Goal: Complete application form: Complete application form

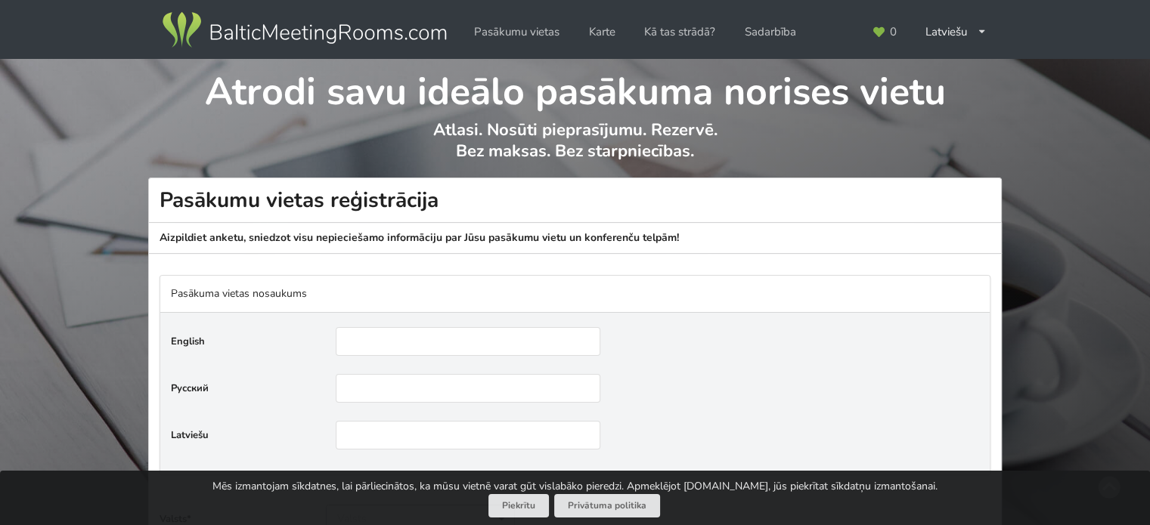
scroll to position [151, 0]
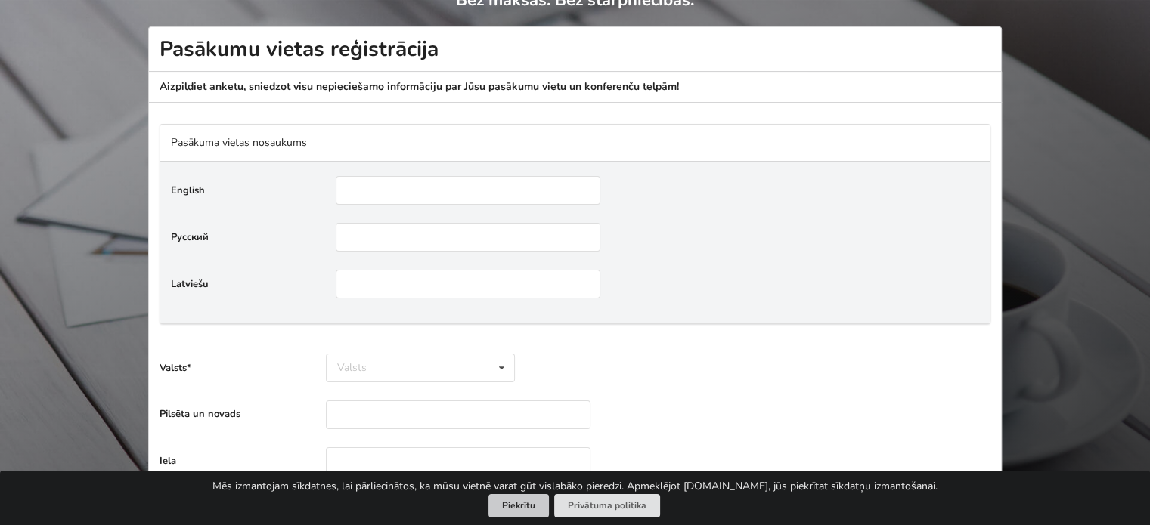
click at [525, 512] on button "Piekrītu" at bounding box center [518, 505] width 60 height 23
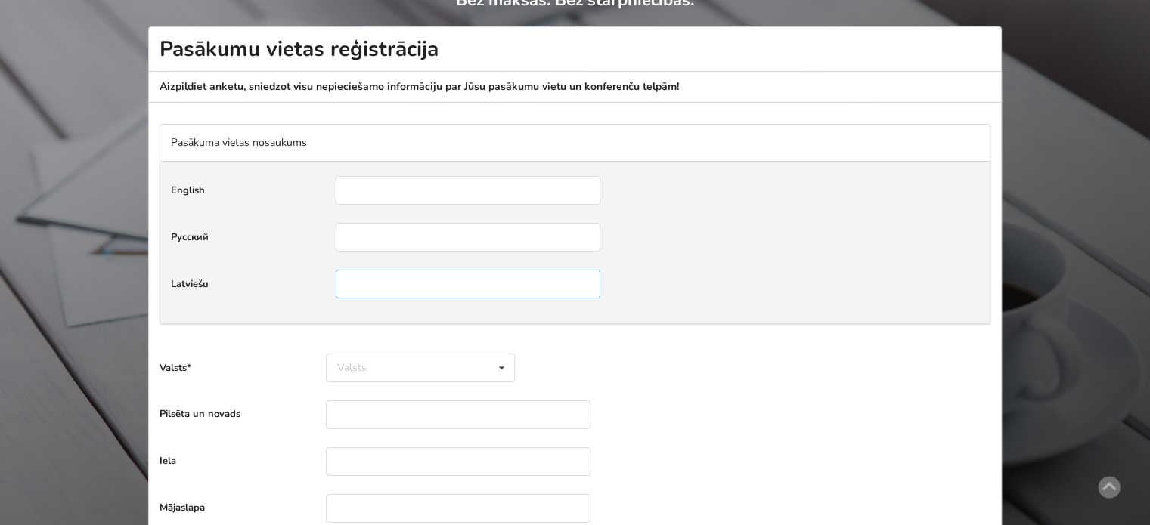
click at [369, 291] on input"] "text" at bounding box center [468, 284] width 265 height 29
type input"] "**********"
click at [361, 188] on input"] "text" at bounding box center [468, 190] width 265 height 29
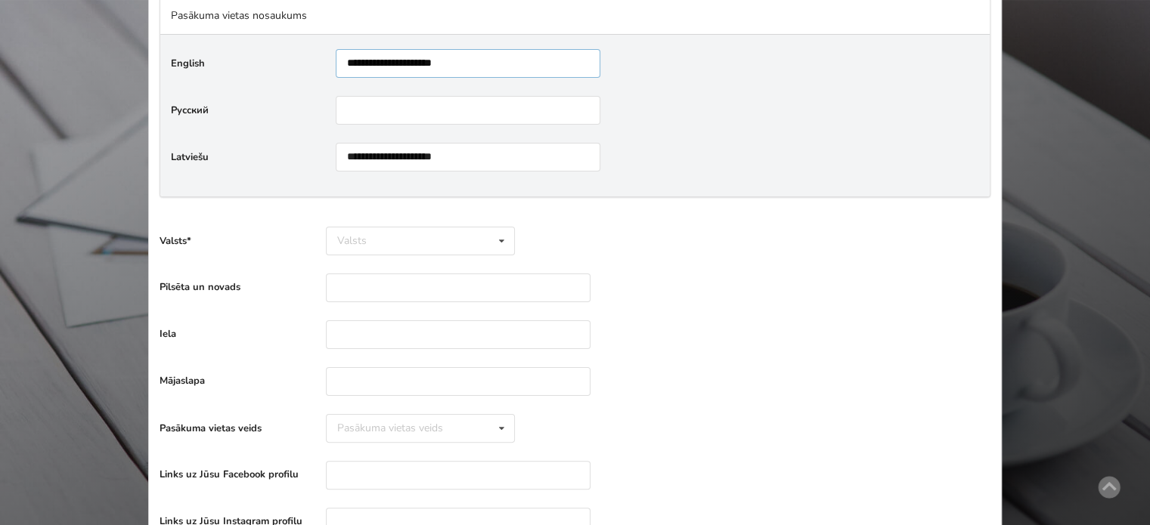
scroll to position [302, 0]
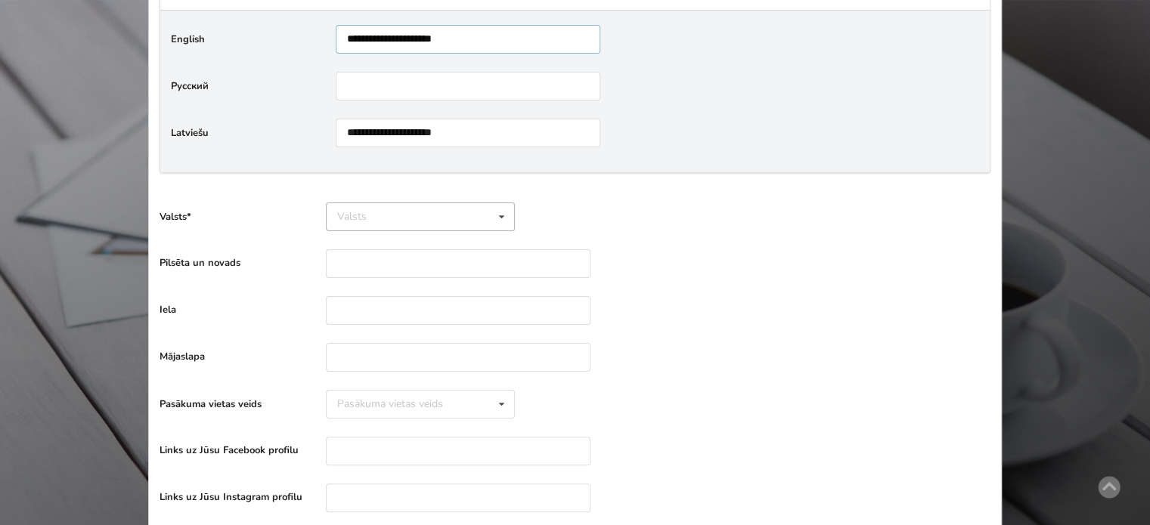
type input"] "**********"
click at [411, 214] on div "Valsts Igaunija [GEOGRAPHIC_DATA] Lietuva" at bounding box center [420, 217] width 189 height 29
click at [405, 270] on div "Latvija" at bounding box center [420, 272] width 187 height 28
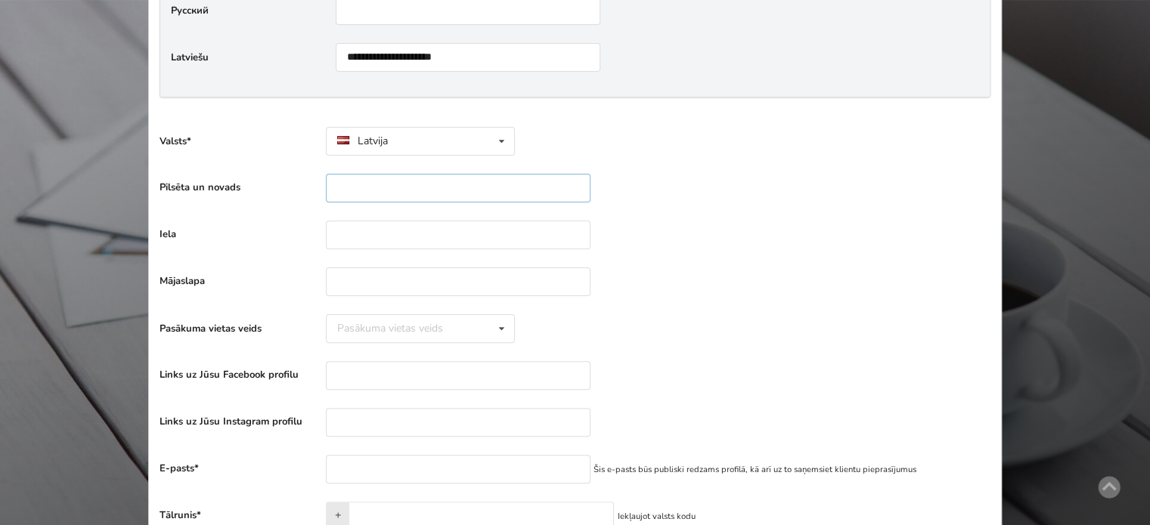
click at [377, 190] on input "text" at bounding box center [458, 188] width 265 height 29
type input "**********"
click at [362, 228] on input "text" at bounding box center [458, 235] width 265 height 29
type input "**********"
click at [378, 274] on input "text" at bounding box center [458, 282] width 265 height 29
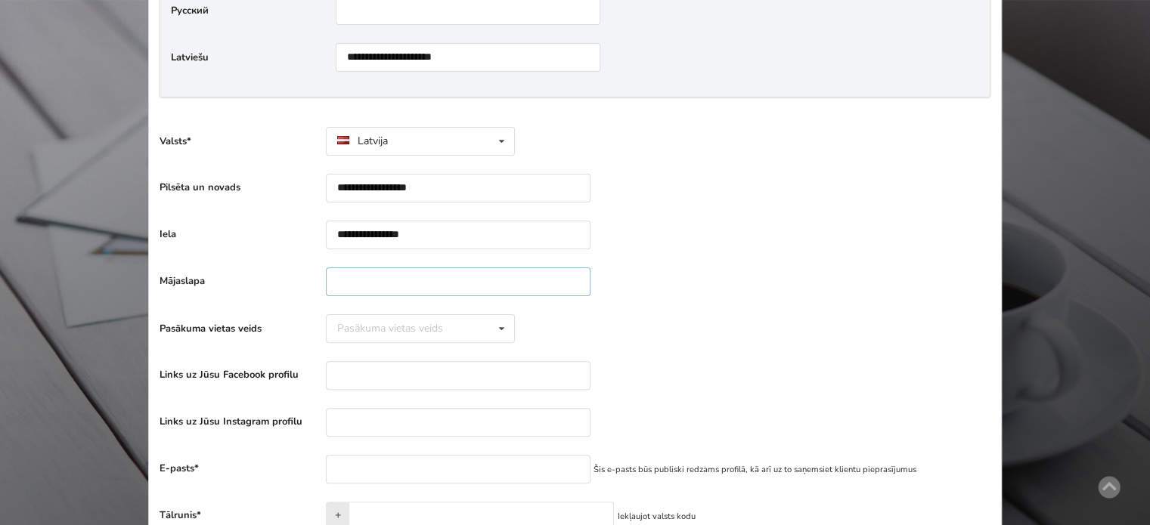
click at [417, 272] on input "text" at bounding box center [458, 282] width 265 height 29
paste input "**********"
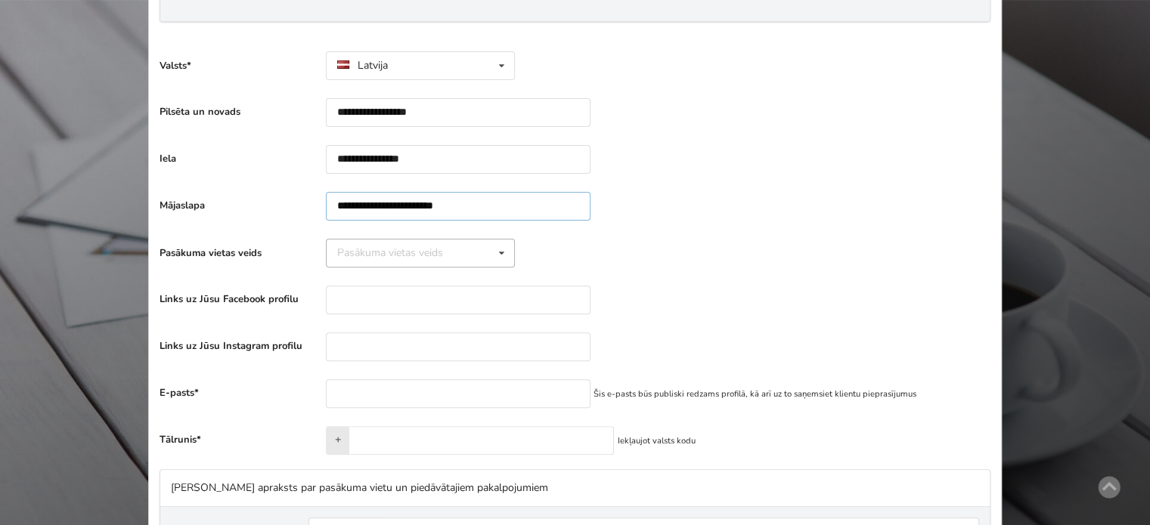
type input "**********"
click at [502, 256] on icon at bounding box center [502, 254] width 22 height 28
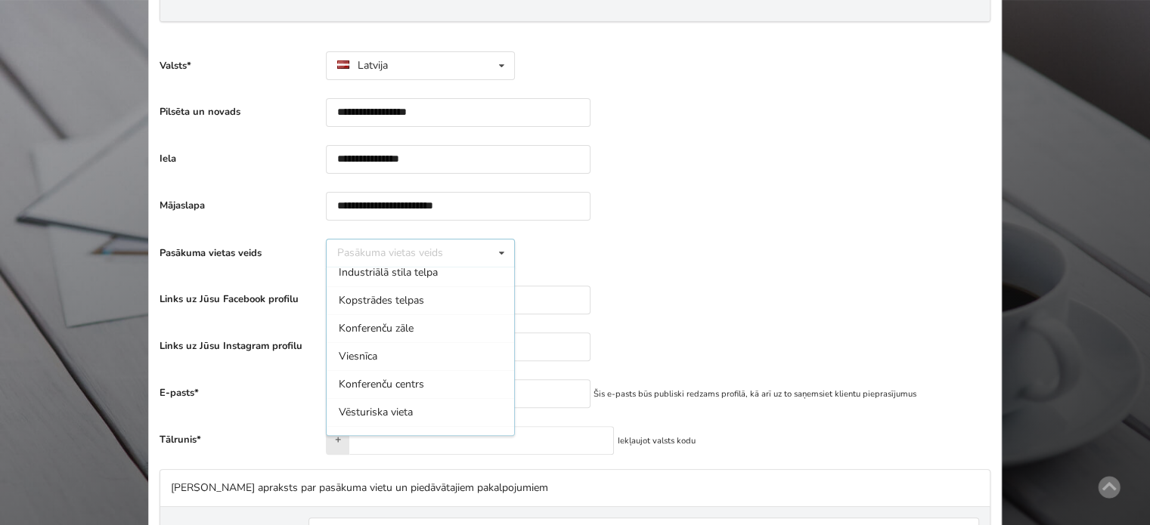
scroll to position [8, 0]
click at [427, 345] on div "Konferenču zāle" at bounding box center [420, 357] width 187 height 28
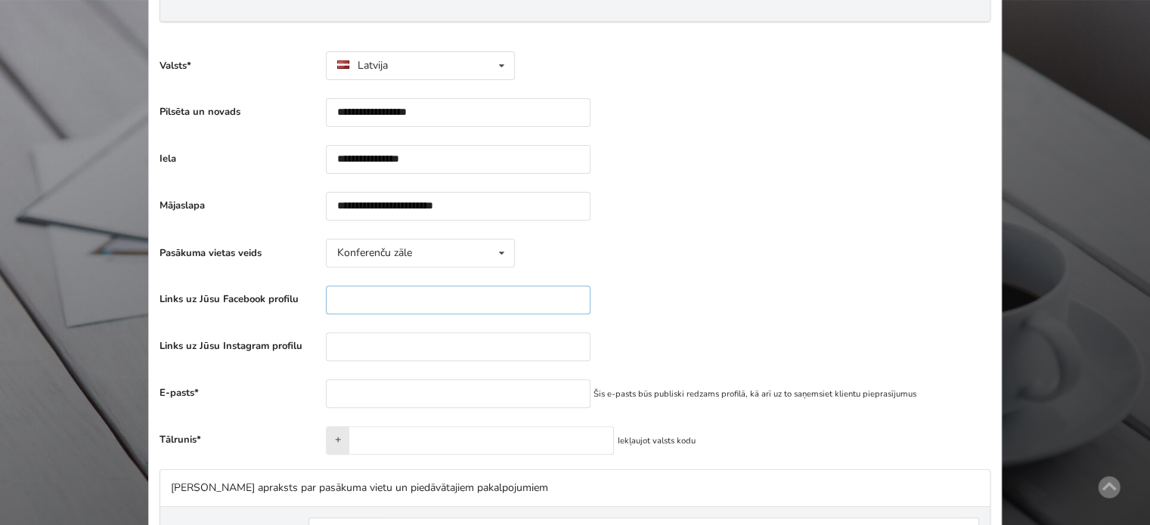
click at [502, 293] on input "text" at bounding box center [458, 300] width 265 height 29
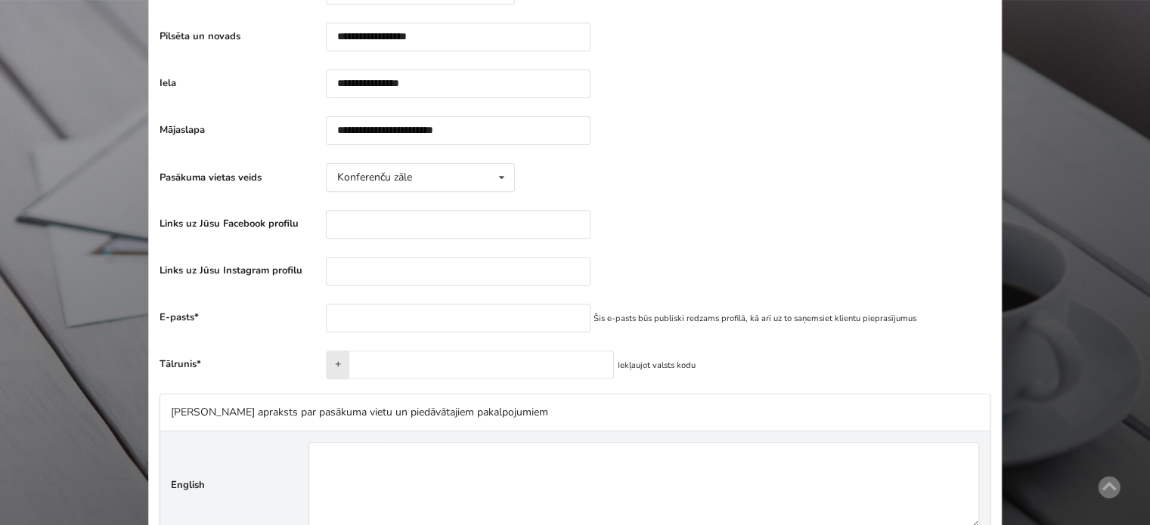
scroll to position [454, 0]
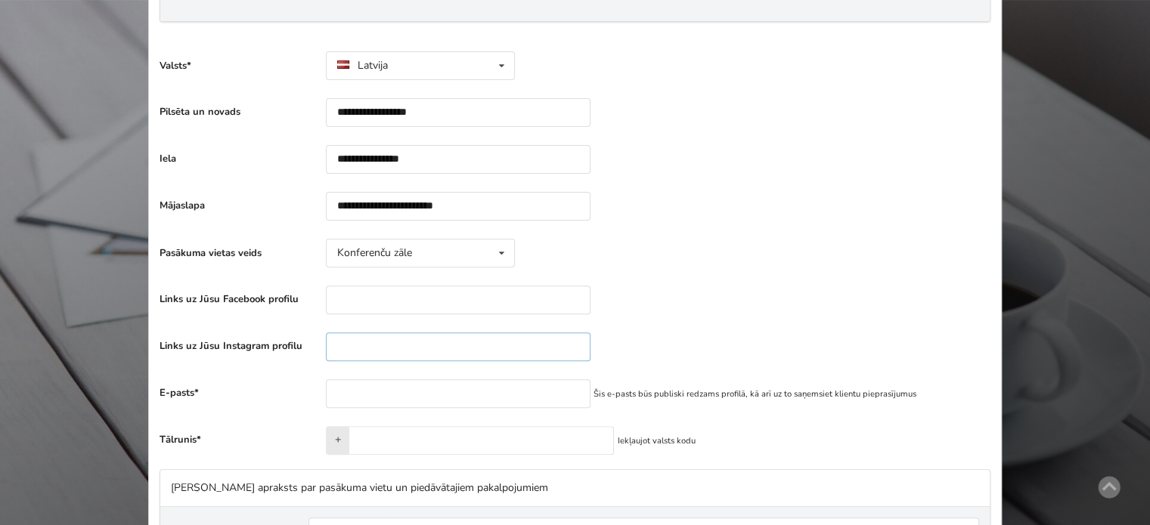
click at [396, 341] on input "text" at bounding box center [458, 347] width 265 height 29
paste input "**********"
type input "**********"
click at [376, 296] on input "text" at bounding box center [458, 300] width 265 height 29
paste input "**********"
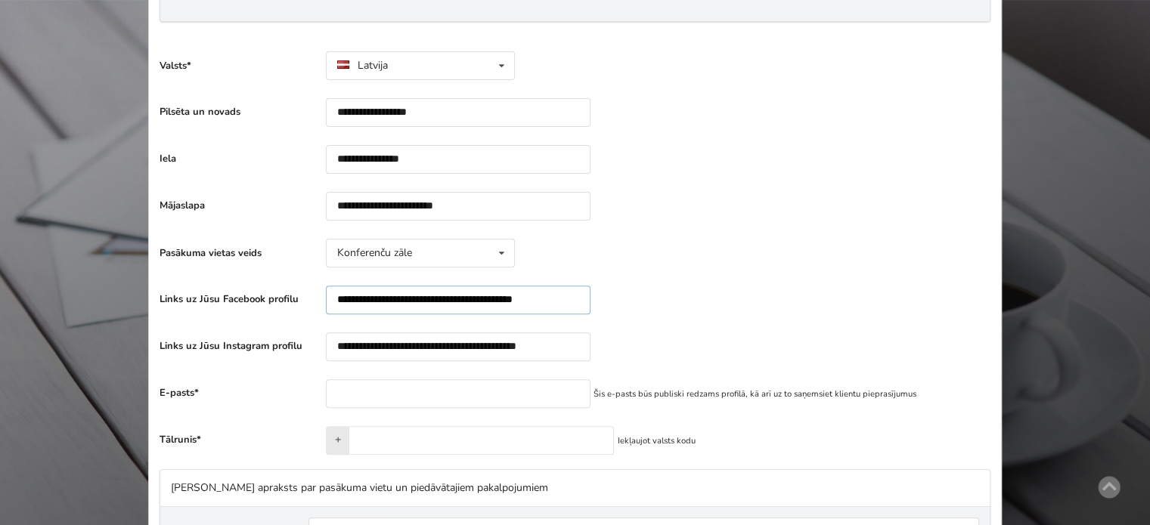
type input "**********"
click at [342, 393] on input "email" at bounding box center [458, 393] width 265 height 29
click at [453, 392] on input "email" at bounding box center [458, 393] width 265 height 29
paste input "**********"
type input "**********"
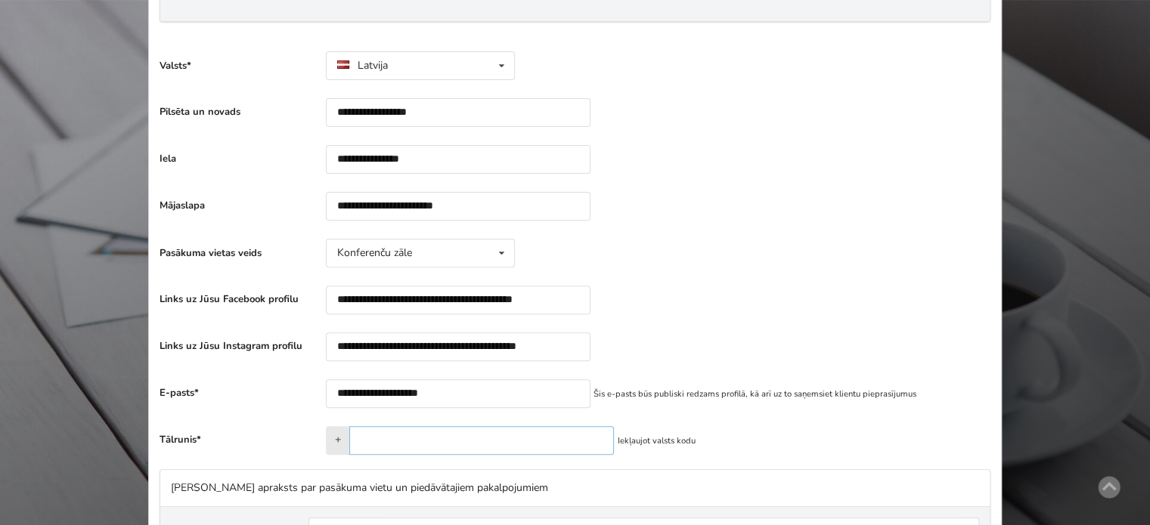
click at [484, 440] on input "text" at bounding box center [481, 440] width 265 height 29
paste input "**********"
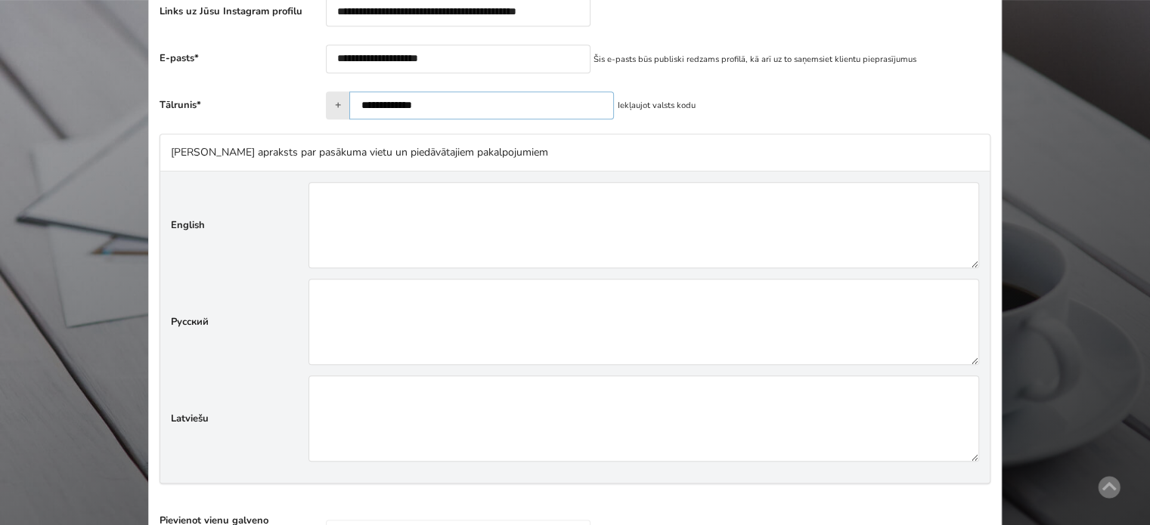
scroll to position [831, 0]
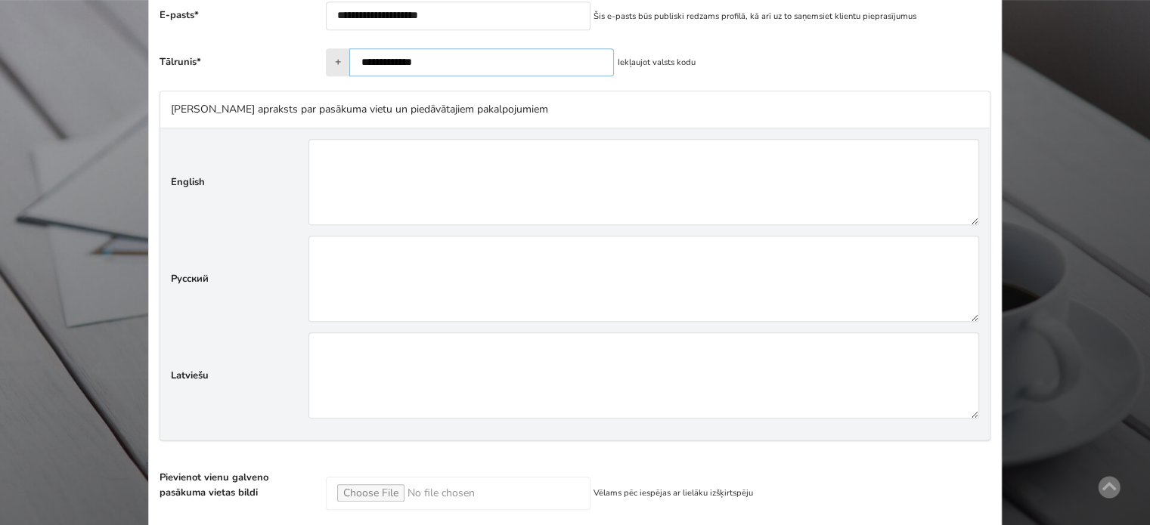
type input "**********"
click at [435, 370] on textarea"] at bounding box center [643, 376] width 670 height 86
click at [390, 369] on textarea"] at bounding box center [643, 376] width 670 height 86
paste textarea"] "**********"
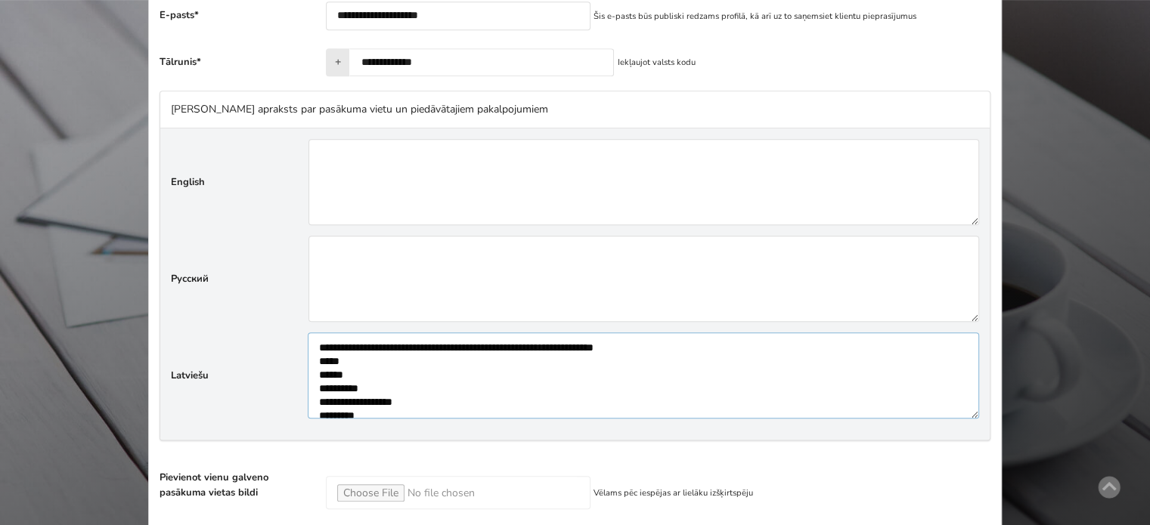
click at [438, 361] on textarea"] at bounding box center [643, 376] width 671 height 86
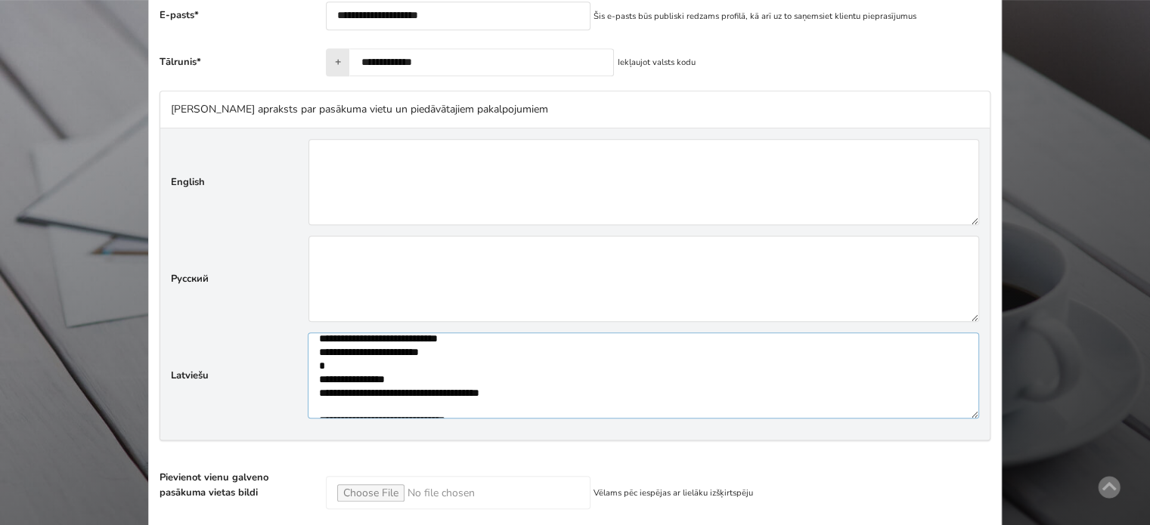
scroll to position [302, 0]
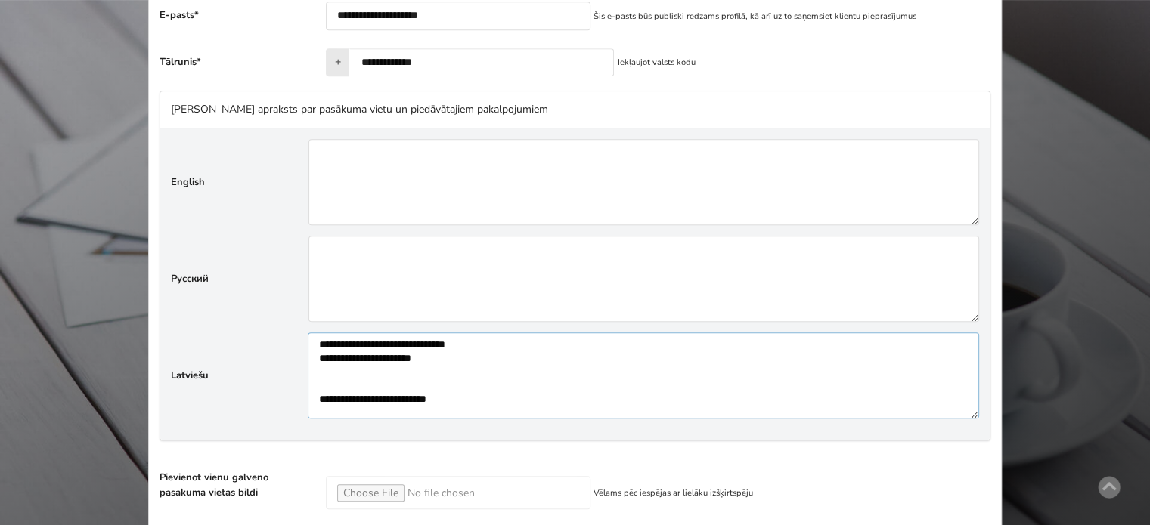
click at [469, 353] on textarea"] at bounding box center [643, 376] width 671 height 86
click at [320, 354] on textarea"] at bounding box center [643, 376] width 671 height 86
click at [419, 366] on textarea"] at bounding box center [643, 376] width 671 height 86
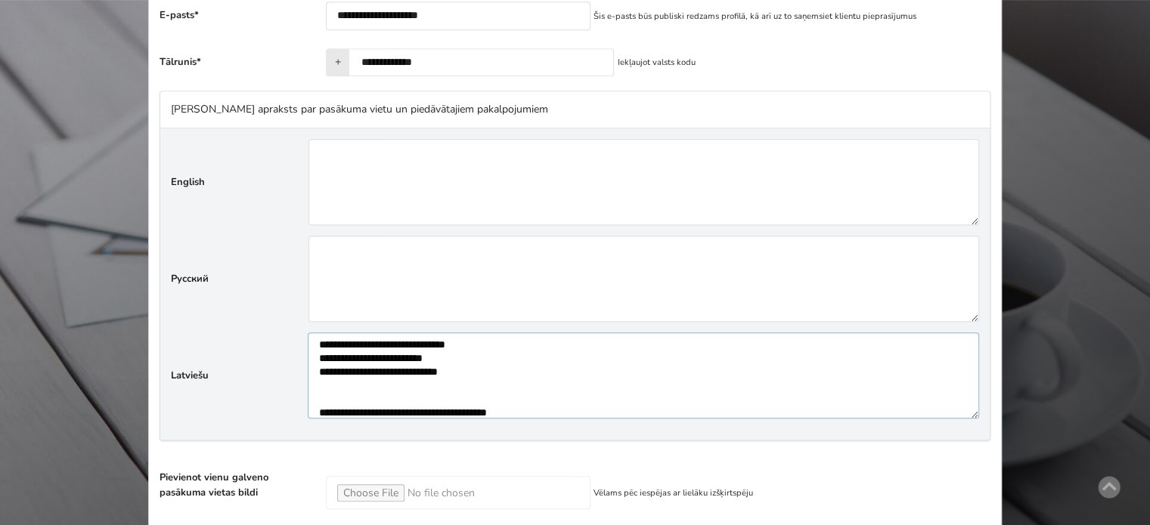
click at [411, 383] on textarea"] at bounding box center [643, 376] width 671 height 86
click at [391, 389] on textarea"] at bounding box center [643, 376] width 671 height 86
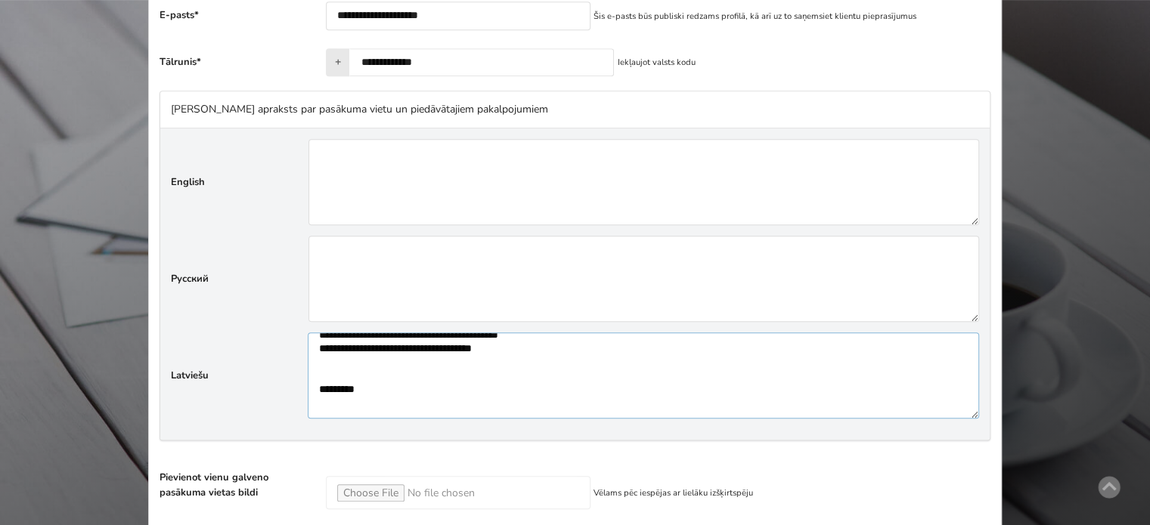
click at [435, 355] on textarea"] at bounding box center [643, 376] width 671 height 86
click at [398, 371] on textarea"] at bounding box center [643, 376] width 671 height 86
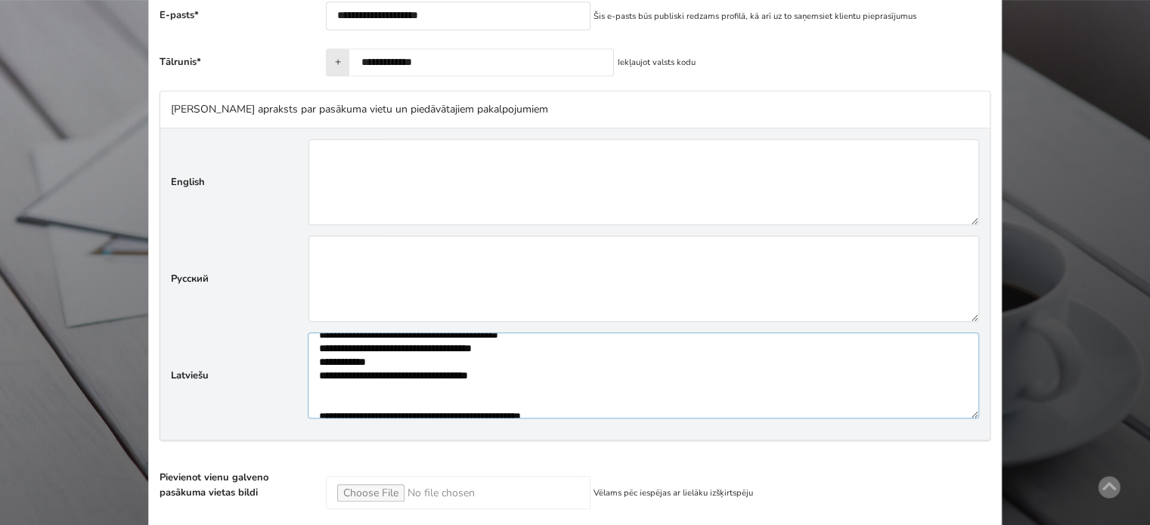
click at [384, 392] on textarea"] at bounding box center [643, 376] width 671 height 86
click at [383, 382] on textarea"] at bounding box center [643, 376] width 671 height 86
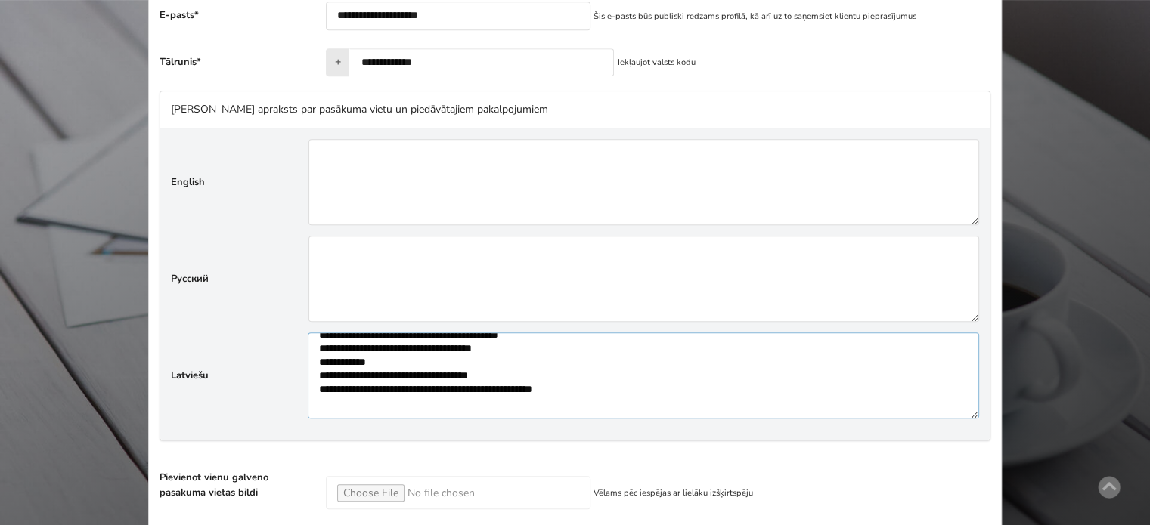
scroll to position [379, 0]
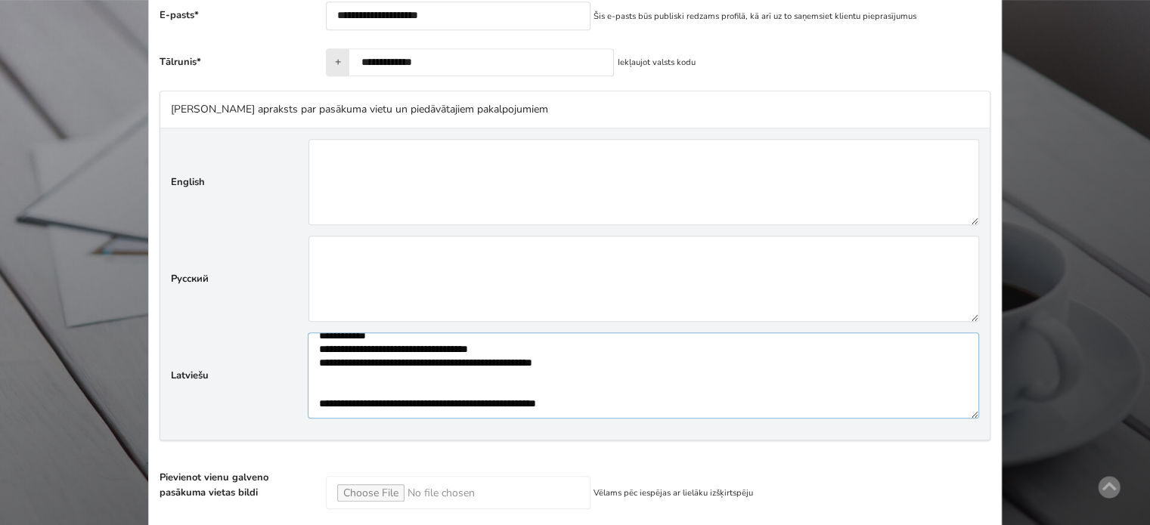
click at [484, 368] on textarea"] at bounding box center [643, 376] width 671 height 86
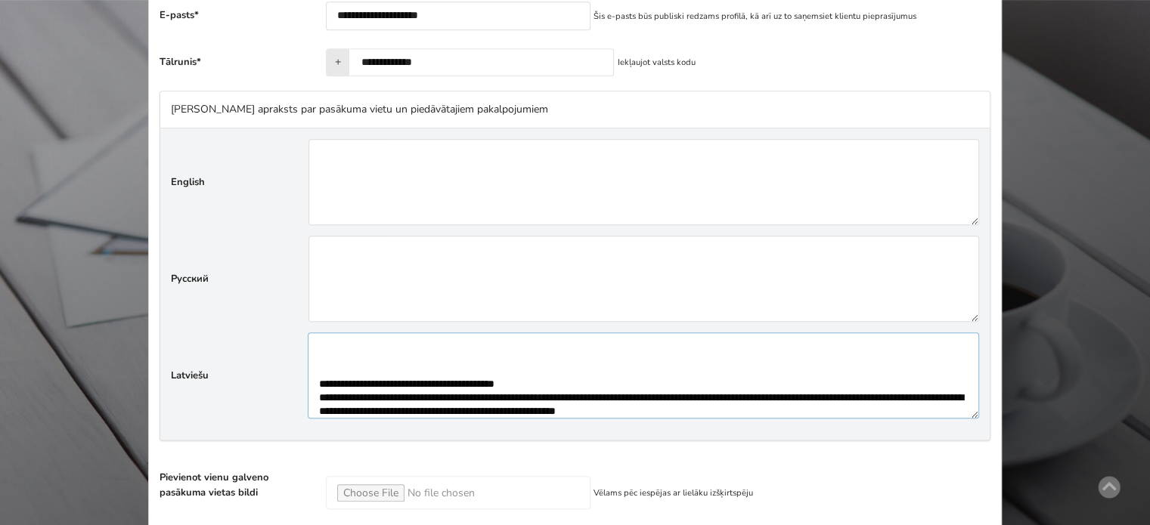
scroll to position [405, 0]
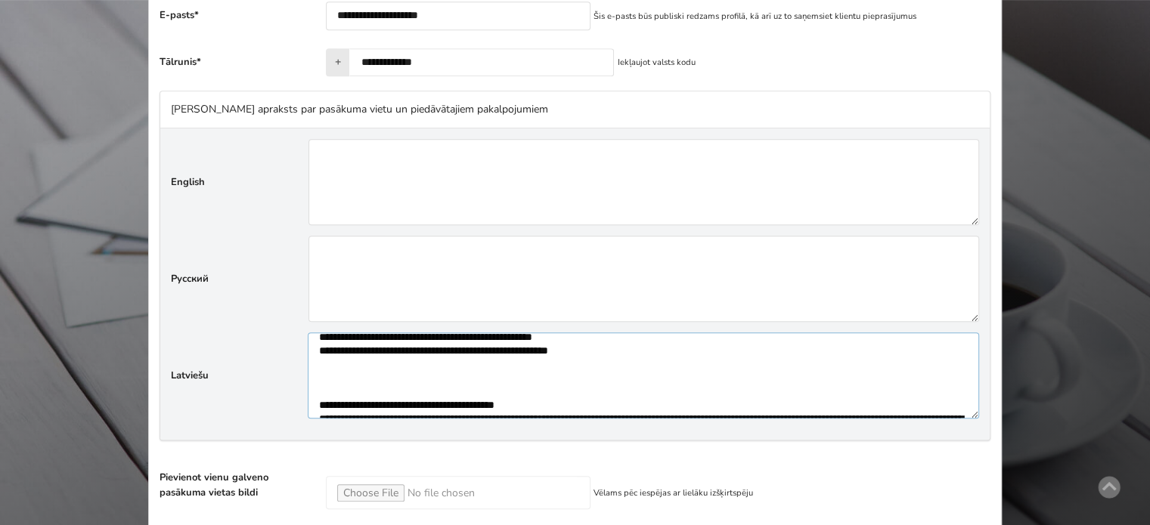
click at [492, 370] on textarea"] at bounding box center [643, 376] width 671 height 86
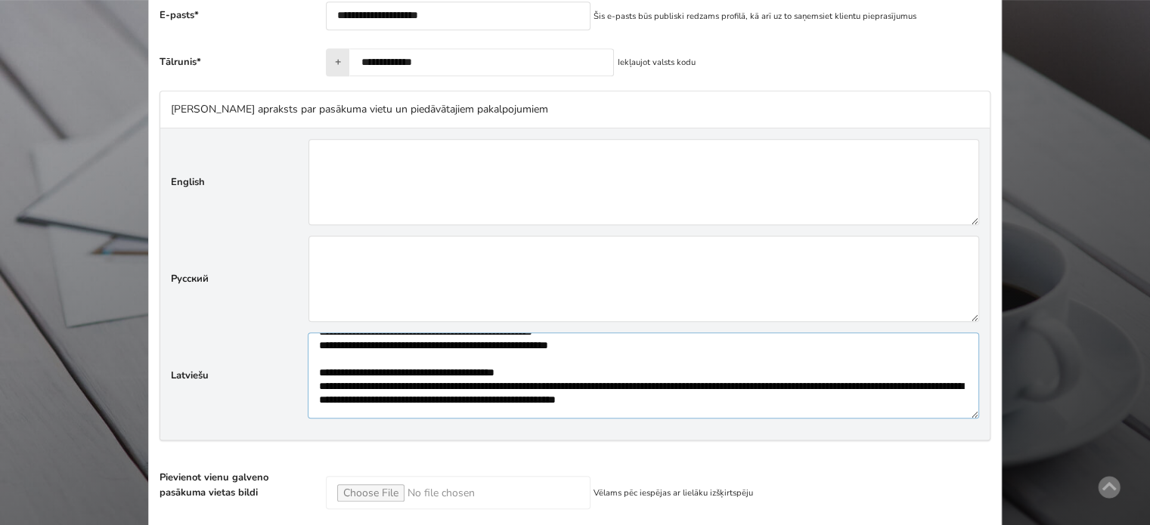
scroll to position [430, 0]
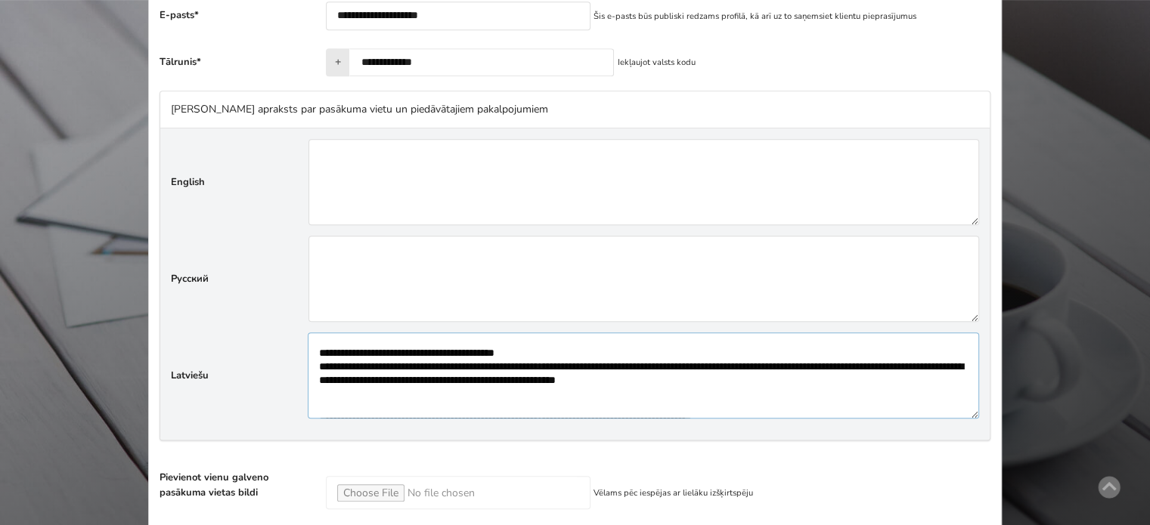
drag, startPoint x: 553, startPoint y: 348, endPoint x: 279, endPoint y: 343, distance: 273.7
click at [279, 343] on div "Latviešu" at bounding box center [575, 376] width 808 height 86
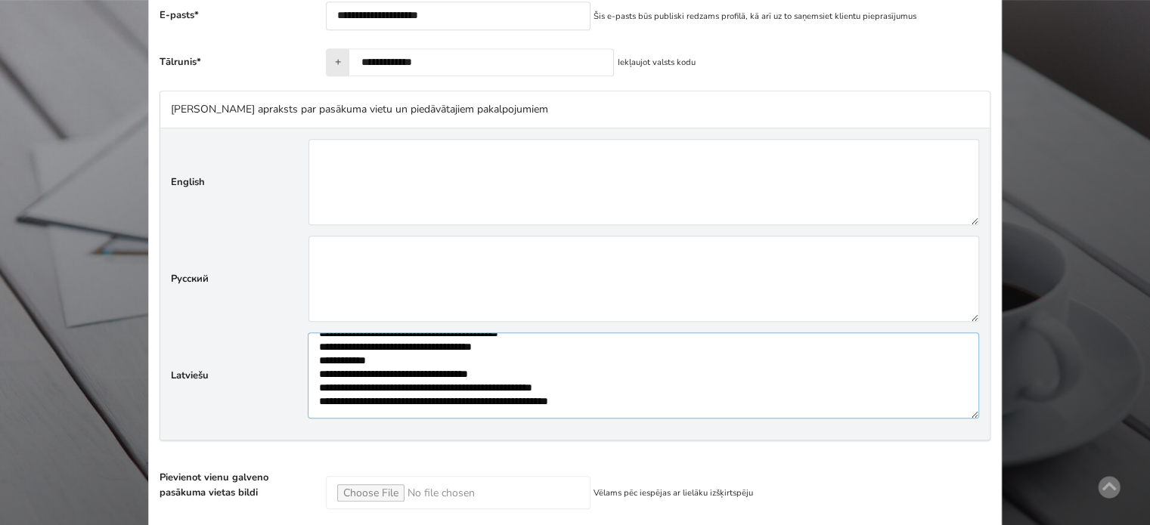
scroll to position [1088, 0]
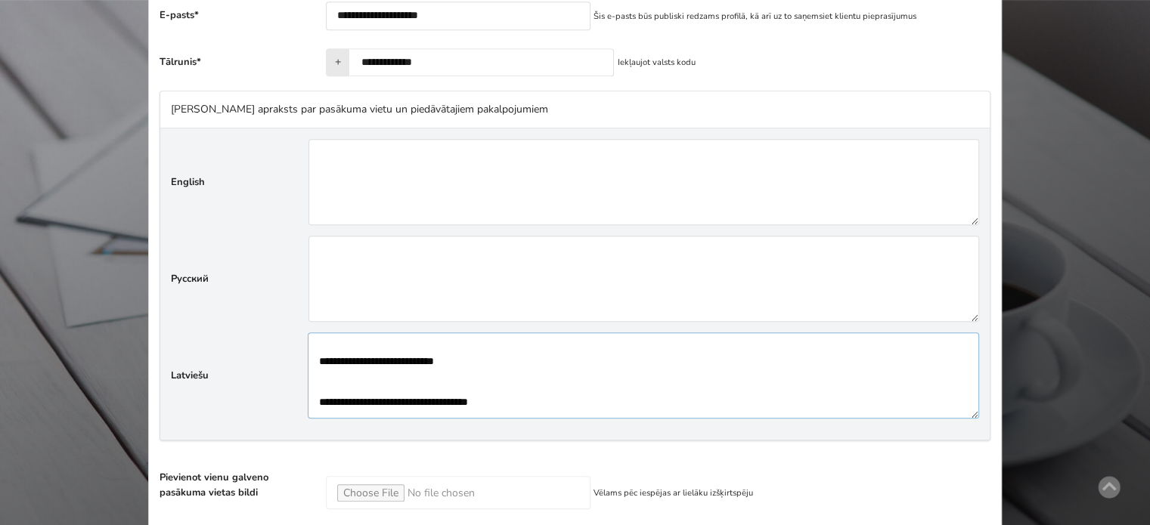
click at [541, 354] on textarea"] at bounding box center [643, 376] width 671 height 86
drag, startPoint x: 549, startPoint y: 376, endPoint x: 495, endPoint y: 374, distance: 53.7
click at [495, 374] on textarea"] at bounding box center [643, 376] width 671 height 86
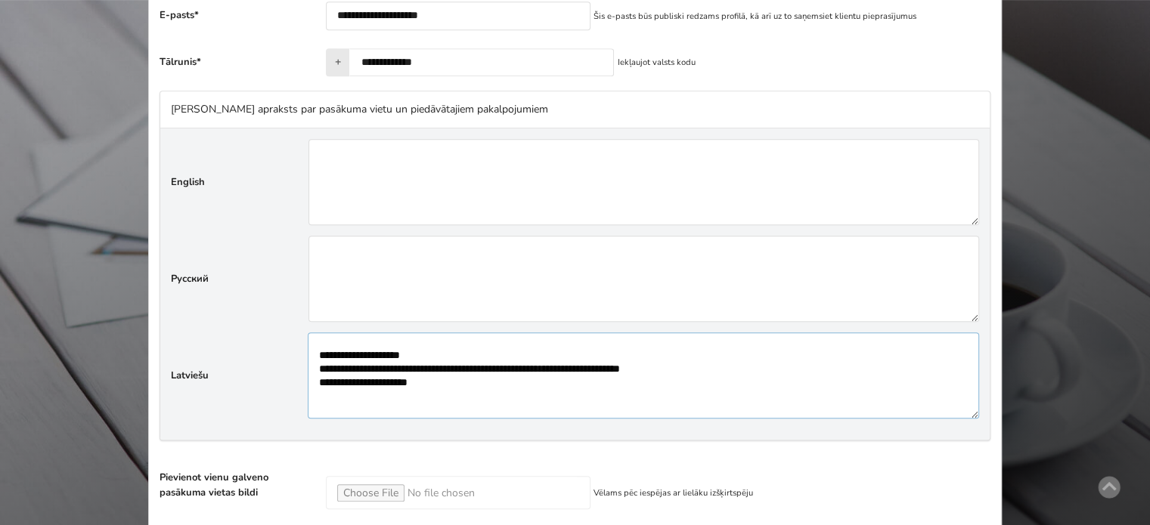
drag, startPoint x: 522, startPoint y: 386, endPoint x: 314, endPoint y: 373, distance: 207.5
click at [314, 373] on textarea"] at bounding box center [643, 376] width 671 height 86
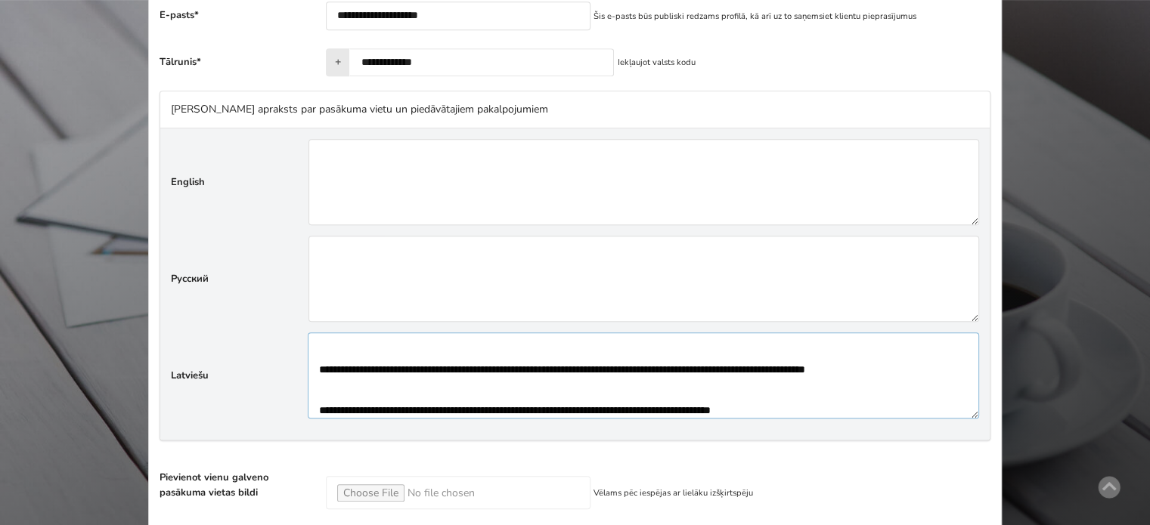
scroll to position [844, 0]
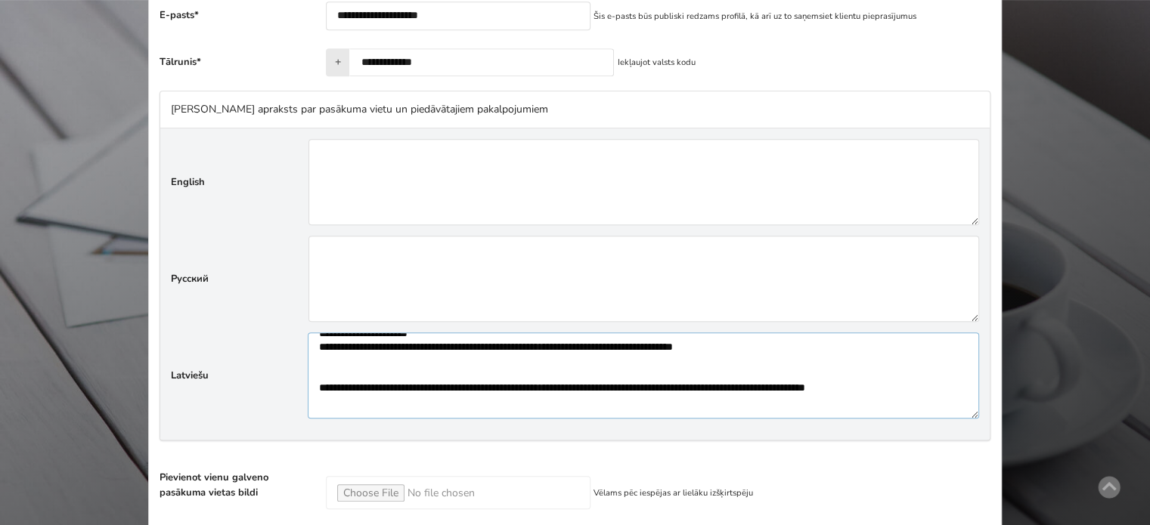
type textarea"] "**********"
click at [447, 169] on textarea"] at bounding box center [643, 182] width 670 height 86
paste textarea"] "**********"
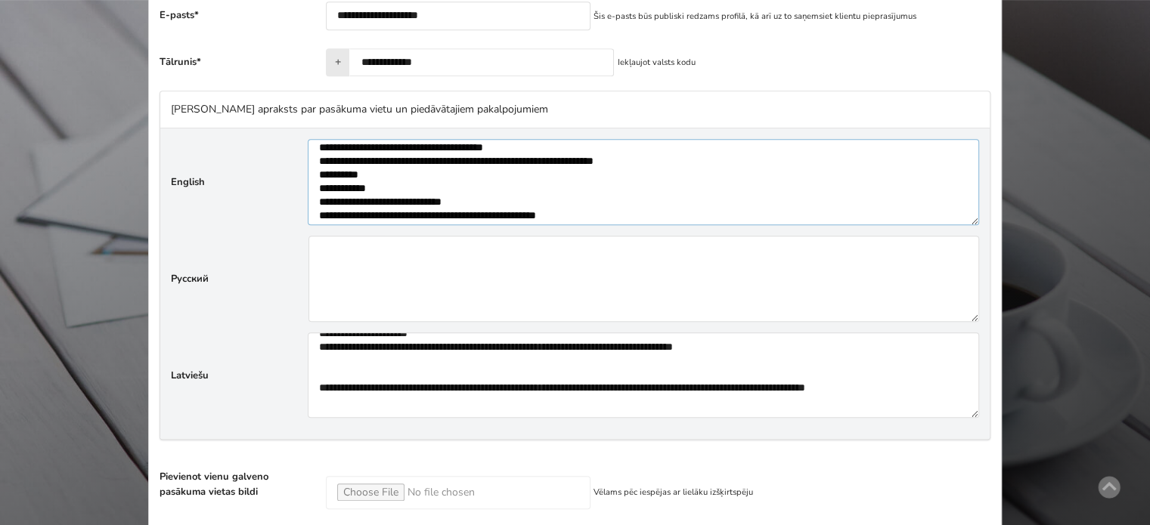
scroll to position [0, 0]
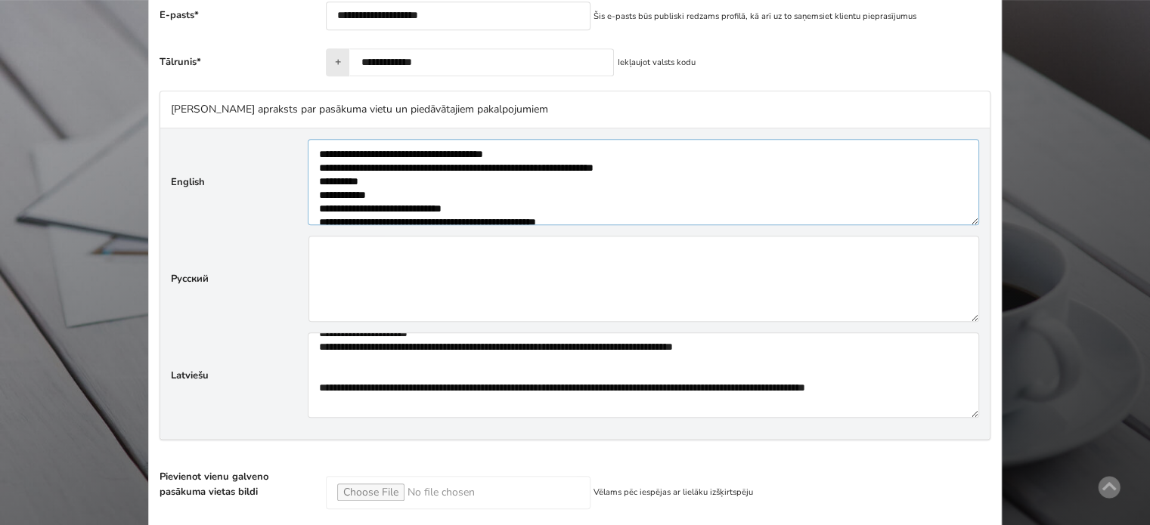
click at [626, 152] on textarea"] at bounding box center [643, 182] width 671 height 86
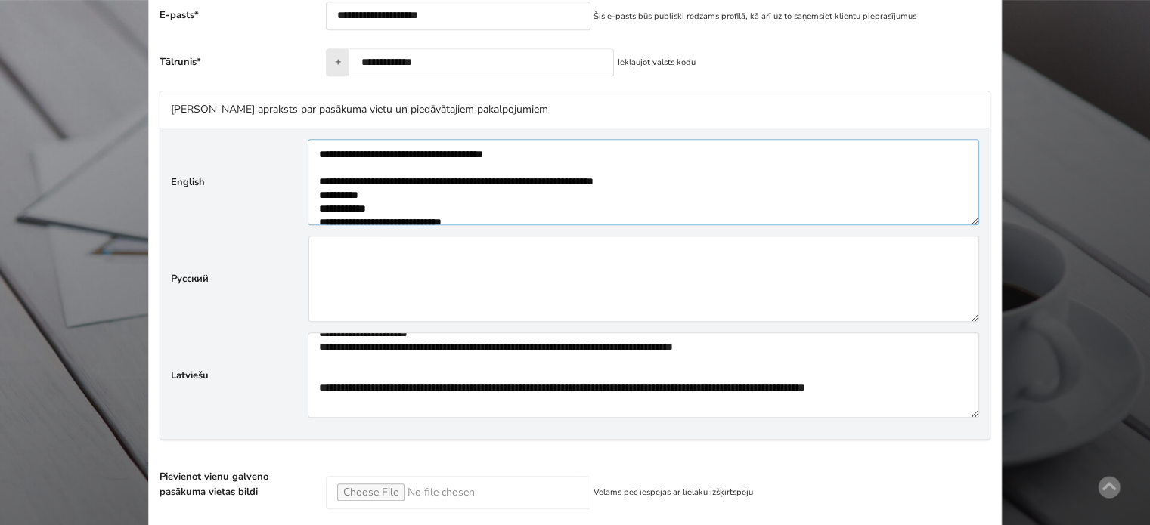
click at [684, 179] on textarea"] at bounding box center [643, 182] width 671 height 86
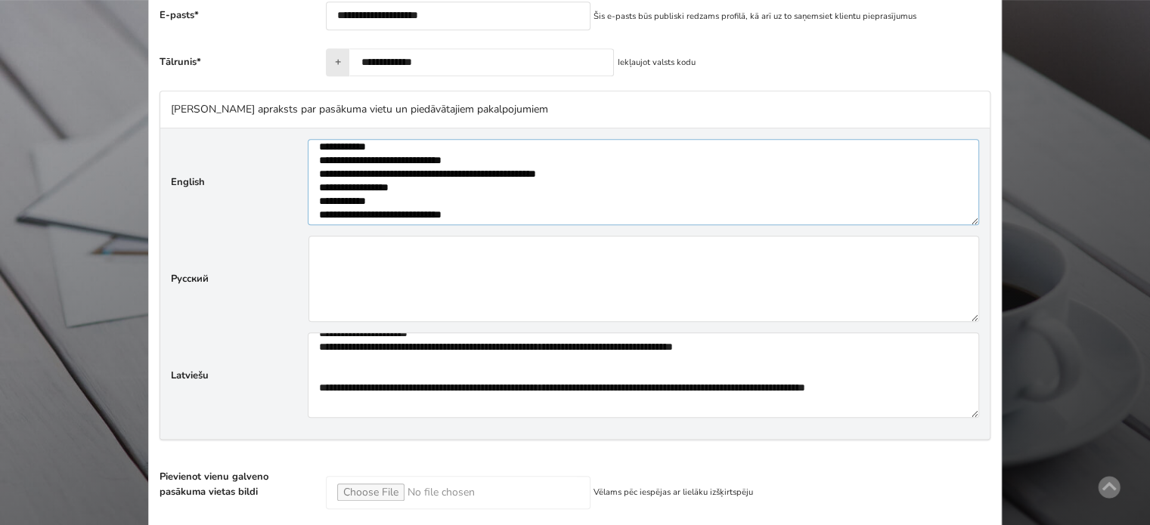
click at [611, 172] on textarea"] at bounding box center [643, 182] width 671 height 86
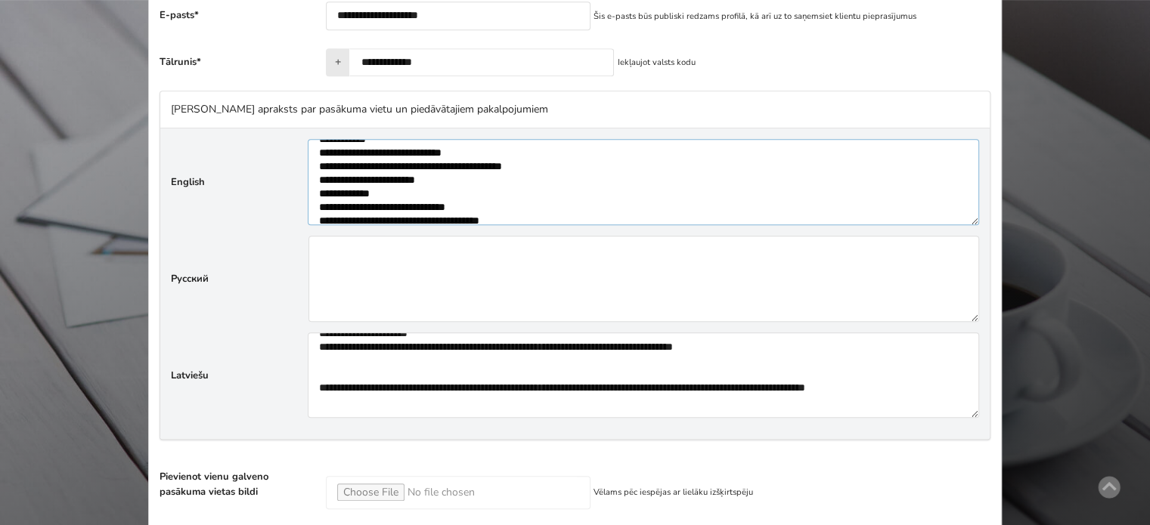
click at [589, 166] on textarea"] at bounding box center [643, 182] width 671 height 86
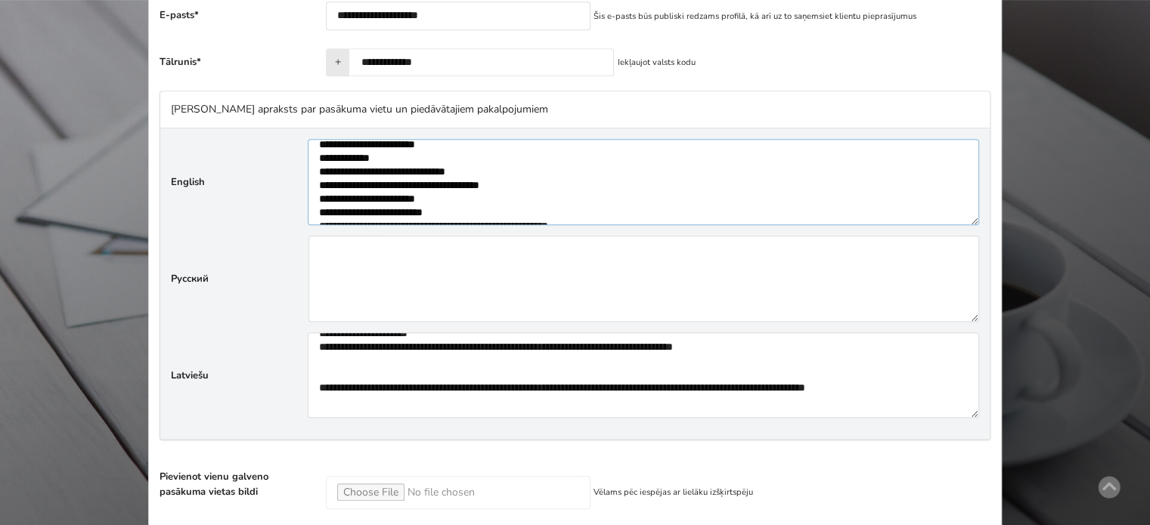
scroll to position [227, 0]
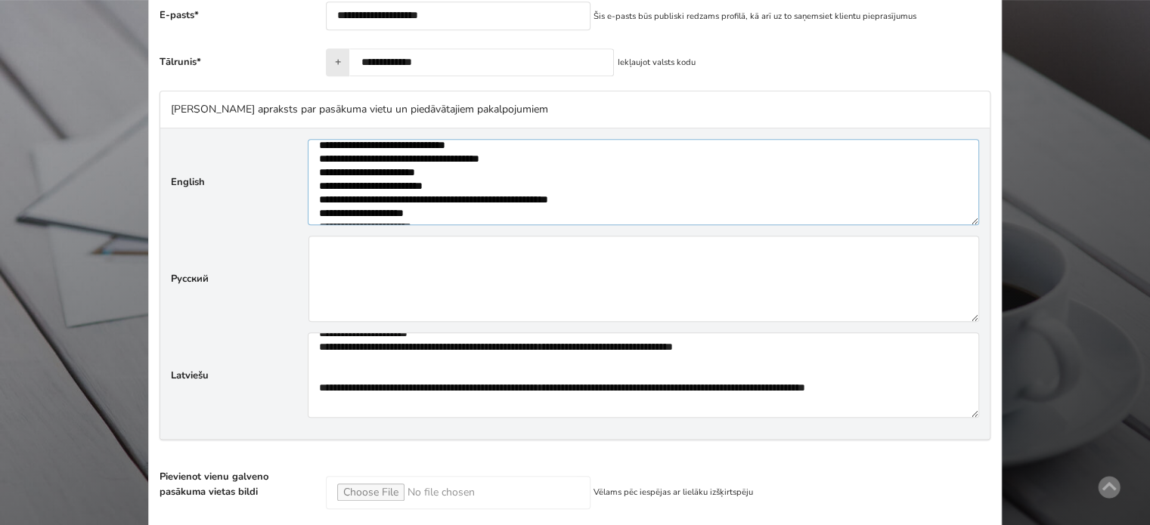
click at [583, 163] on textarea"] at bounding box center [643, 182] width 671 height 86
click at [587, 161] on textarea"] at bounding box center [643, 182] width 671 height 86
click at [632, 208] on textarea"] at bounding box center [643, 182] width 671 height 86
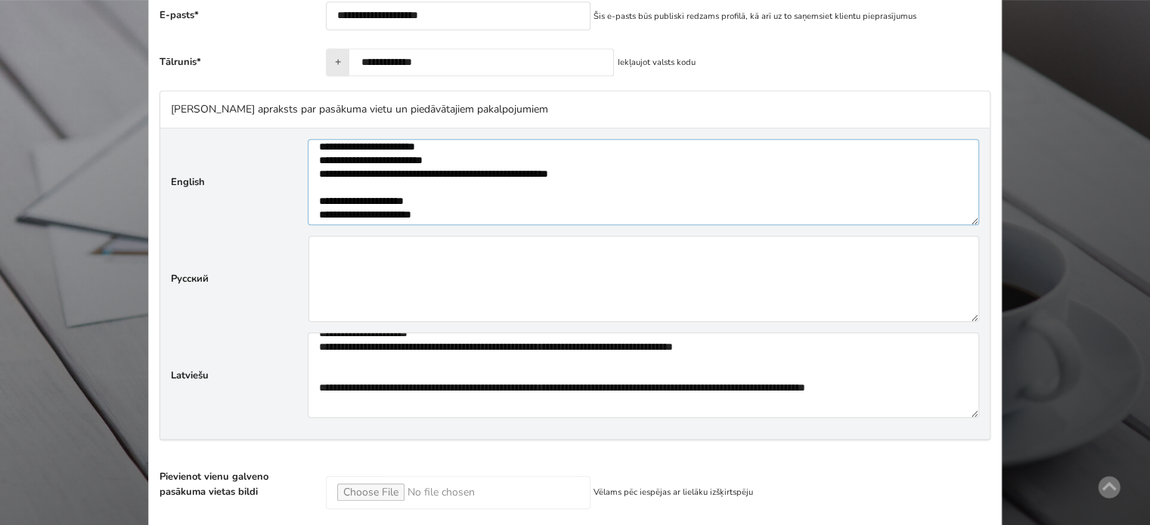
scroll to position [312, 0]
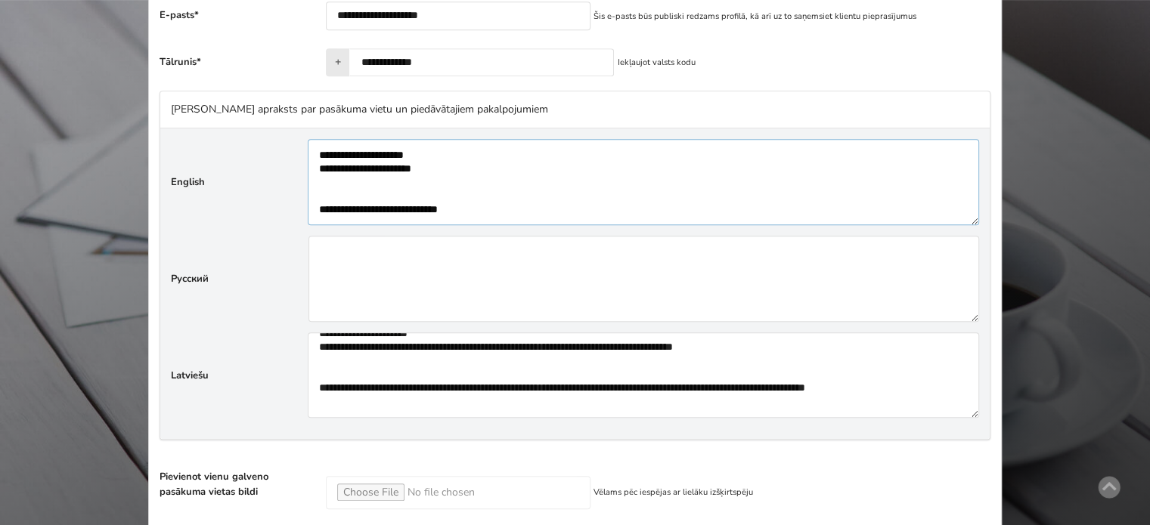
click at [473, 182] on textarea"] at bounding box center [643, 182] width 671 height 86
click at [466, 195] on textarea"] at bounding box center [643, 182] width 671 height 86
click at [454, 201] on textarea"] at bounding box center [643, 182] width 671 height 86
click at [544, 178] on textarea"] at bounding box center [643, 182] width 671 height 86
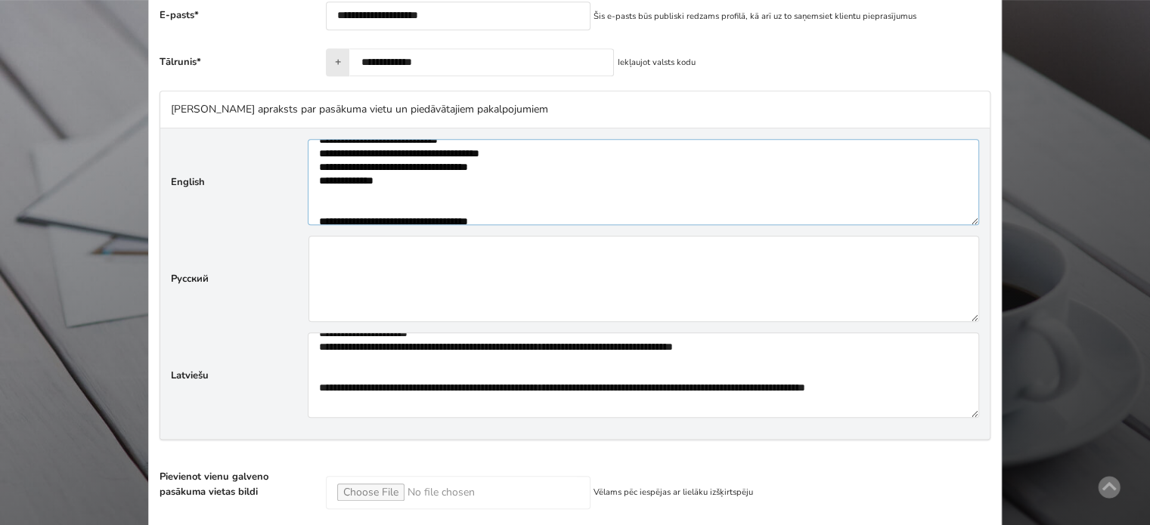
click at [457, 192] on textarea"] at bounding box center [643, 182] width 671 height 86
click at [438, 206] on textarea"] at bounding box center [643, 182] width 671 height 86
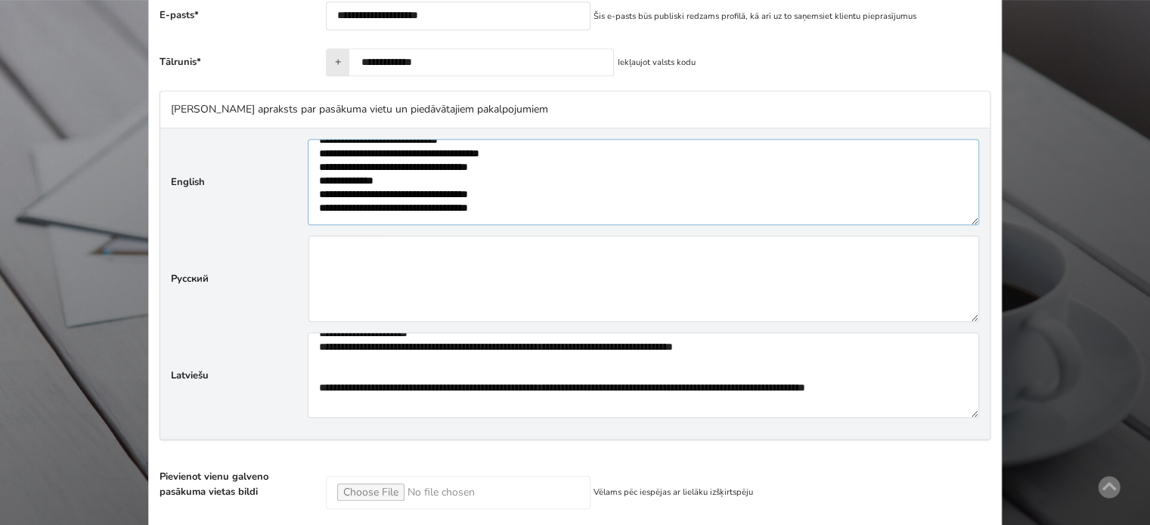
scroll to position [394, 0]
click at [406, 180] on textarea"] at bounding box center [643, 182] width 671 height 86
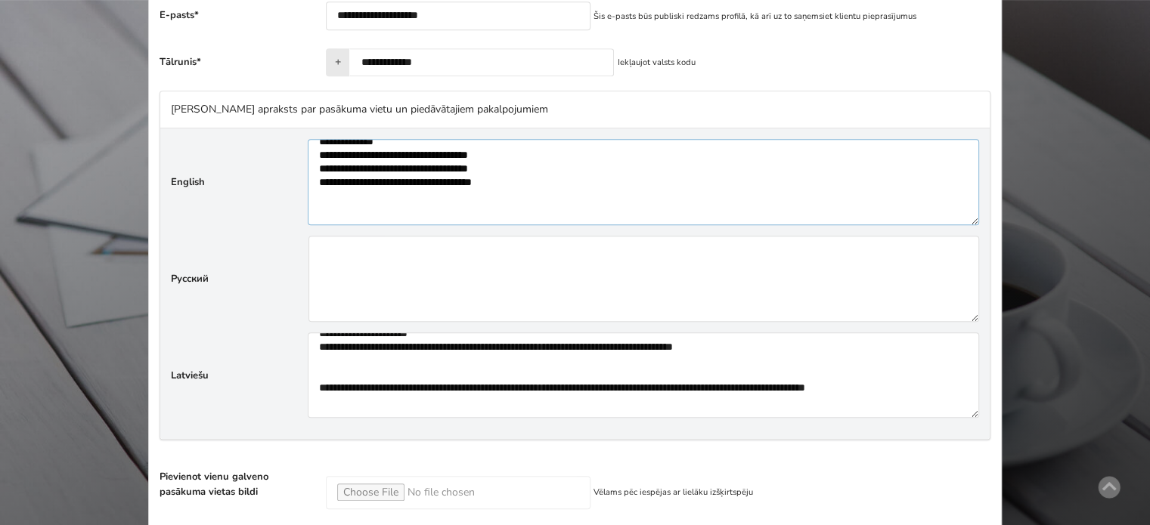
click at [373, 196] on textarea"] at bounding box center [643, 182] width 671 height 86
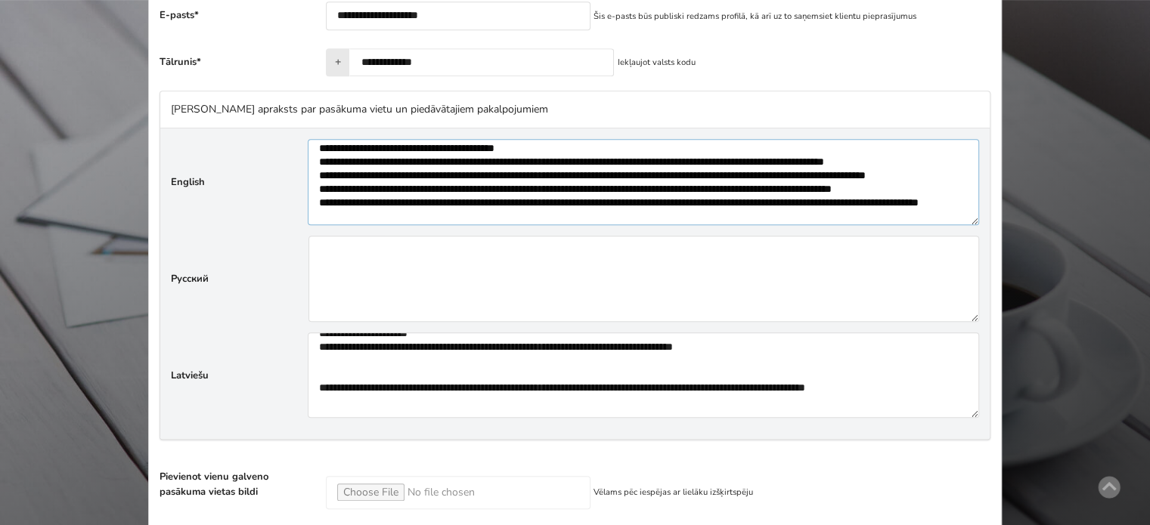
scroll to position [469, 0]
click at [593, 144] on textarea"] at bounding box center [643, 182] width 671 height 86
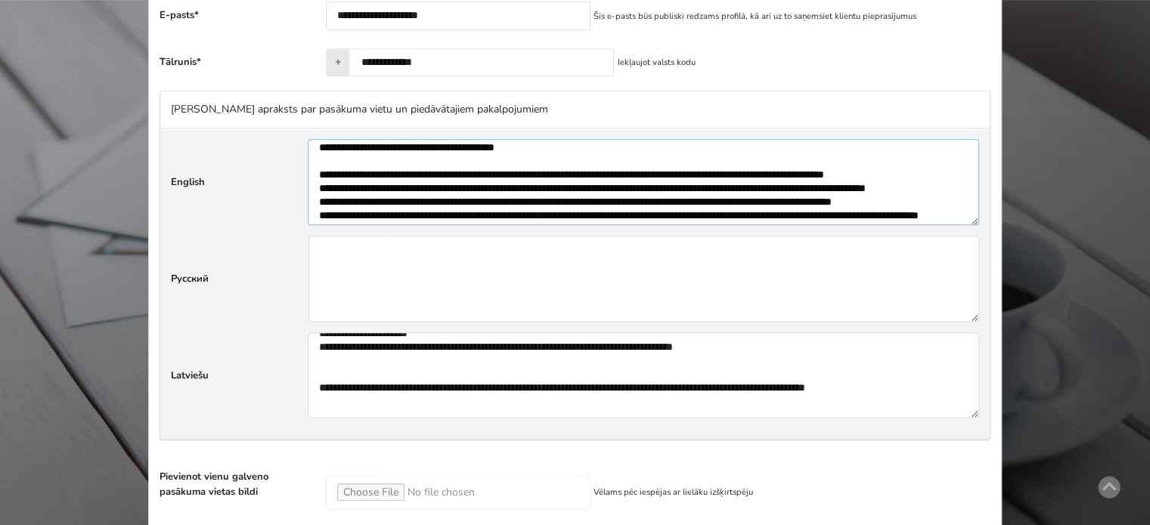
scroll to position [483, 0]
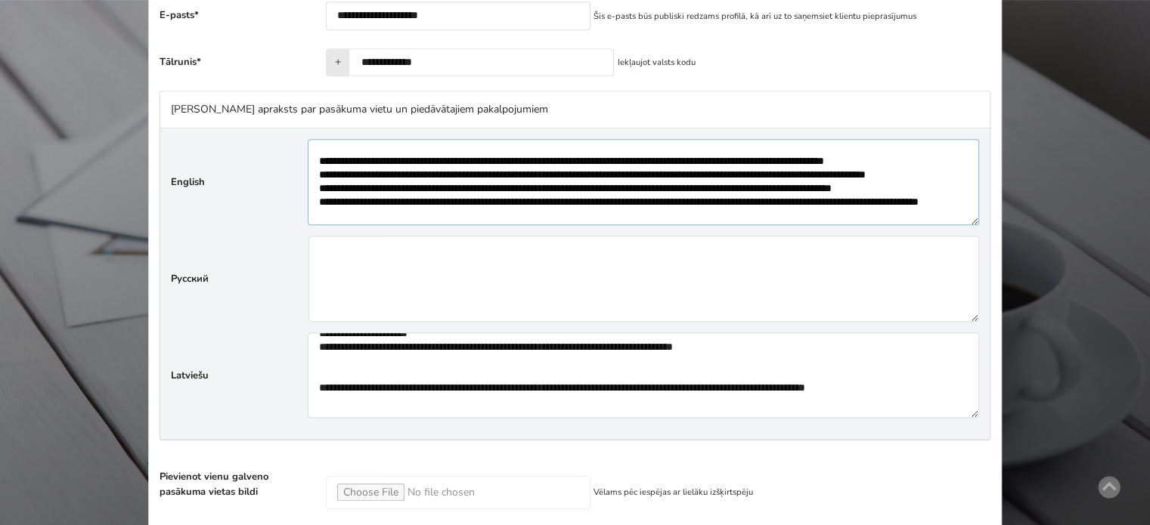
click at [454, 181] on textarea"] at bounding box center [643, 182] width 671 height 86
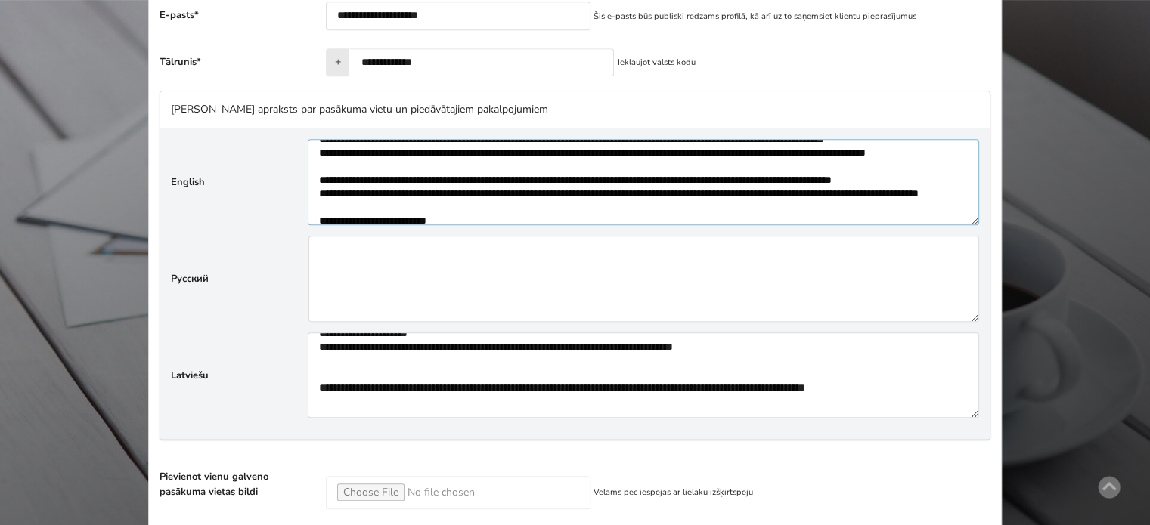
scroll to position [470, 0]
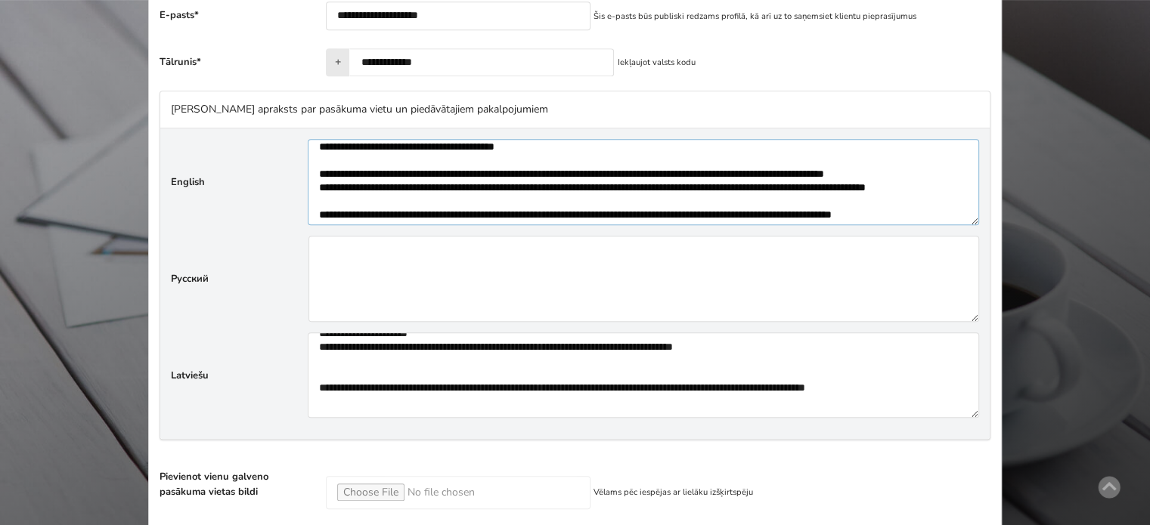
click at [317, 181] on textarea"] at bounding box center [643, 182] width 671 height 86
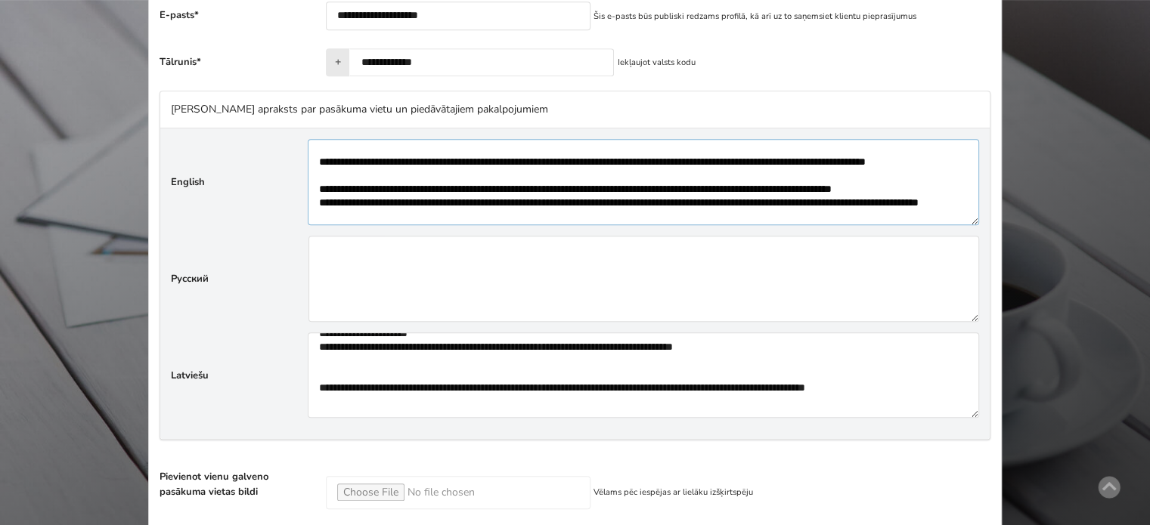
scroll to position [527, 0]
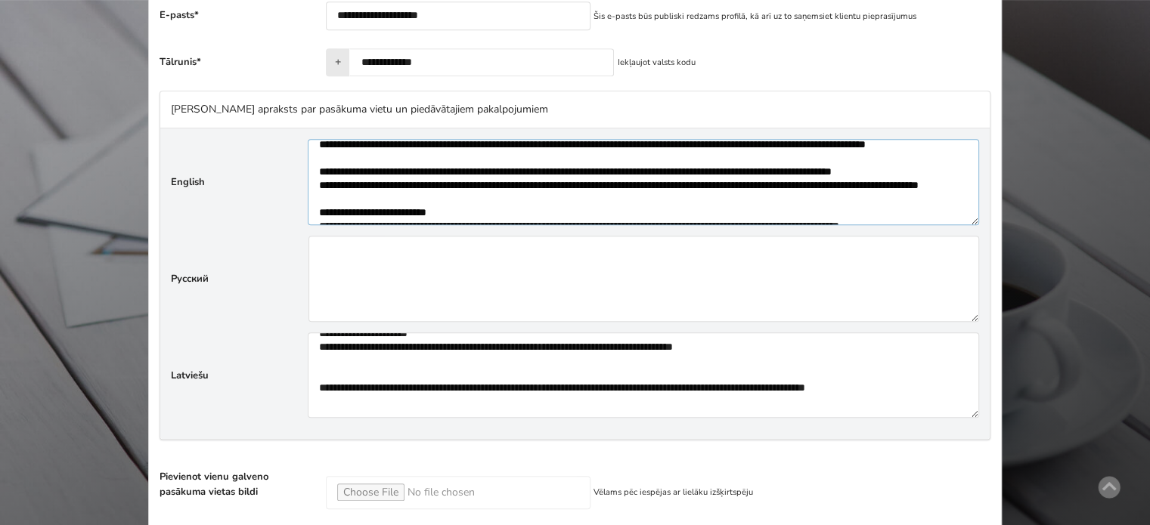
click at [317, 193] on textarea"] at bounding box center [643, 182] width 671 height 86
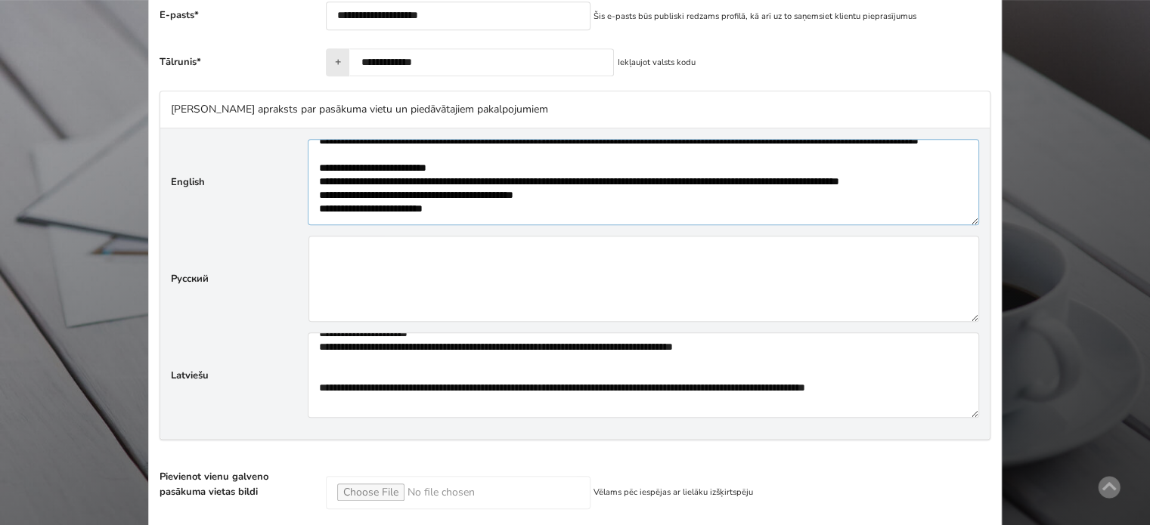
scroll to position [603, 0]
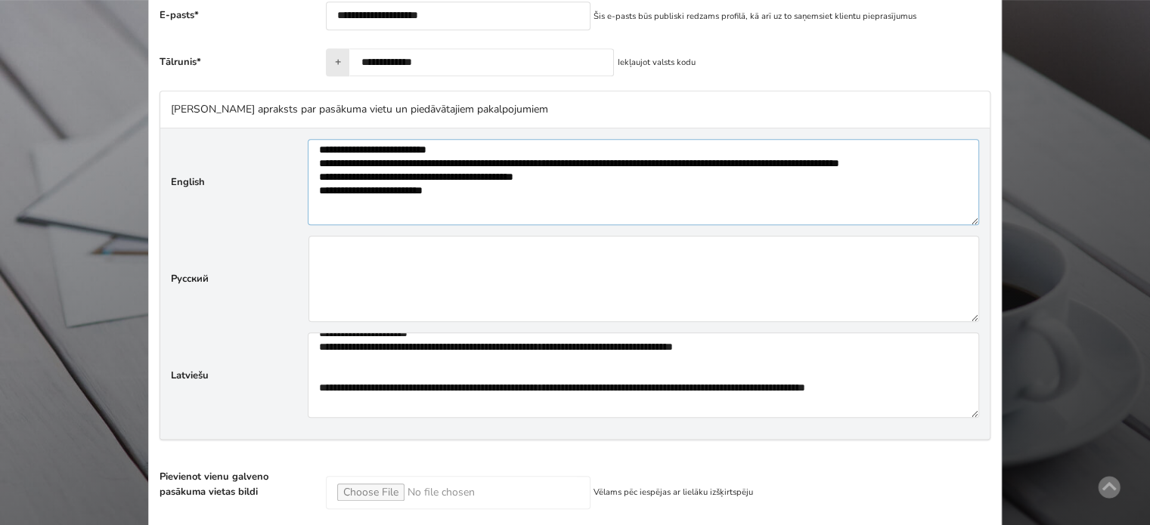
click at [410, 157] on textarea"] at bounding box center [643, 182] width 671 height 86
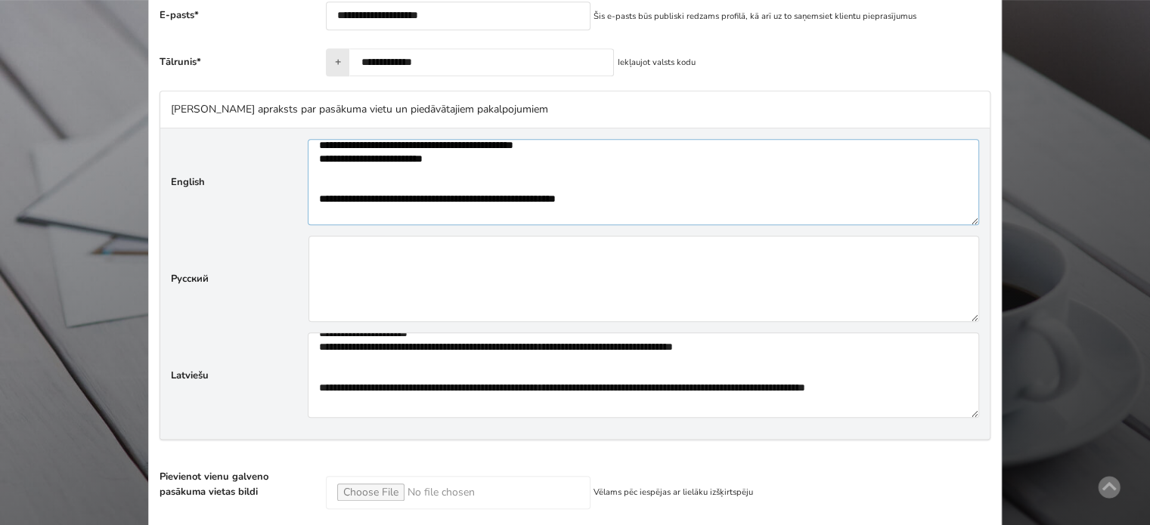
scroll to position [685, 0]
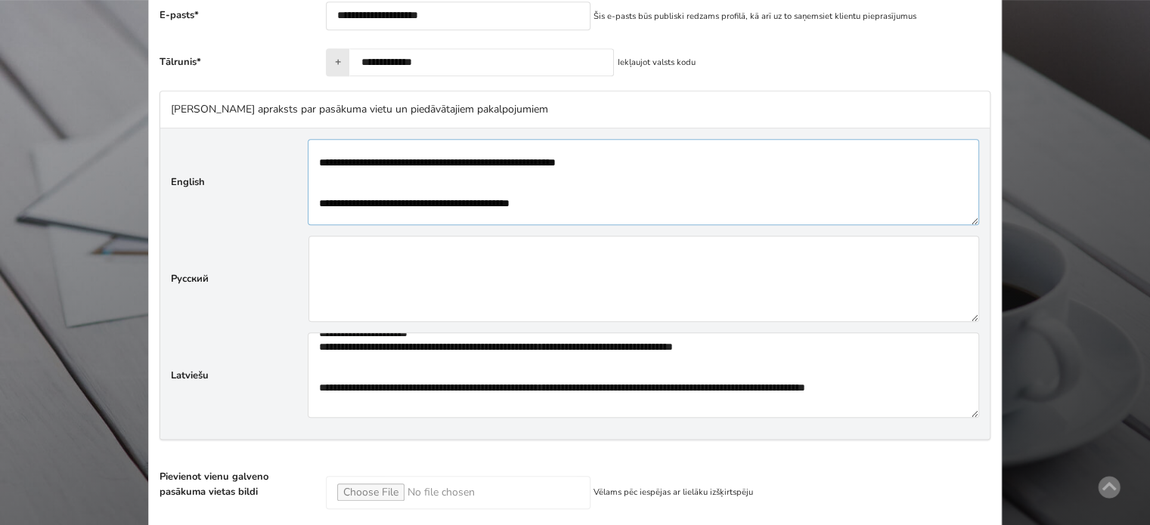
click at [491, 168] on textarea"] at bounding box center [643, 182] width 671 height 86
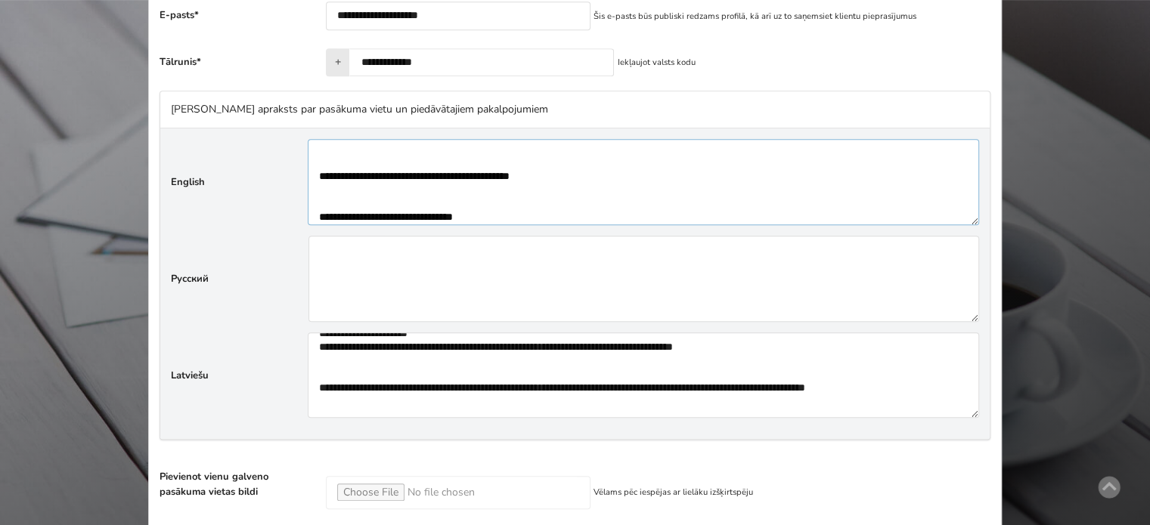
click at [459, 184] on textarea"] at bounding box center [643, 182] width 671 height 86
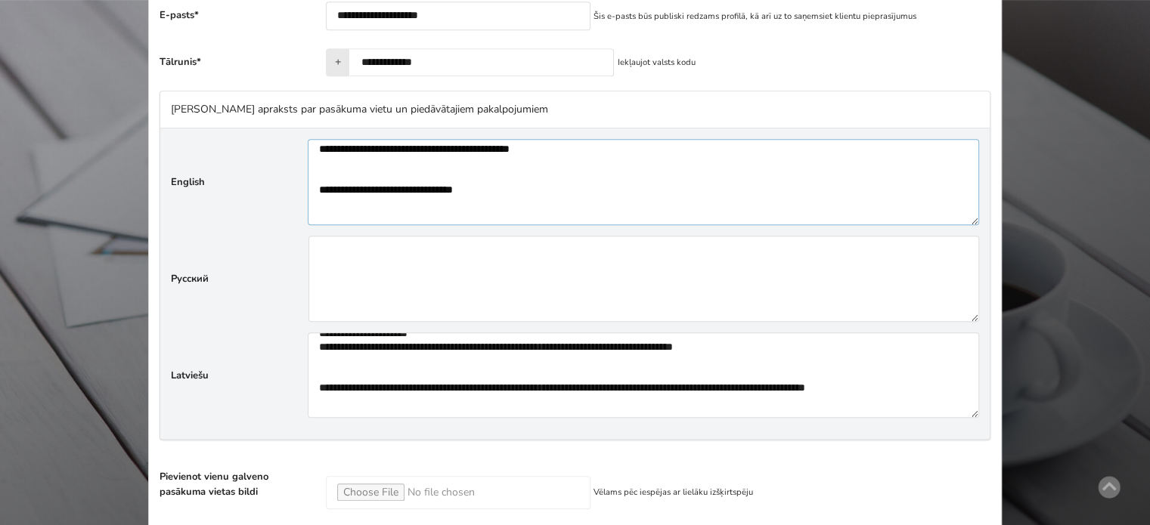
click at [450, 197] on textarea"] at bounding box center [643, 182] width 671 height 86
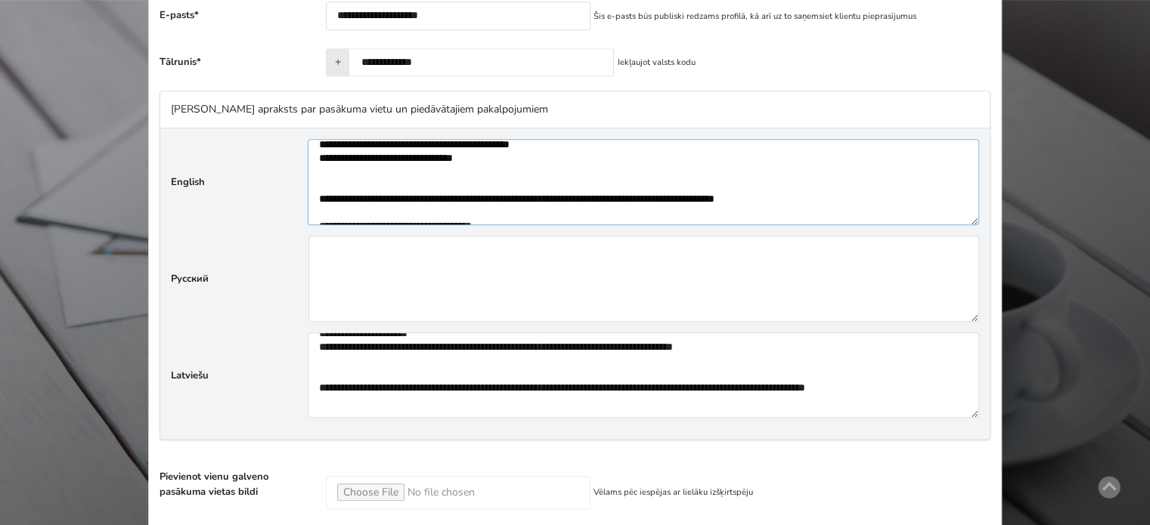
scroll to position [738, 0]
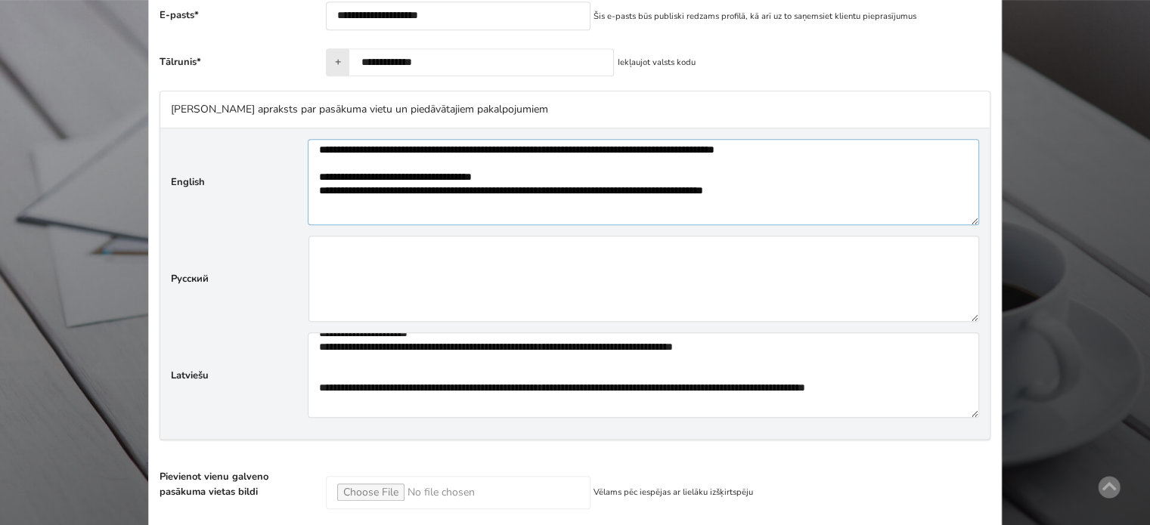
click at [343, 156] on textarea"] at bounding box center [643, 182] width 671 height 86
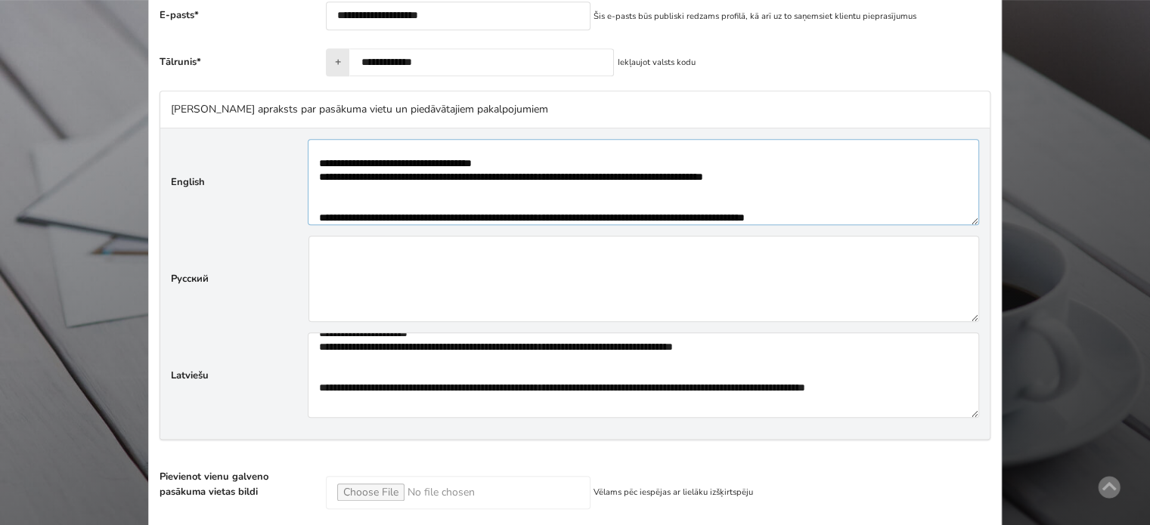
click at [441, 185] on textarea"] at bounding box center [643, 182] width 671 height 86
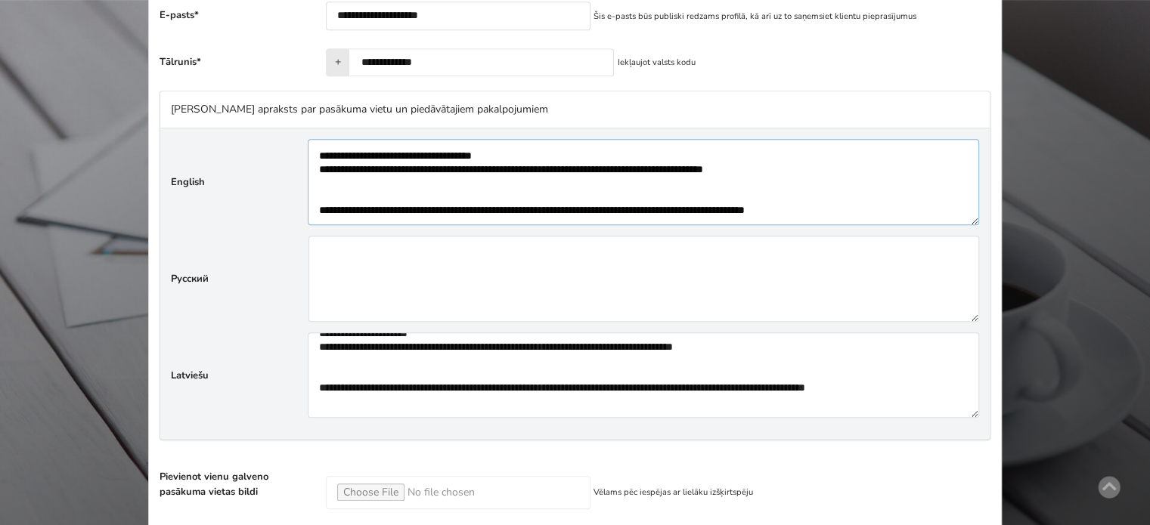
scroll to position [776, 0]
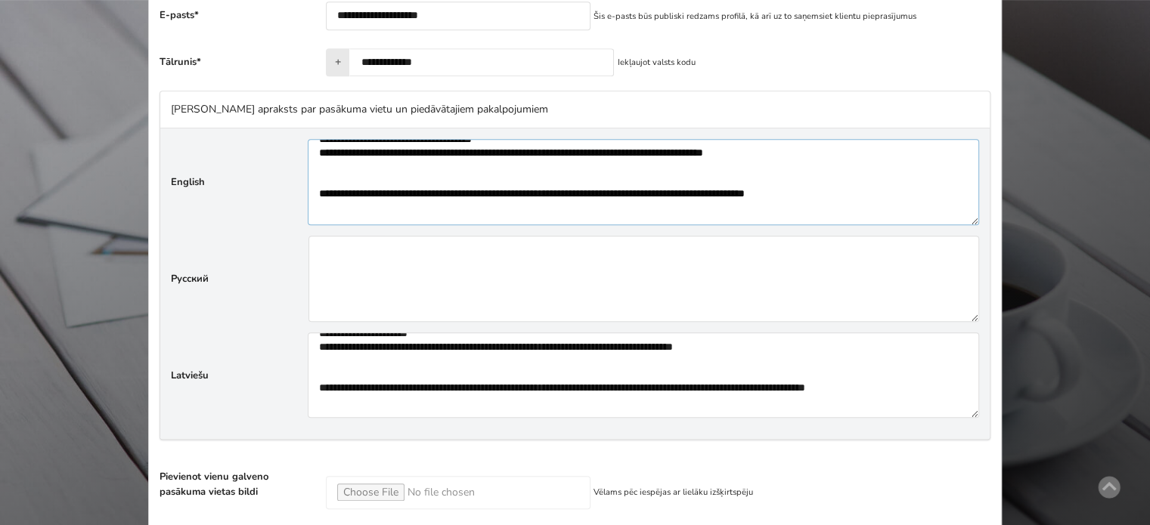
click at [640, 173] on textarea"] at bounding box center [643, 182] width 671 height 86
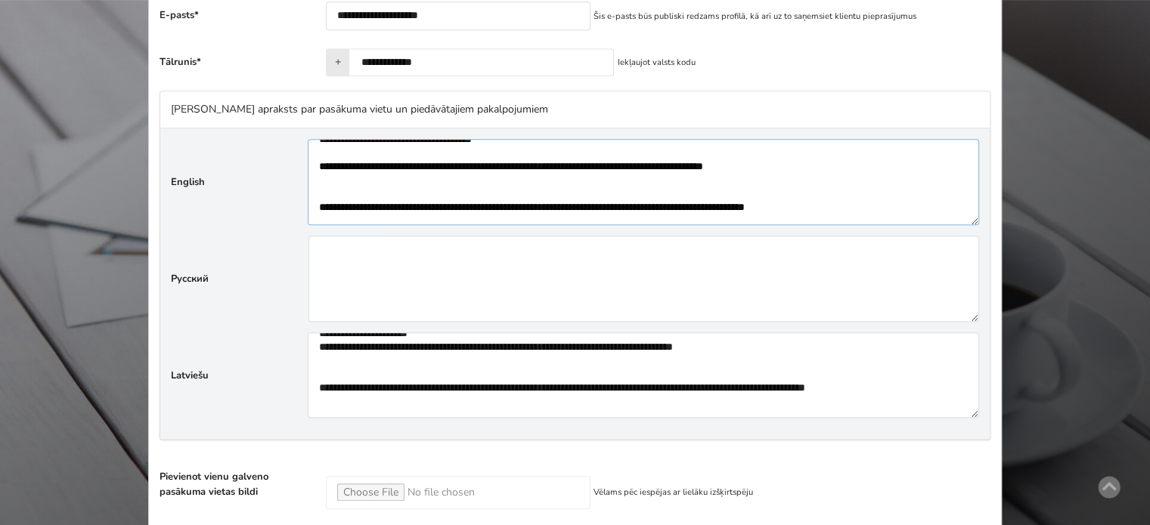
scroll to position [831, 0]
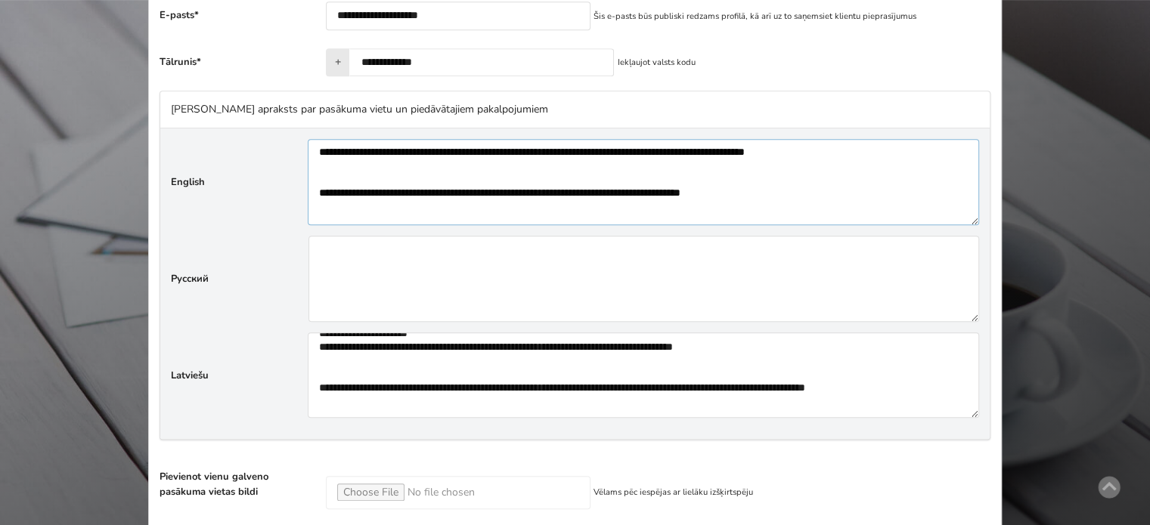
click at [580, 163] on textarea"] at bounding box center [643, 182] width 671 height 86
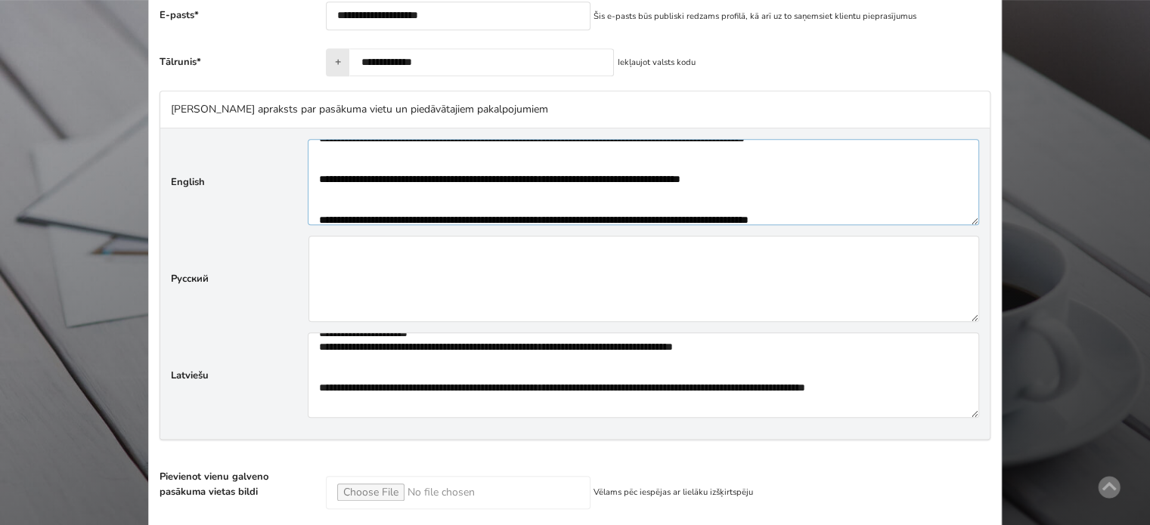
click at [531, 185] on textarea"] at bounding box center [643, 182] width 671 height 86
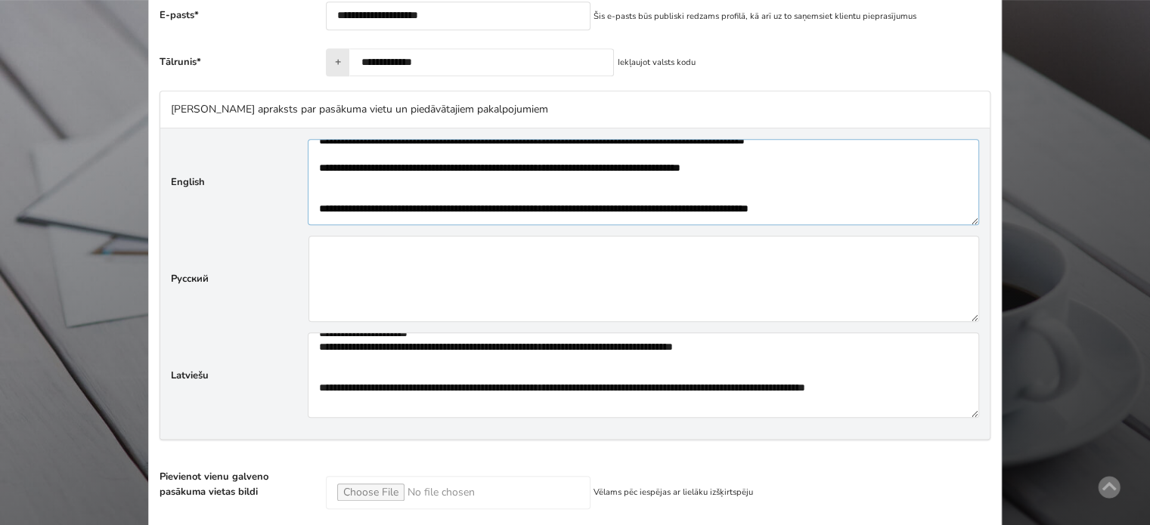
click at [493, 166] on textarea"] at bounding box center [643, 182] width 671 height 86
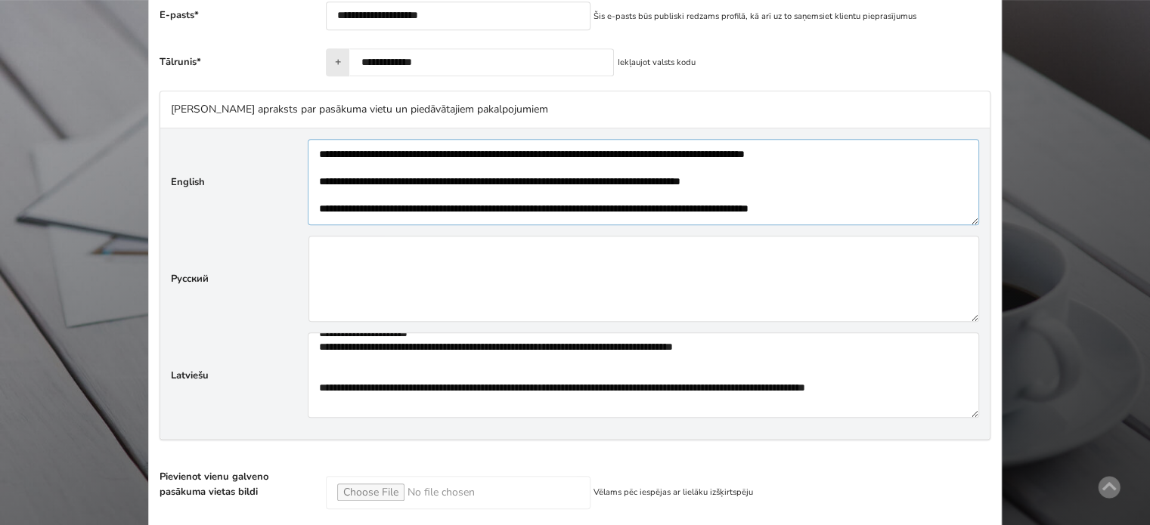
scroll to position [870, 0]
click at [915, 195] on textarea"] at bounding box center [643, 182] width 671 height 86
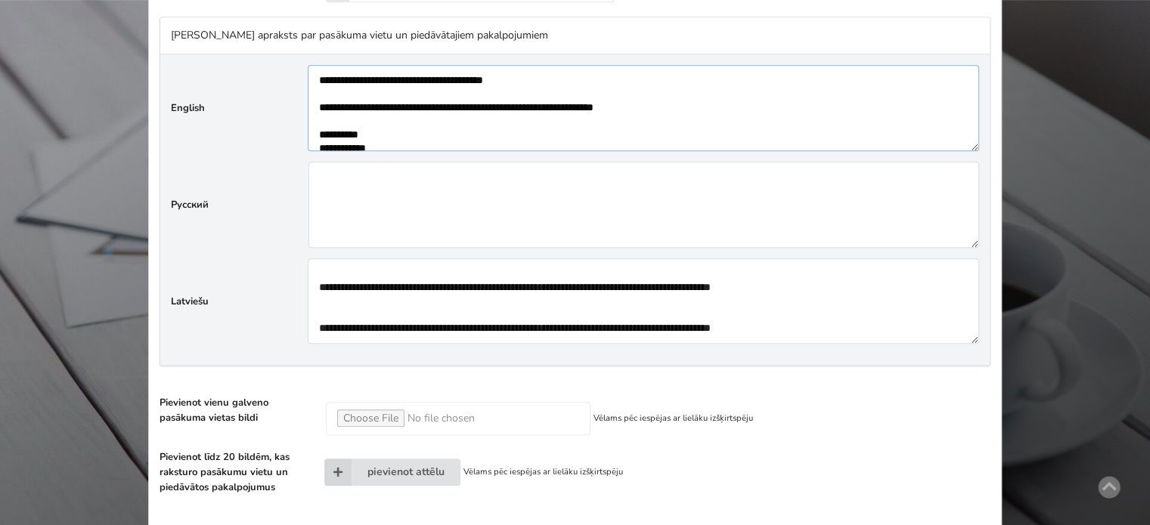
scroll to position [983, 0]
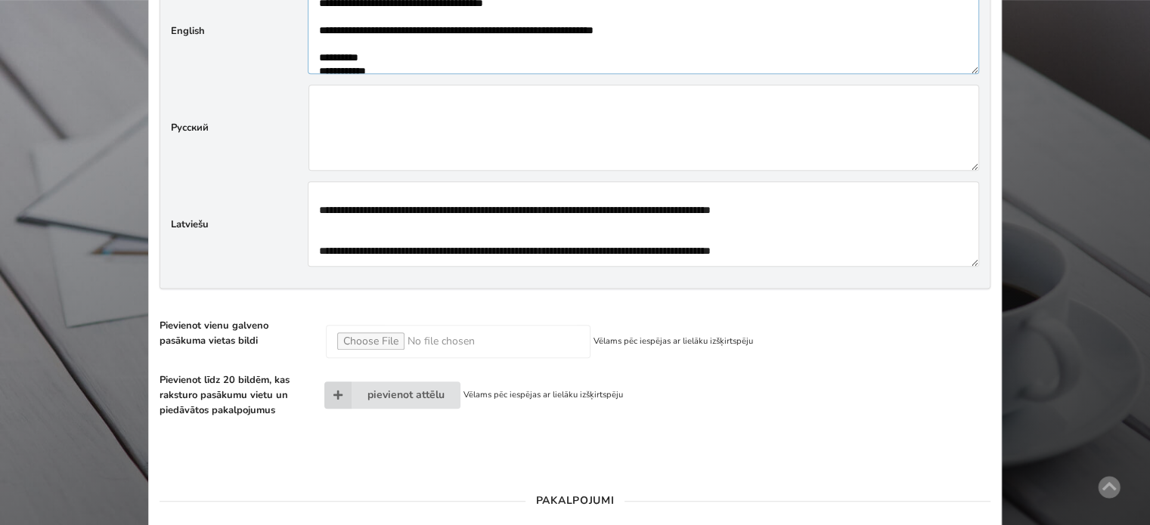
type textarea"] "**********"
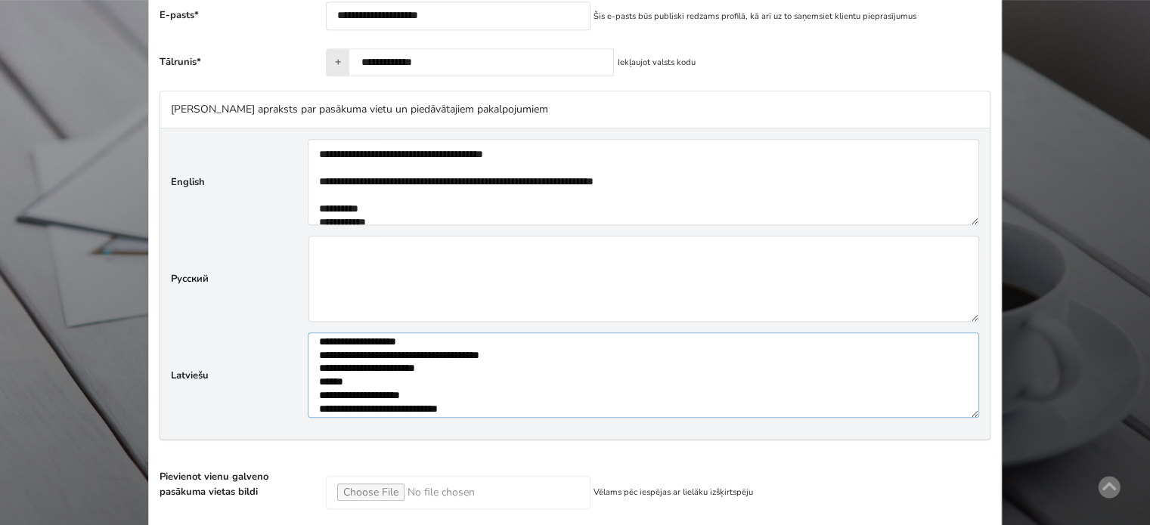
scroll to position [0, 0]
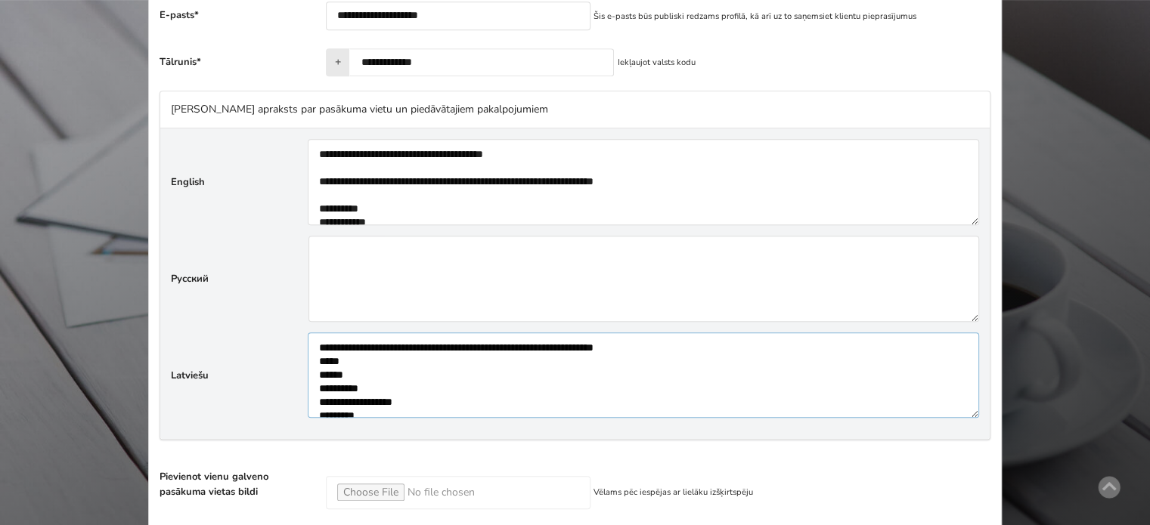
drag, startPoint x: 547, startPoint y: 226, endPoint x: 315, endPoint y: 350, distance: 263.1
click at [315, 350] on textarea"] at bounding box center [643, 376] width 671 height 86
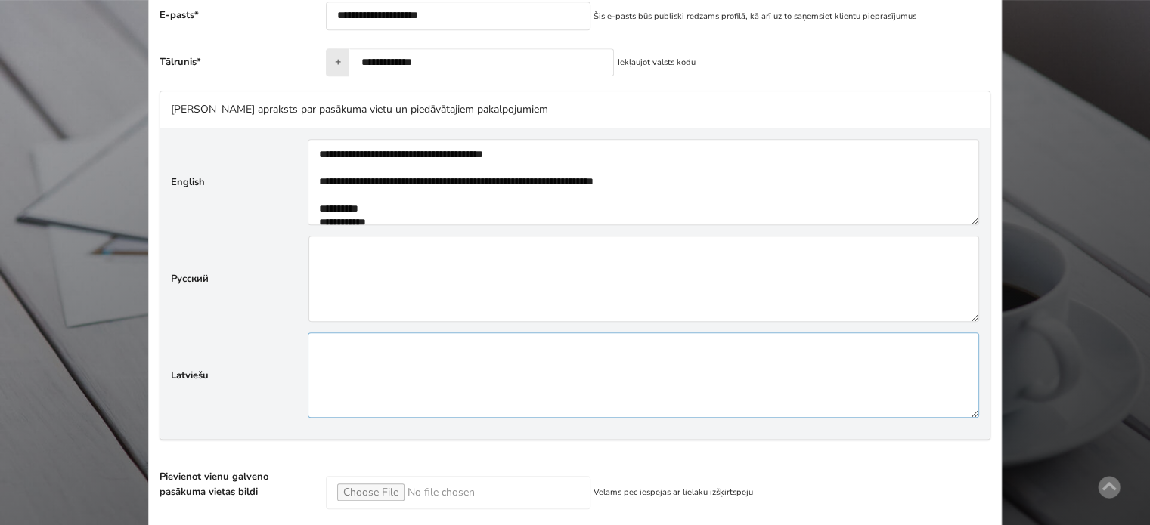
click at [358, 361] on textarea"] at bounding box center [643, 376] width 671 height 86
click at [439, 362] on textarea"] at bounding box center [643, 376] width 671 height 86
paste textarea"] "**********"
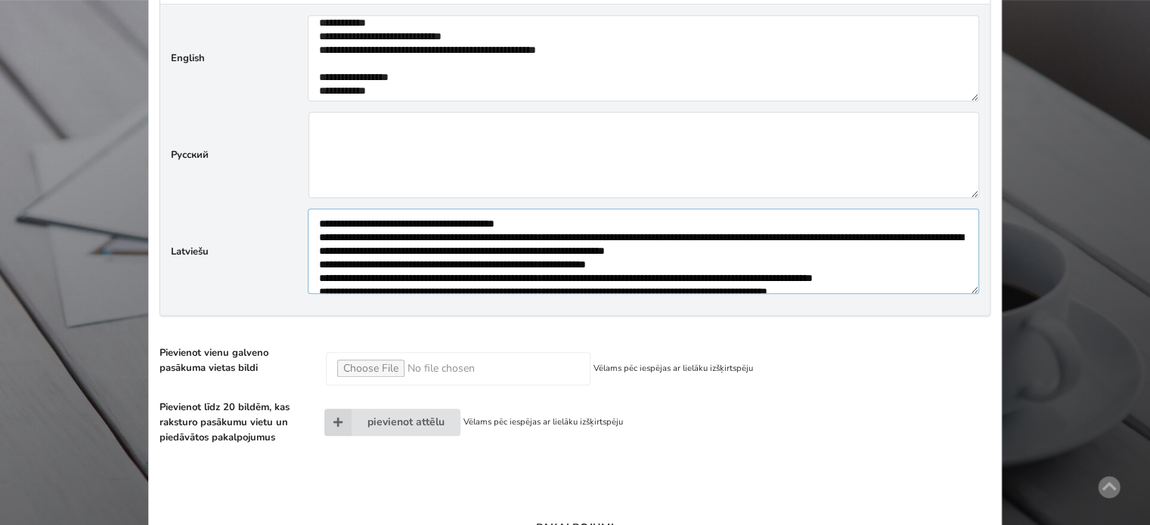
scroll to position [983, 0]
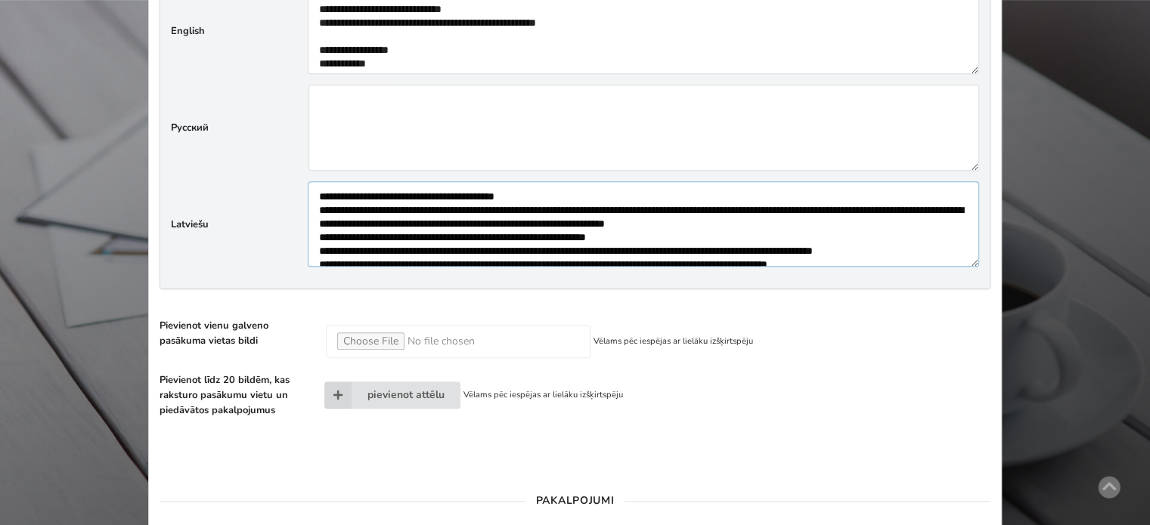
click at [707, 193] on textarea"] at bounding box center [643, 224] width 671 height 86
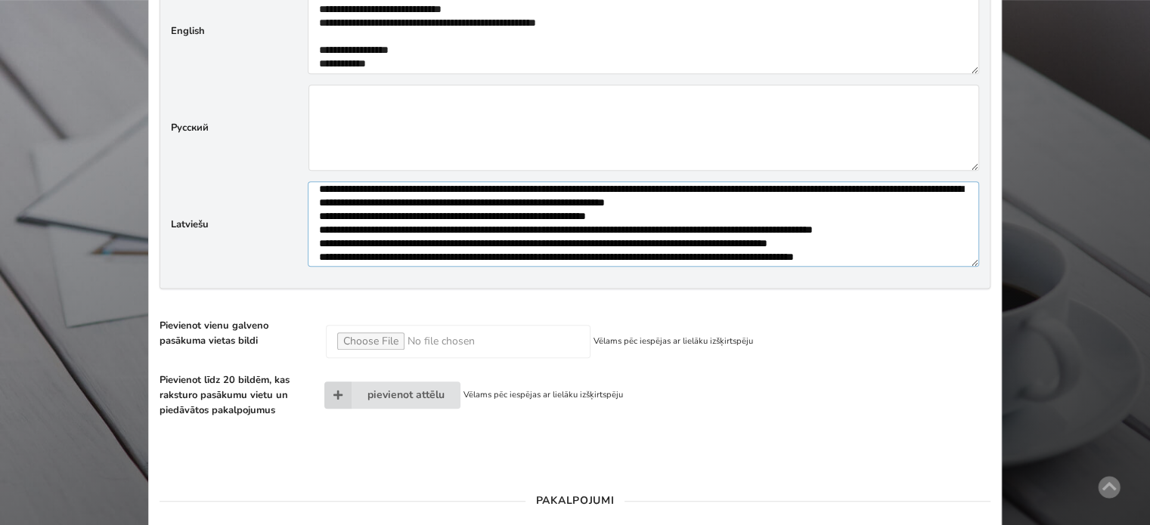
scroll to position [43, 0]
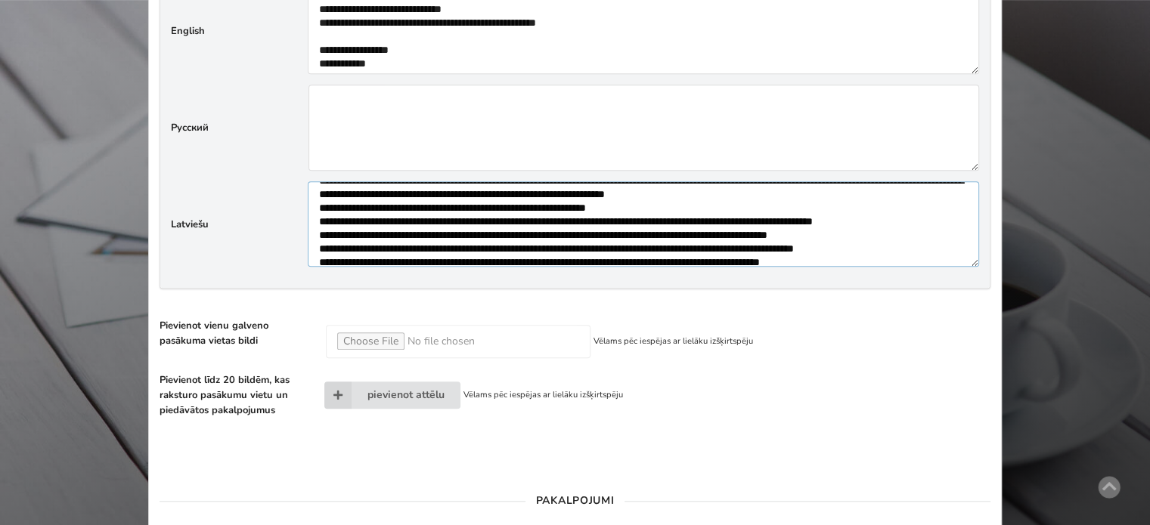
click at [319, 203] on textarea"] at bounding box center [643, 224] width 671 height 86
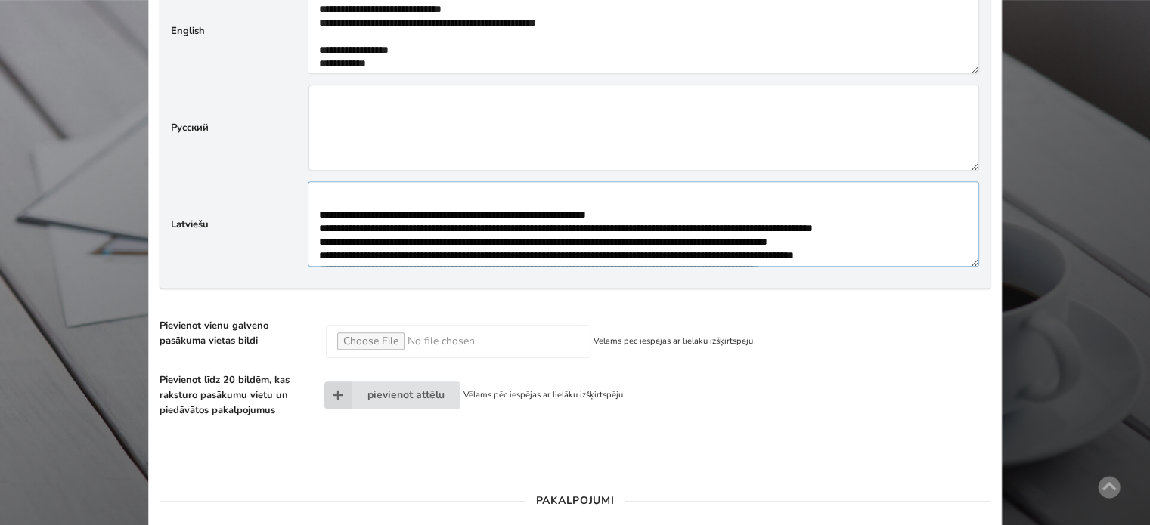
scroll to position [81, 0]
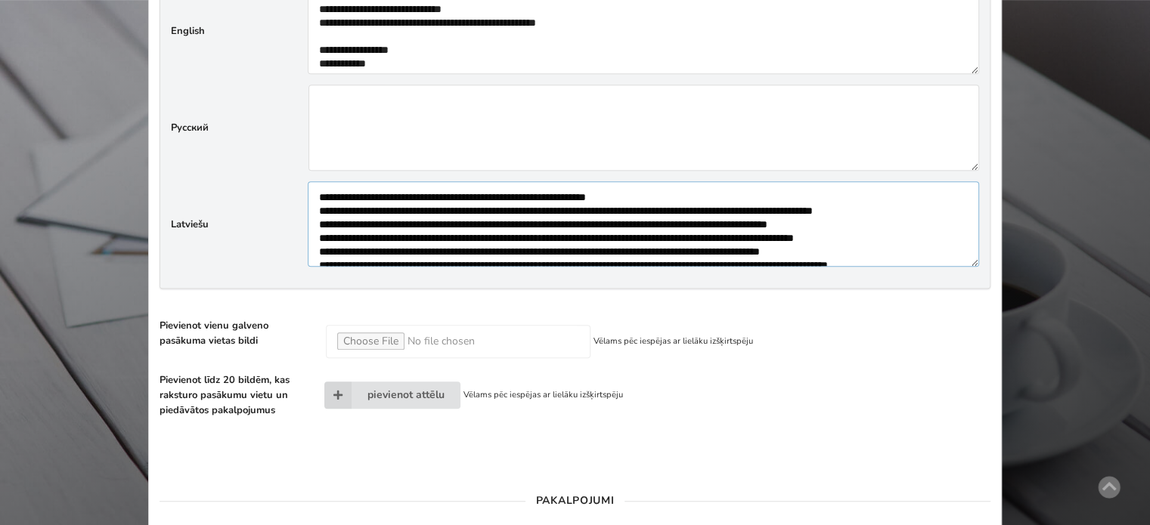
click at [318, 236] on textarea"] at bounding box center [643, 224] width 671 height 86
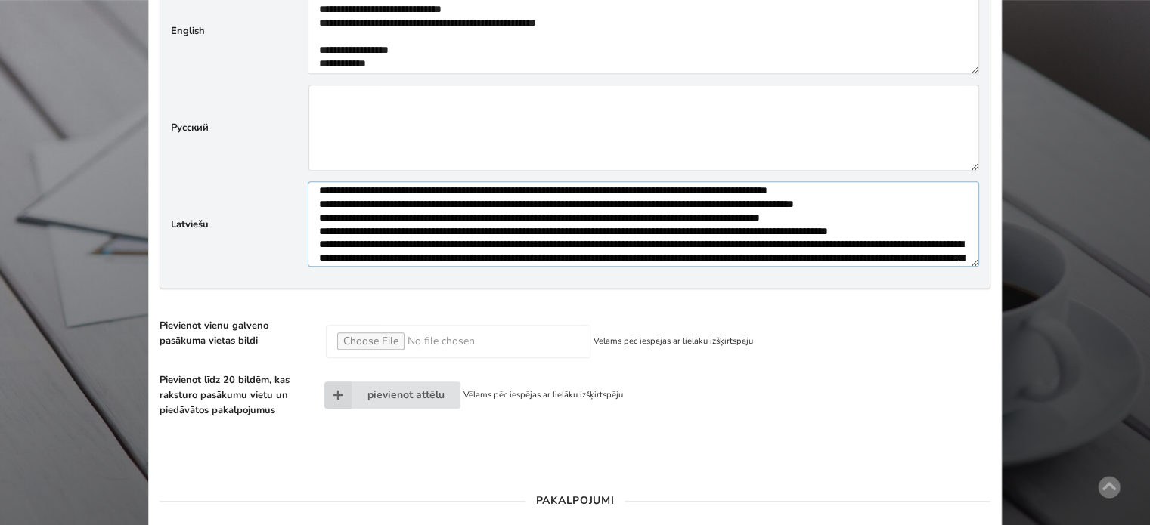
scroll to position [138, 0]
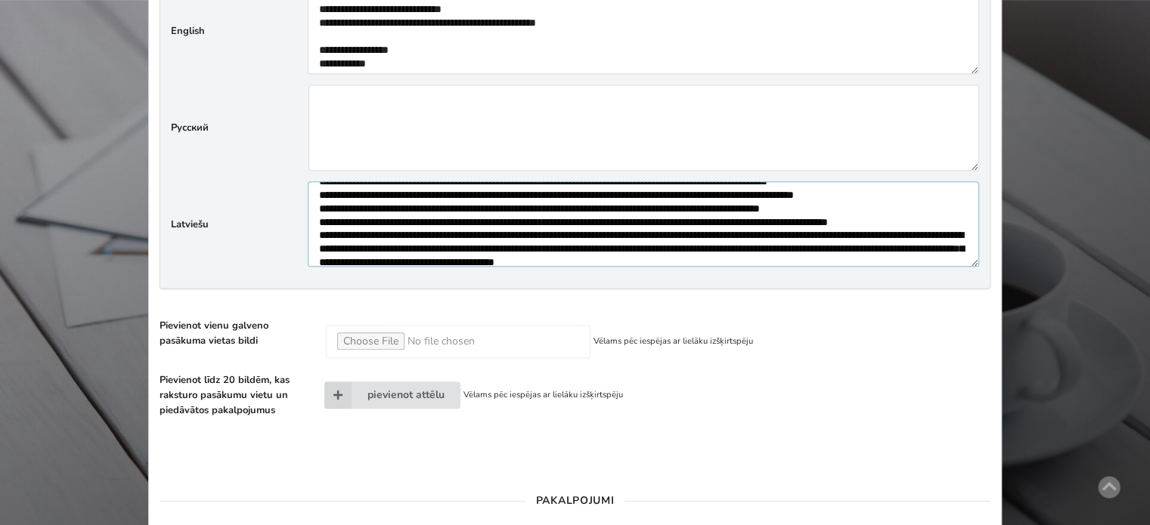
click at [316, 206] on textarea"] at bounding box center [643, 224] width 671 height 86
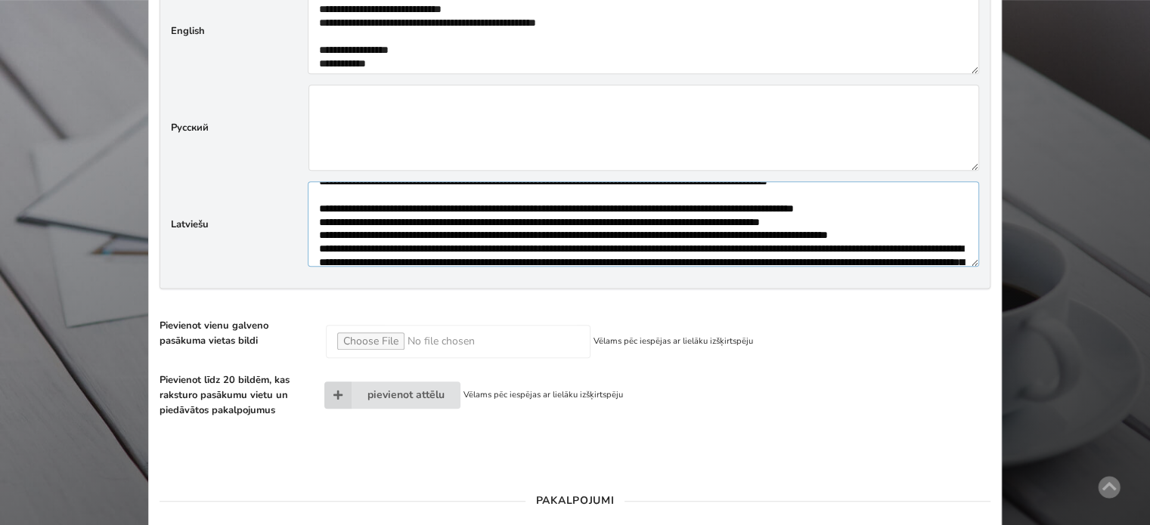
click at [316, 233] on textarea"] at bounding box center [643, 224] width 671 height 86
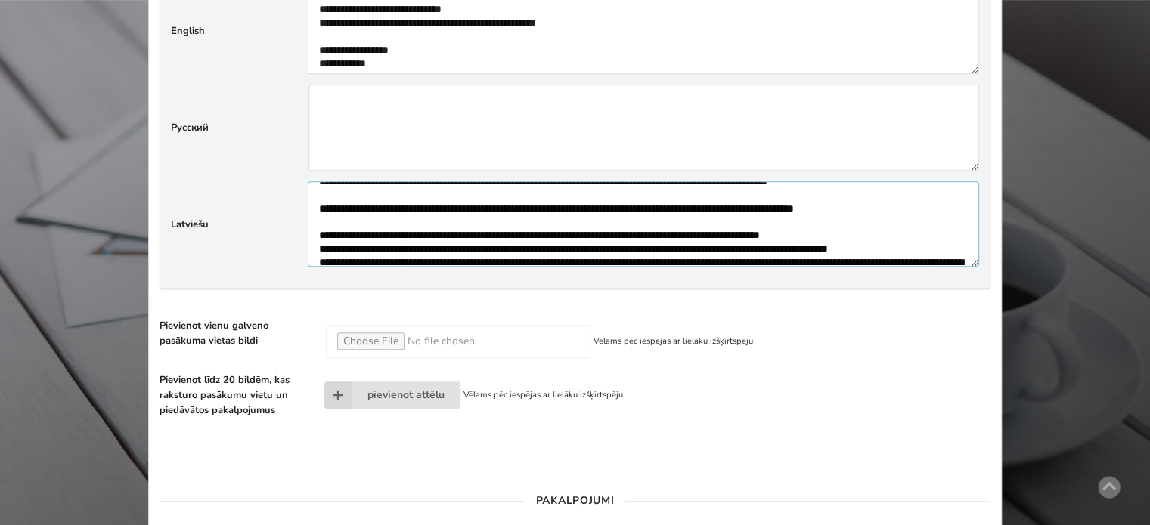
click at [316, 255] on textarea"] at bounding box center [643, 224] width 671 height 86
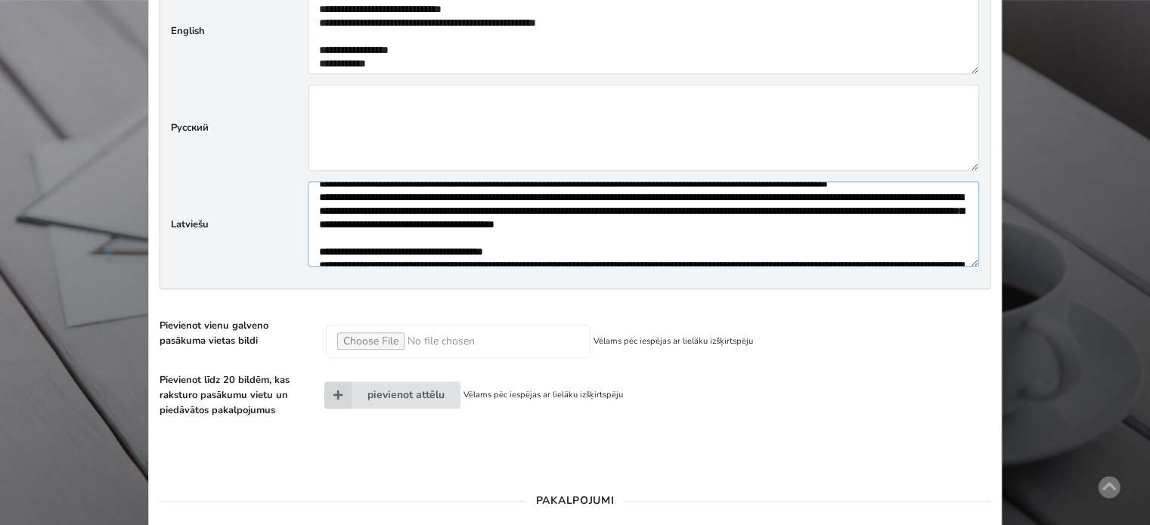
scroll to position [227, 0]
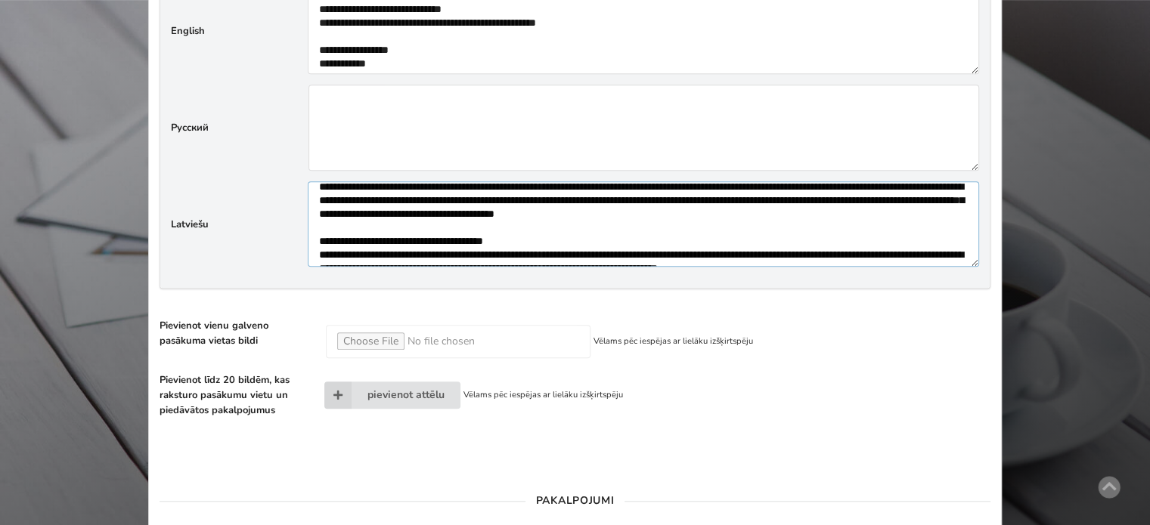
click at [320, 211] on textarea"] at bounding box center [643, 224] width 671 height 86
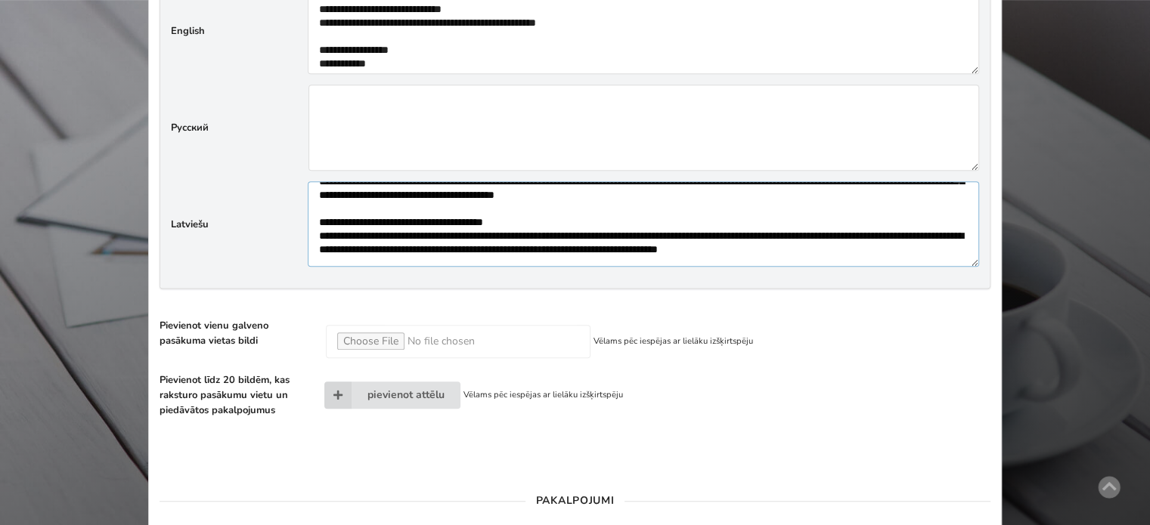
scroll to position [279, 0]
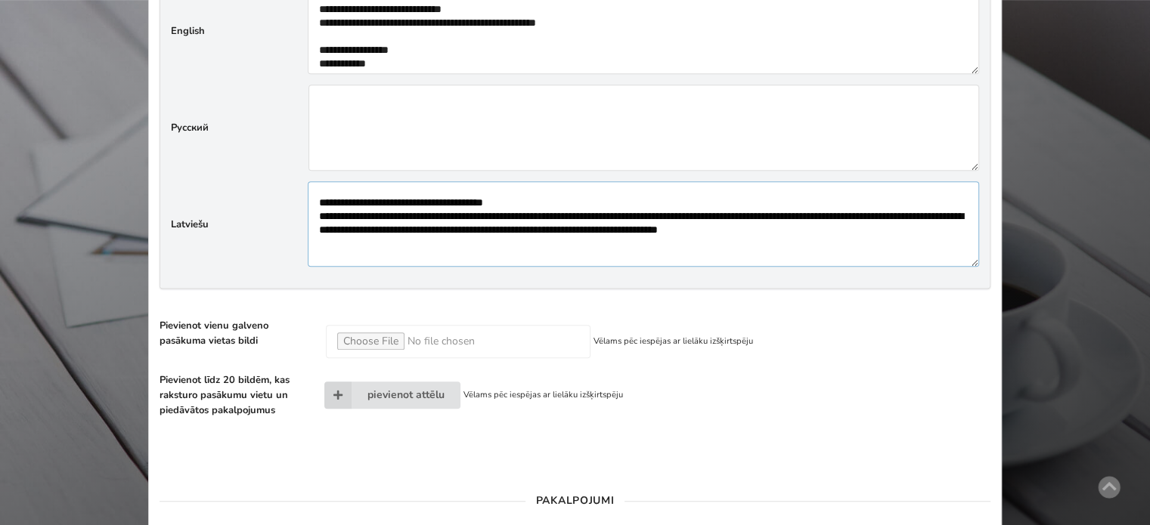
click at [354, 215] on textarea"] at bounding box center [643, 224] width 671 height 86
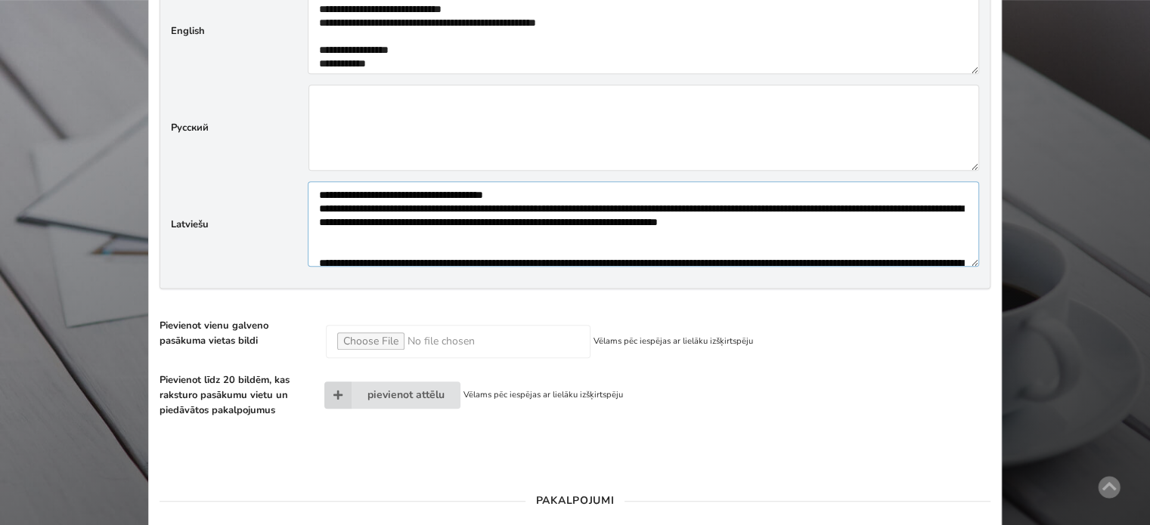
scroll to position [345, 0]
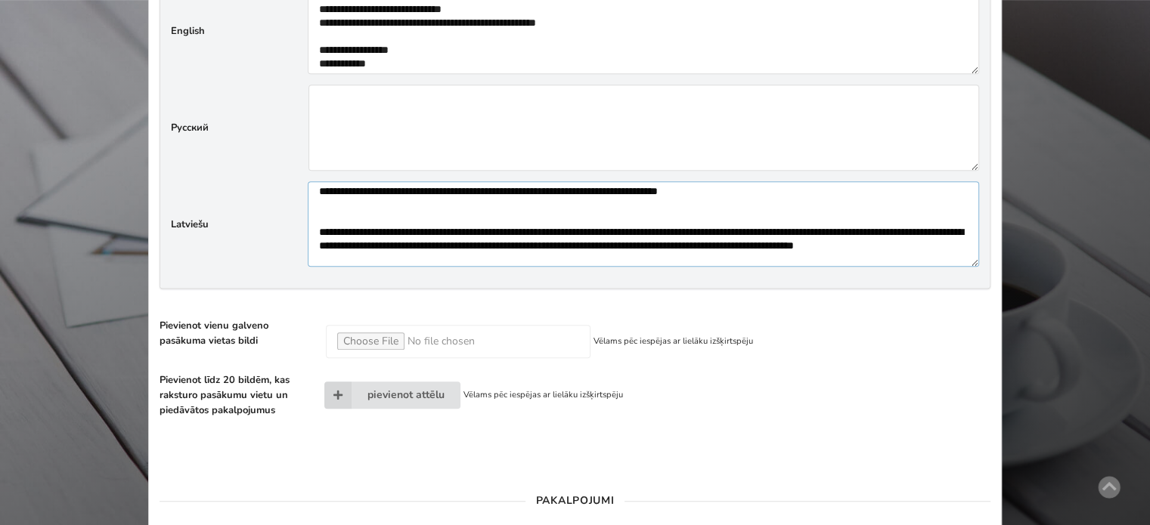
click at [318, 204] on textarea"] at bounding box center [643, 224] width 671 height 86
click at [315, 202] on textarea"] at bounding box center [643, 224] width 671 height 86
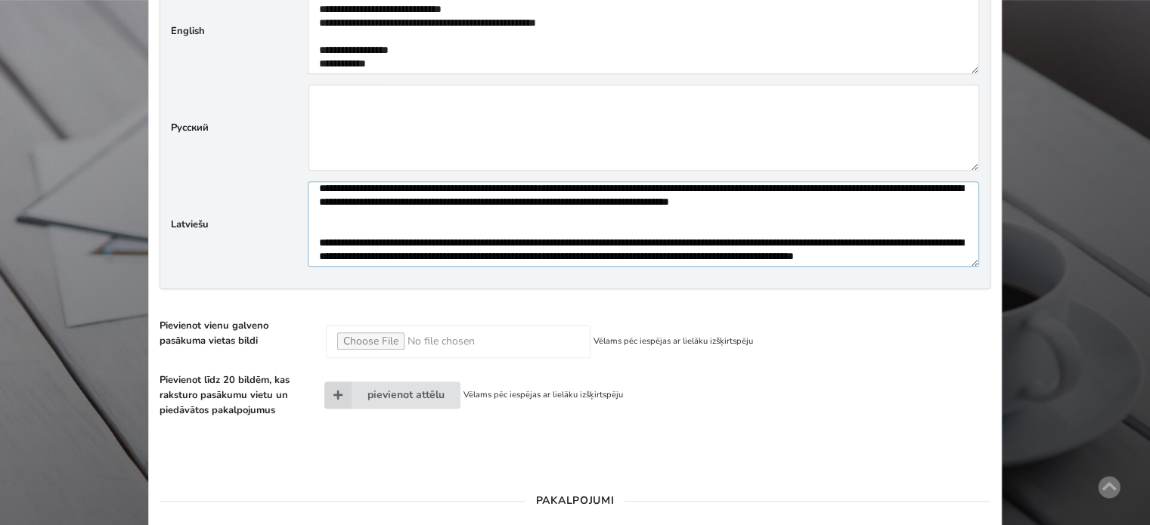
scroll to position [370, 0]
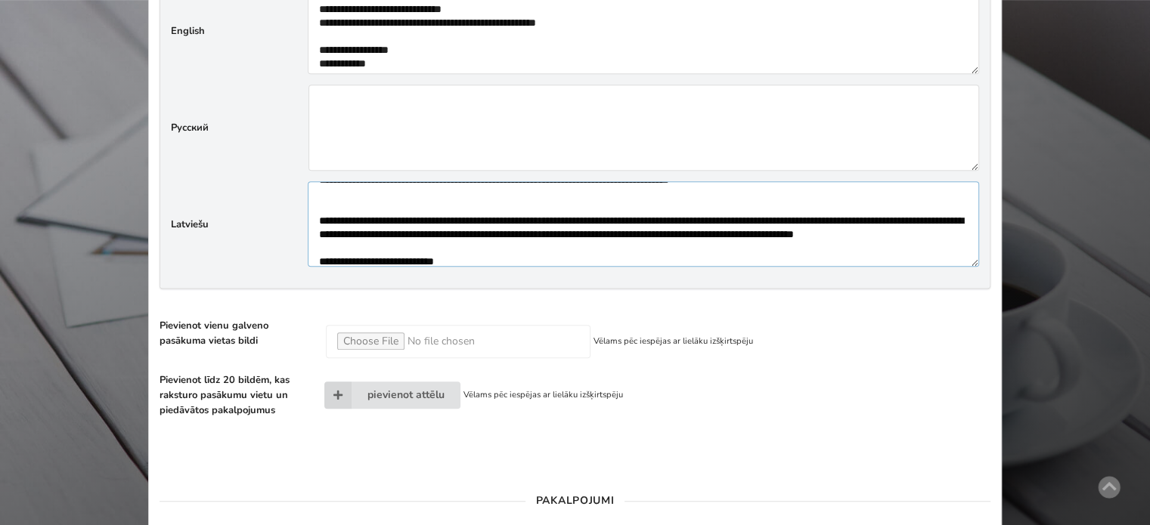
click at [495, 211] on textarea"] at bounding box center [643, 224] width 671 height 86
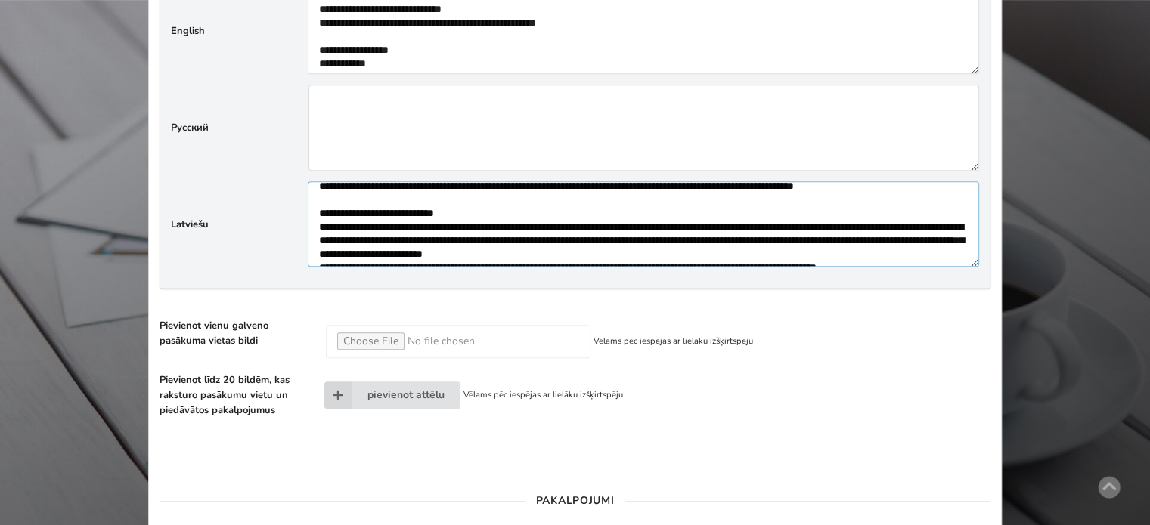
scroll to position [426, 0]
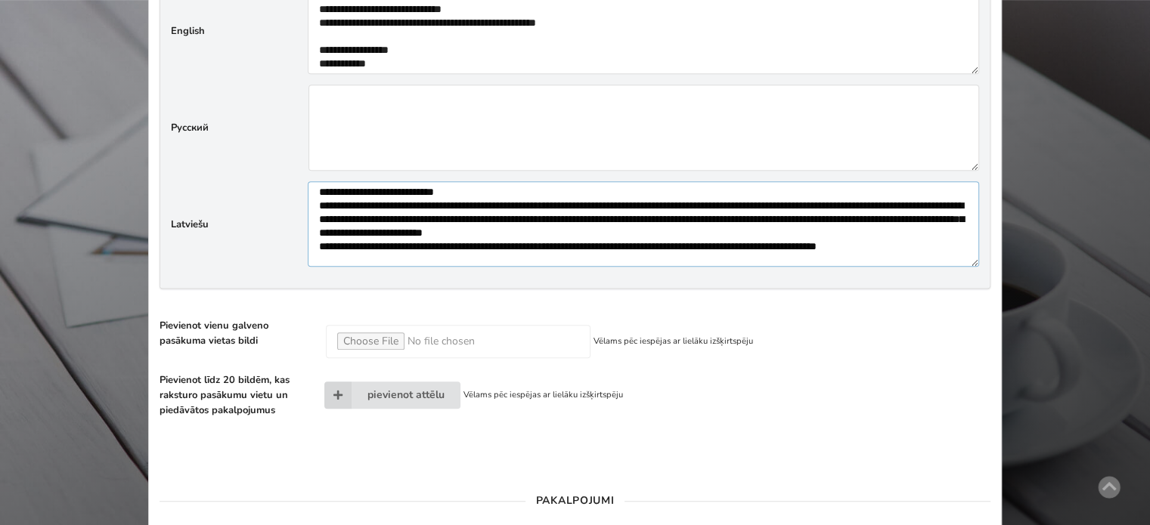
click at [402, 215] on textarea"] at bounding box center [643, 224] width 671 height 86
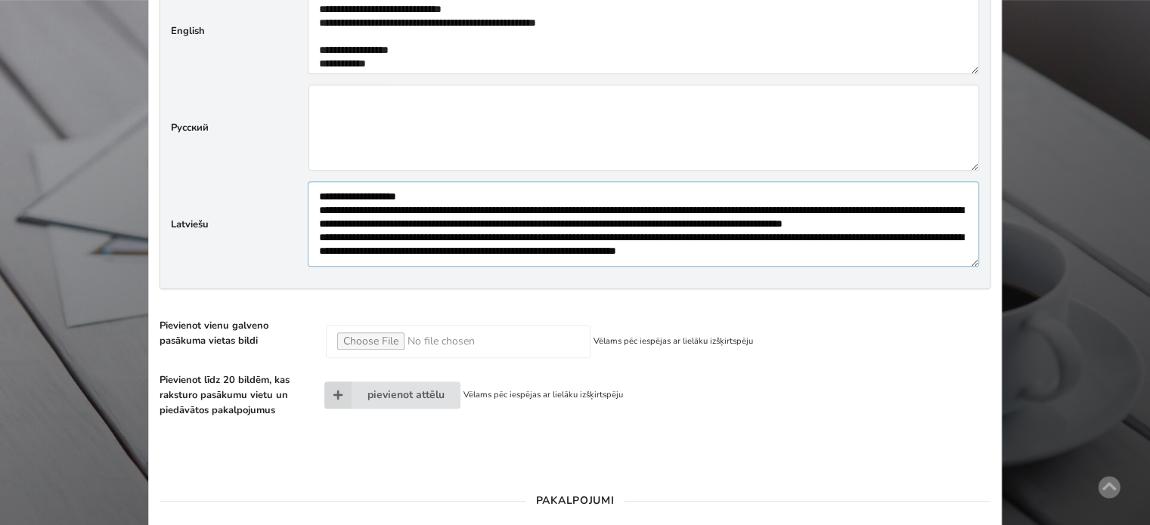
scroll to position [564, 0]
click at [424, 187] on textarea"] at bounding box center [643, 224] width 671 height 86
type textarea"] "**********"
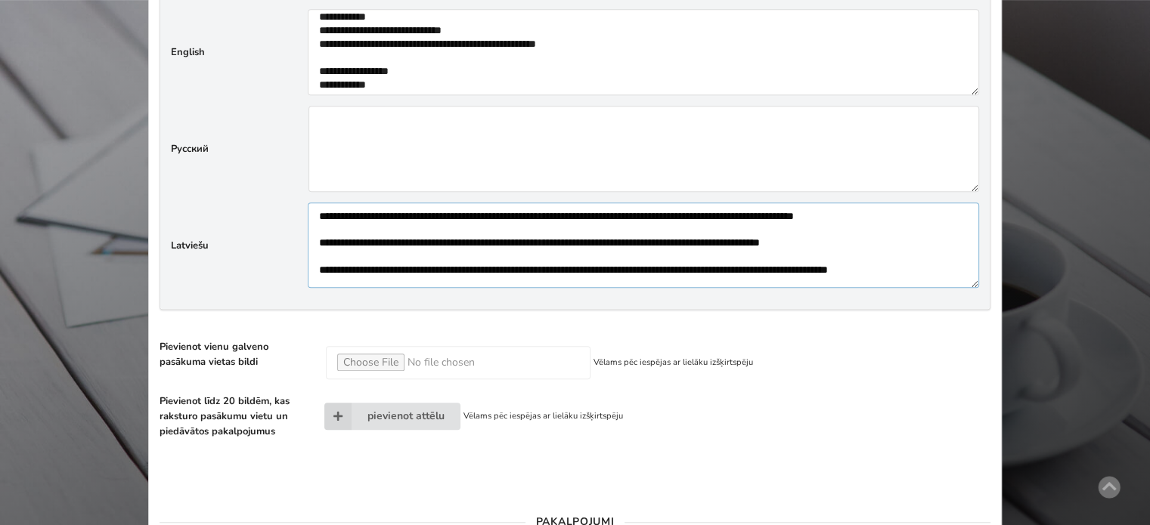
scroll to position [988, 0]
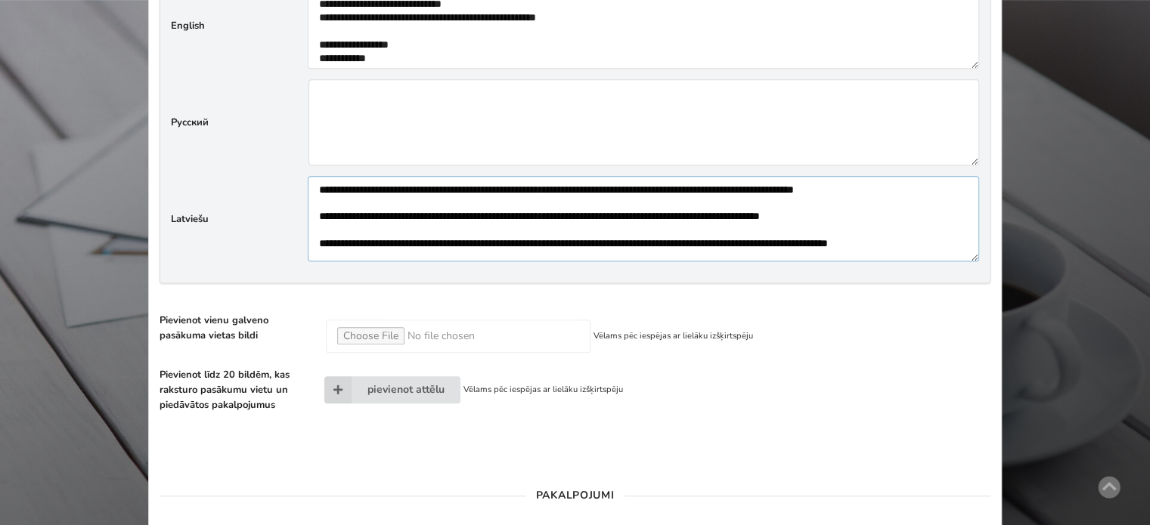
type input "**********"
click at [363, 329] on input "file" at bounding box center [458, 336] width 265 height 33
click at [502, 336] on input "file" at bounding box center [458, 336] width 265 height 33
click at [389, 329] on input "file" at bounding box center [458, 336] width 265 height 33
click at [379, 327] on input "file" at bounding box center [458, 336] width 265 height 33
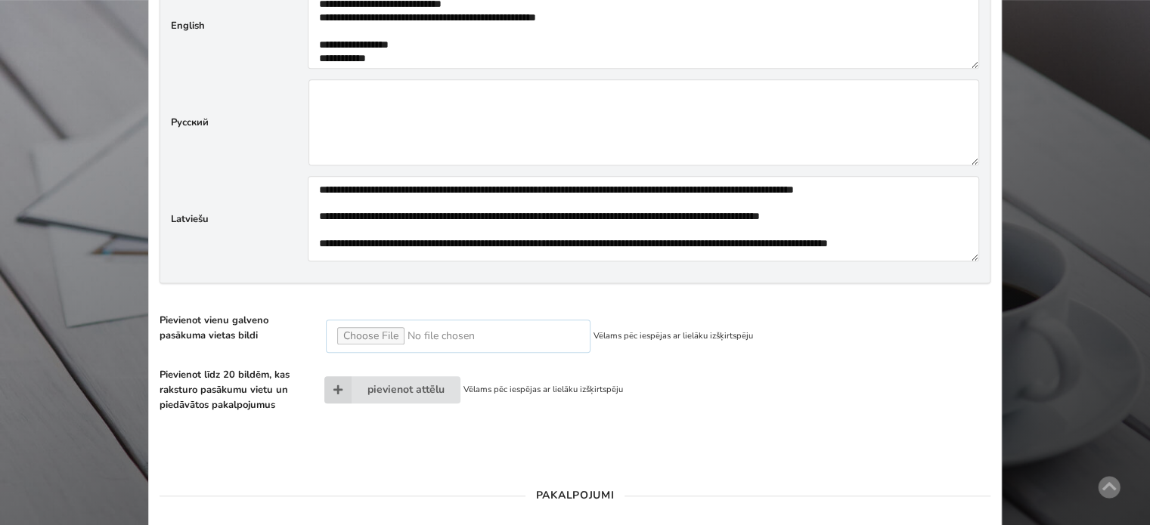
type input "**********"
click at [419, 384] on div "pievienot attēlu" at bounding box center [392, 389] width 136 height 27
type input "**********"
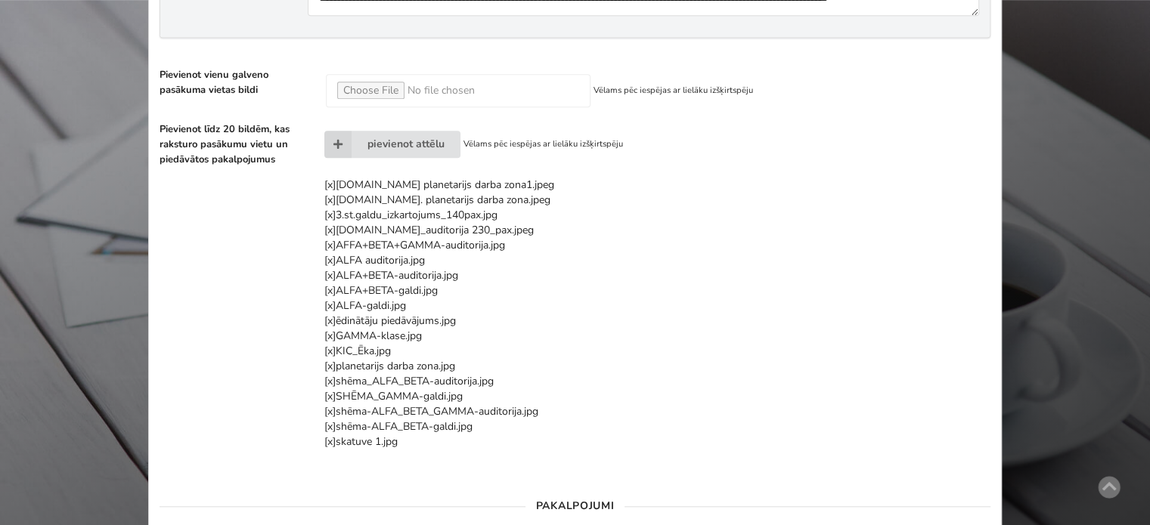
scroll to position [1215, 0]
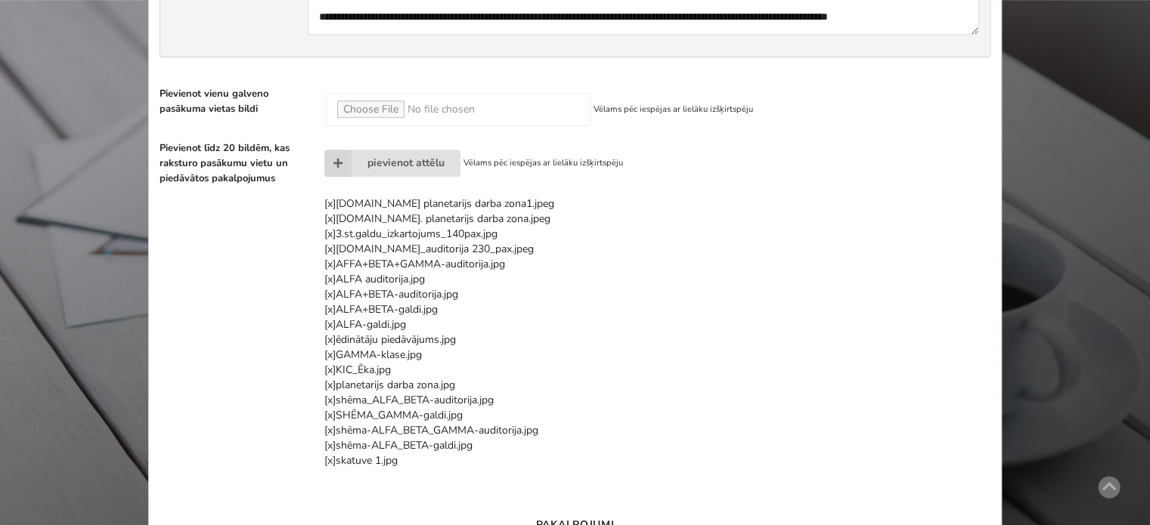
click at [419, 338] on div "[x] ēdinātāju piedāvājums.jpg" at bounding box center [439, 340] width 230 height 15
click at [382, 348] on div "[x] GAMMA-klase.jpg" at bounding box center [439, 355] width 230 height 15
click at [381, 380] on div "[x] planetarijs darba zona.jpg" at bounding box center [439, 385] width 230 height 15
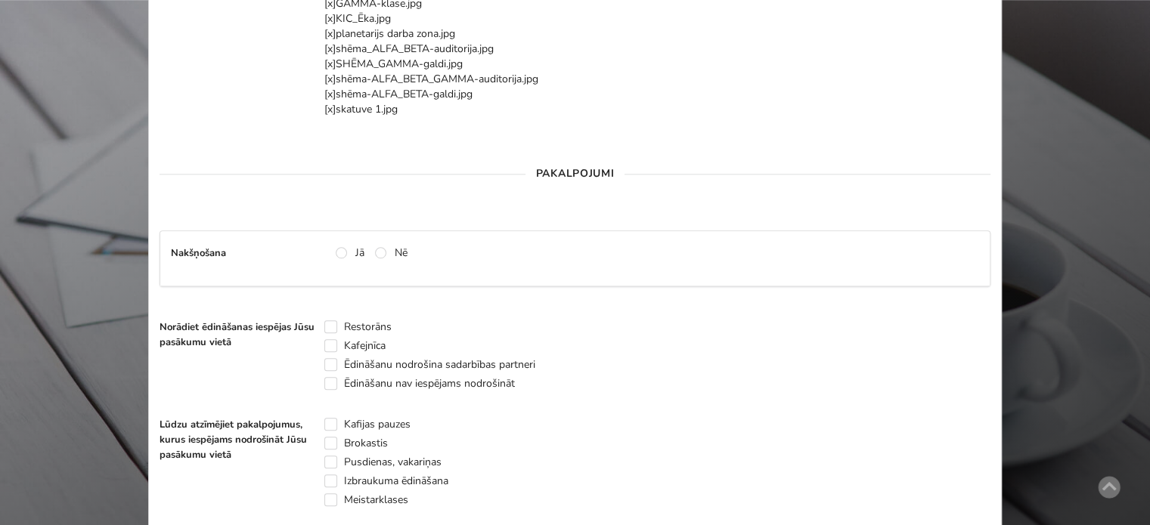
scroll to position [1593, 0]
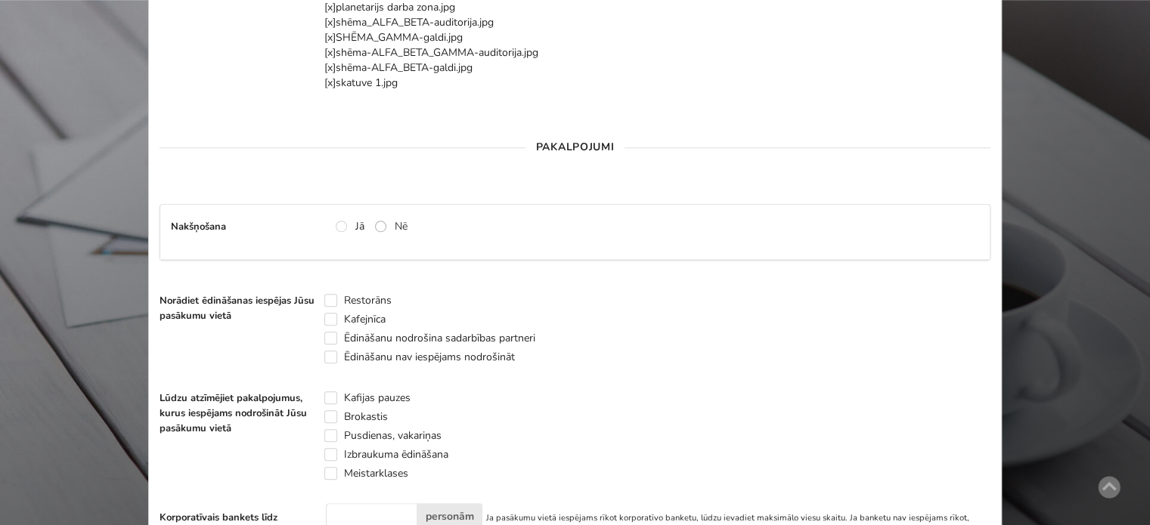
click at [379, 220] on label "Nē" at bounding box center [391, 226] width 33 height 13
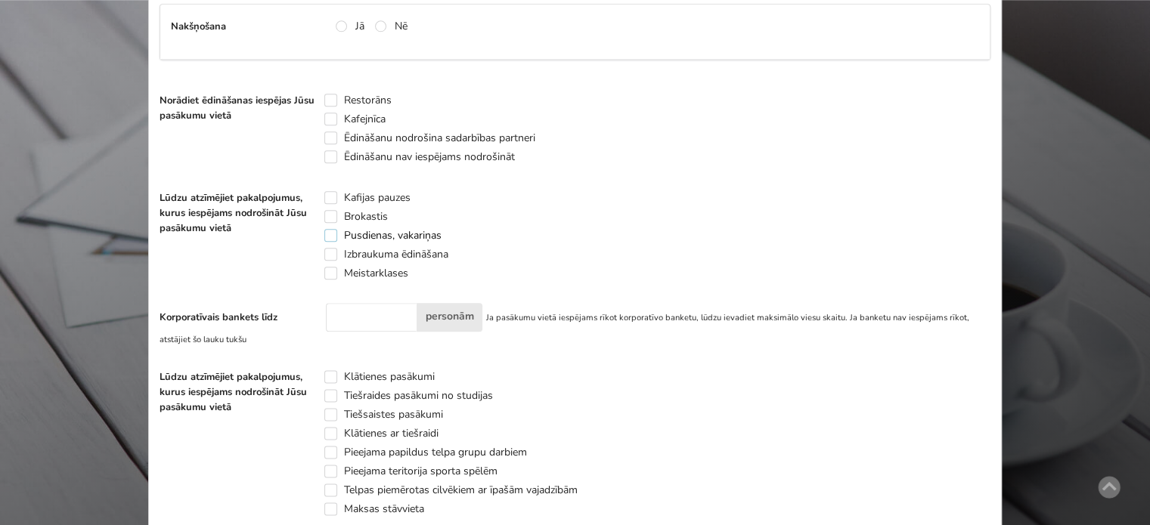
scroll to position [1819, 0]
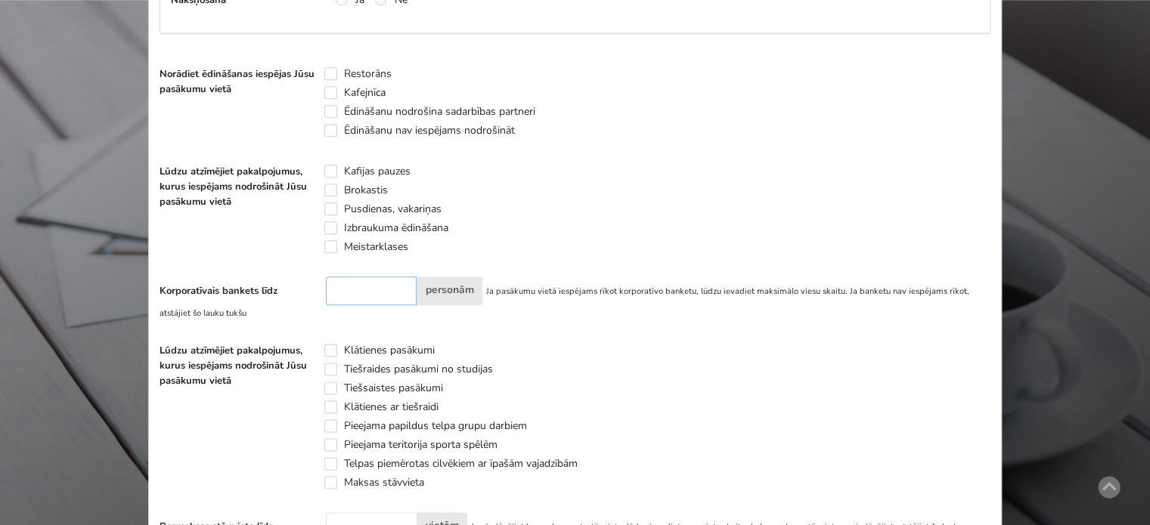
click at [364, 289] on input "number" at bounding box center [371, 291] width 91 height 29
type input "***"
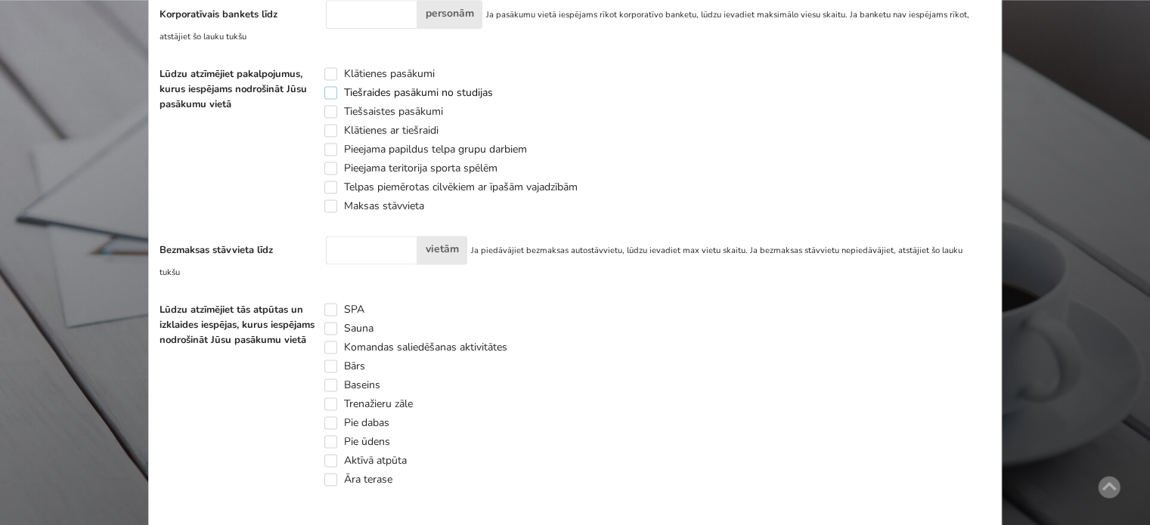
scroll to position [2122, 0]
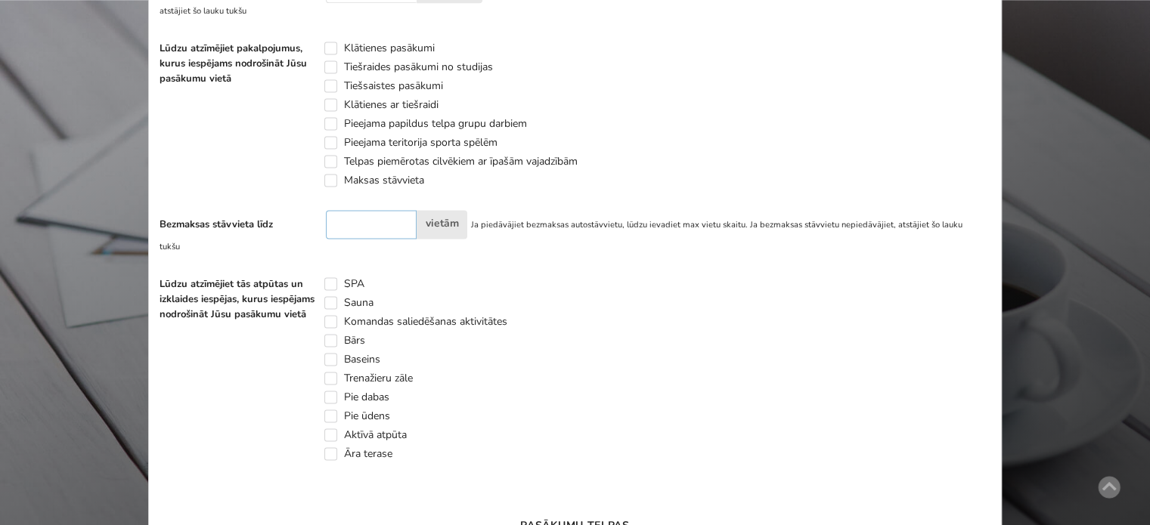
click at [363, 218] on input "number" at bounding box center [371, 224] width 91 height 29
type input "**"
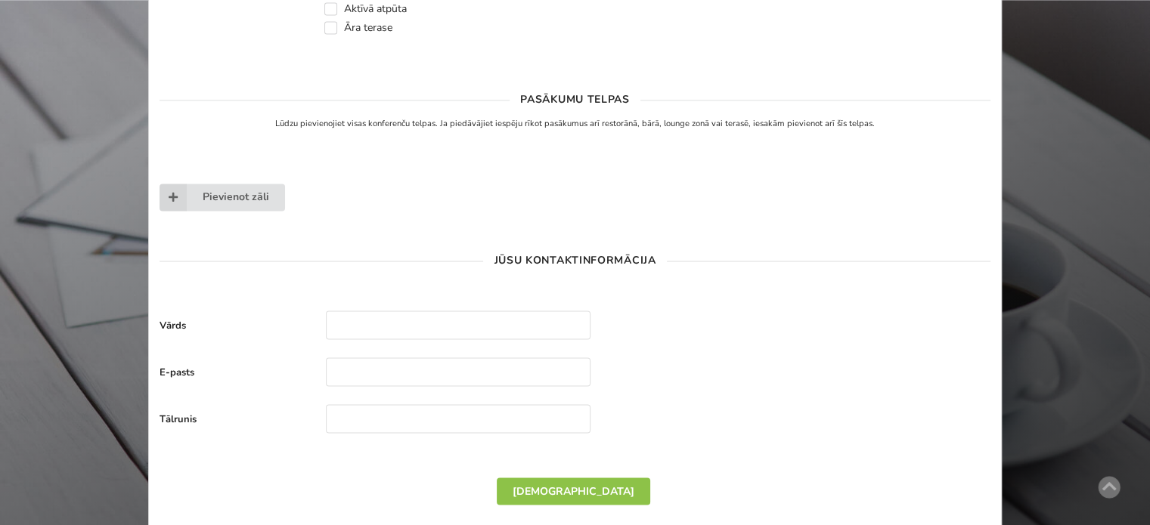
scroll to position [2575, 0]
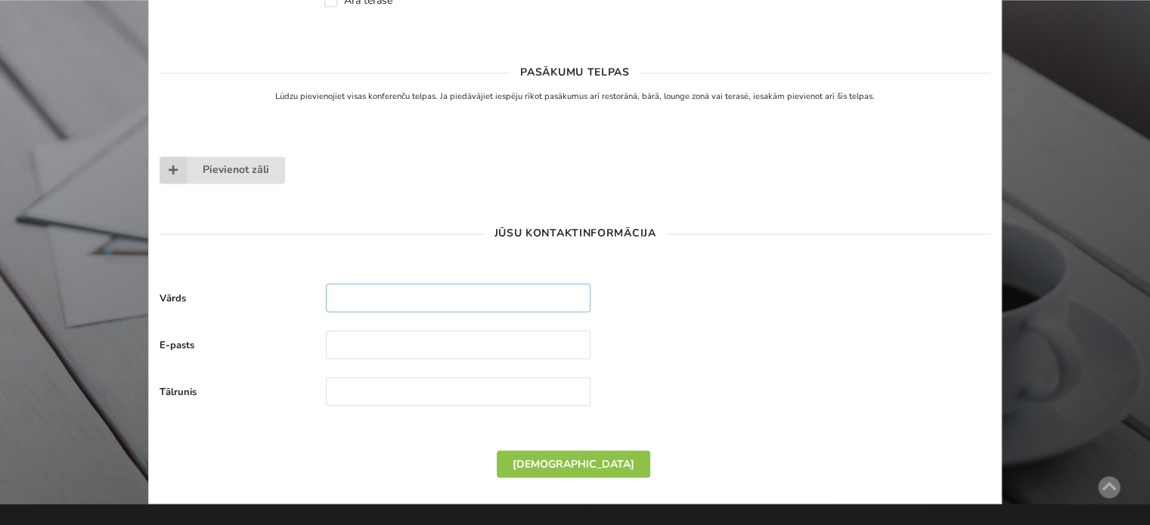
click at [367, 283] on input "text" at bounding box center [458, 297] width 265 height 29
type input "**********"
click at [395, 330] on input "text" at bounding box center [458, 344] width 265 height 29
click at [414, 330] on input "text" at bounding box center [458, 344] width 265 height 29
paste input "**********"
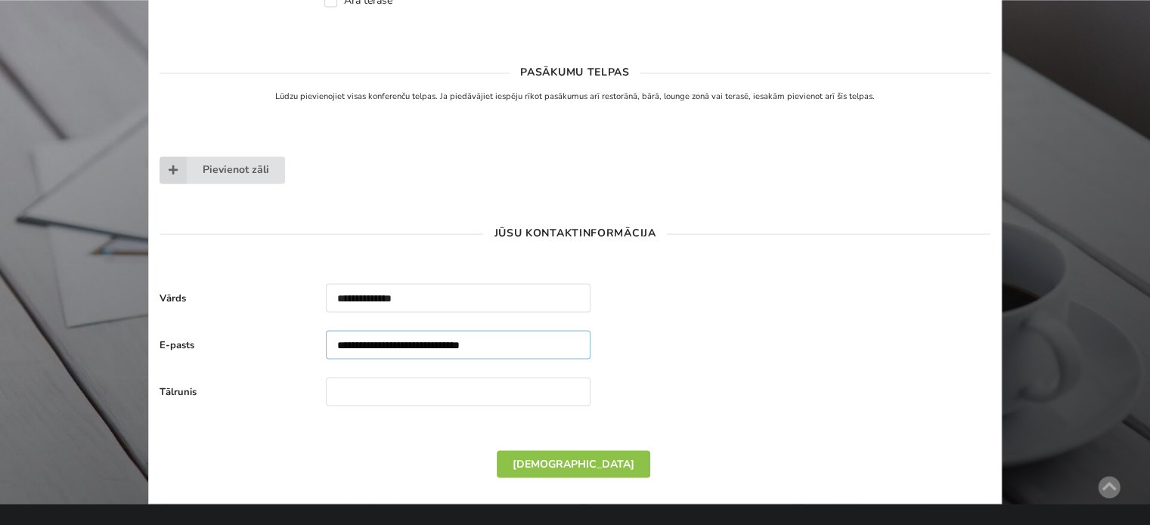
type input "**********"
click at [408, 377] on input "text" at bounding box center [458, 391] width 265 height 29
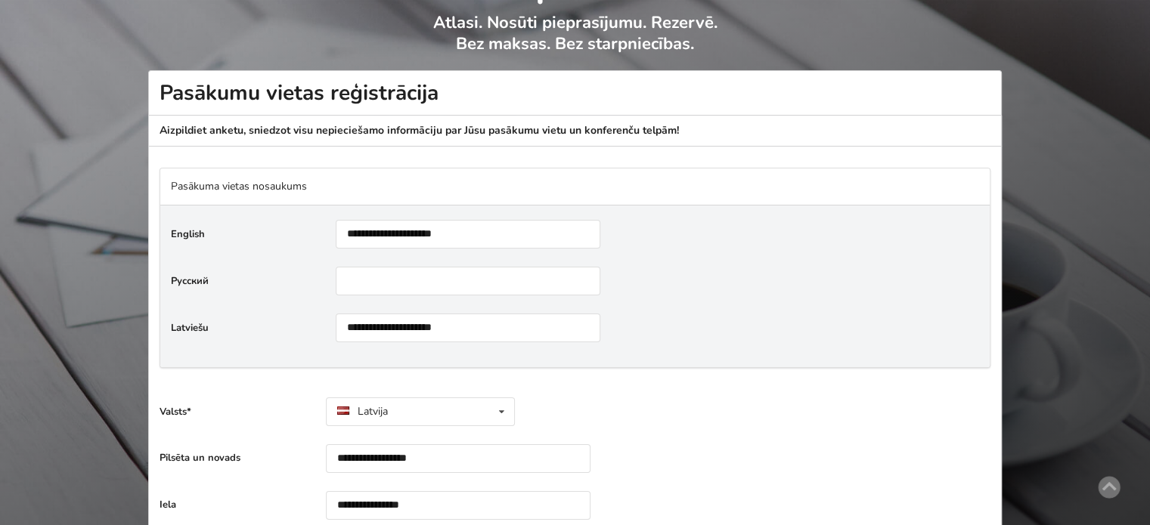
scroll to position [81, 0]
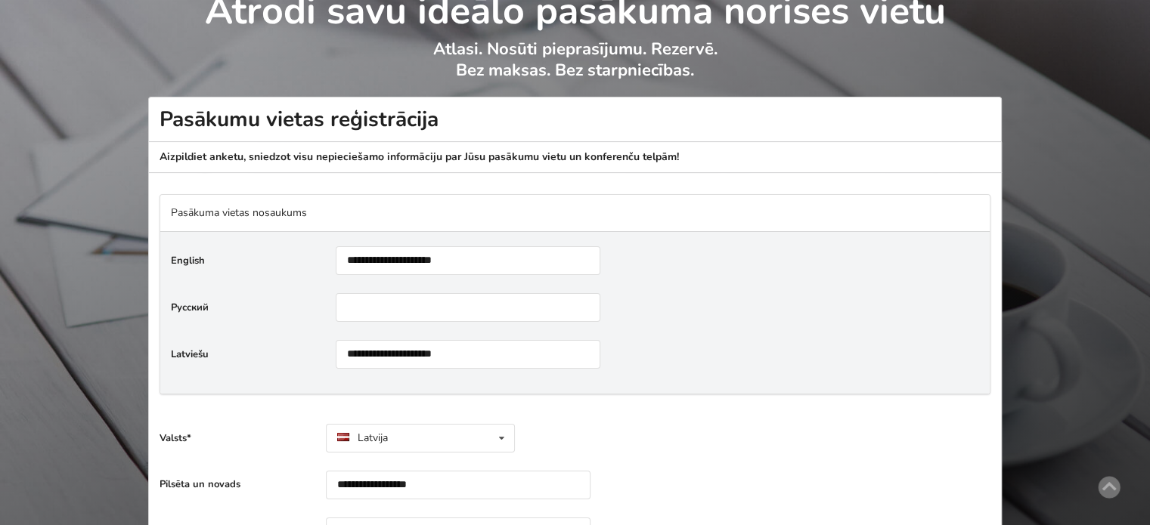
type input "********"
click at [384, 258] on input"] "**********" at bounding box center [468, 260] width 265 height 29
click at [435, 258] on input"] "**********" at bounding box center [468, 260] width 265 height 29
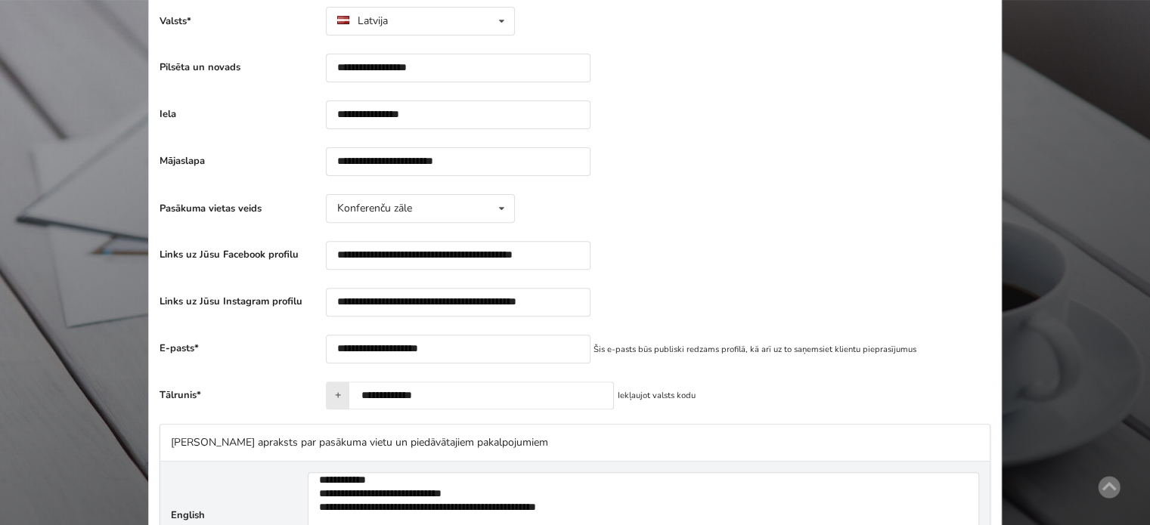
scroll to position [534, 0]
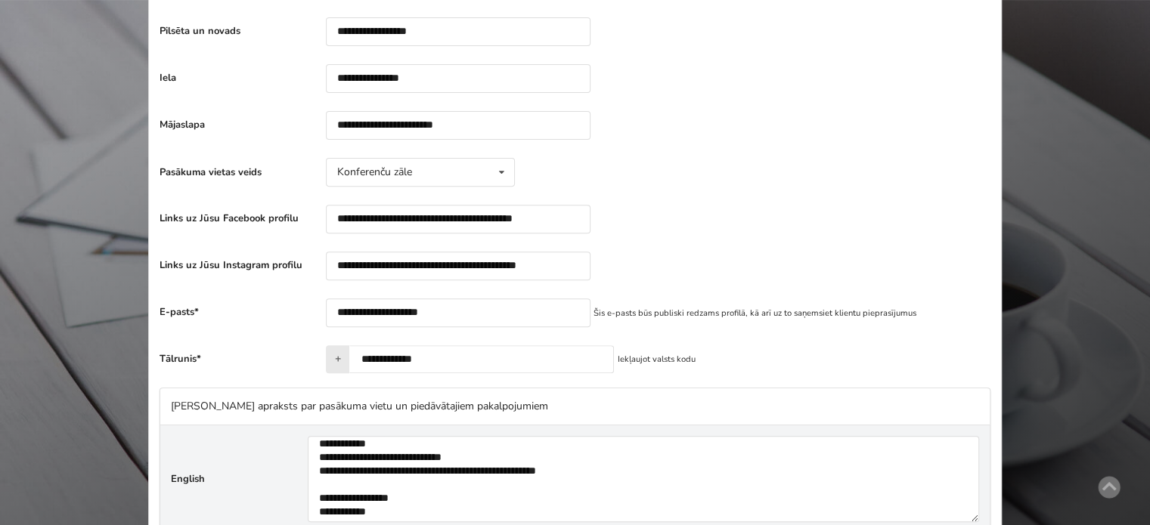
type input"] "**********"
click at [502, 171] on icon at bounding box center [502, 173] width 22 height 28
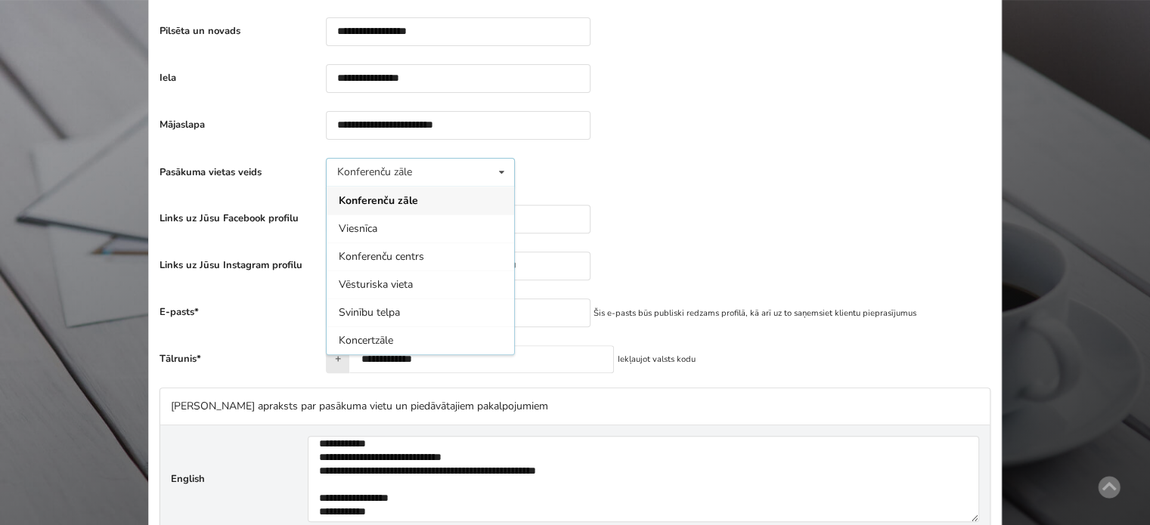
click at [502, 171] on icon at bounding box center [502, 173] width 22 height 28
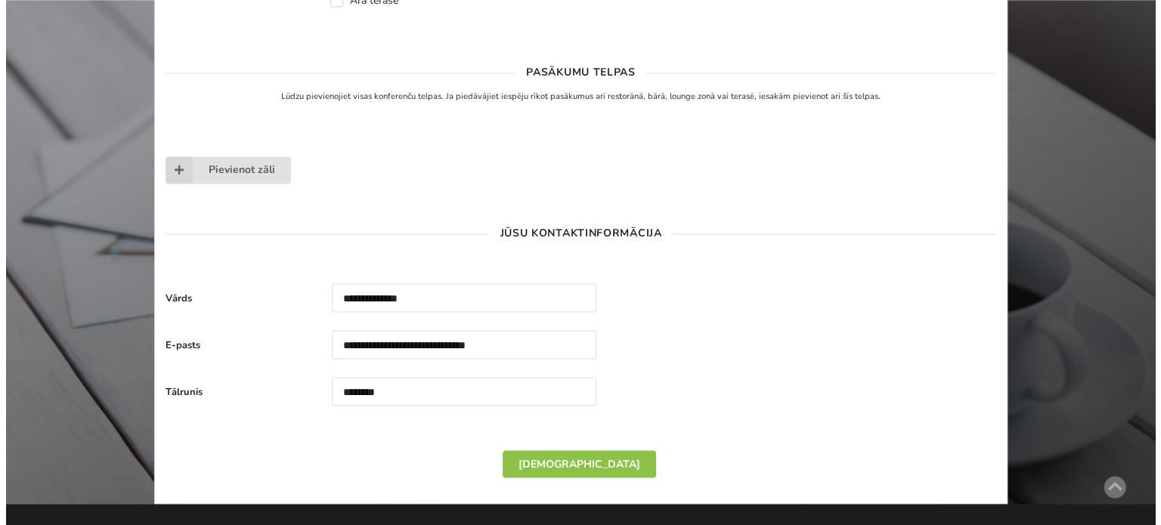
scroll to position [2726, 0]
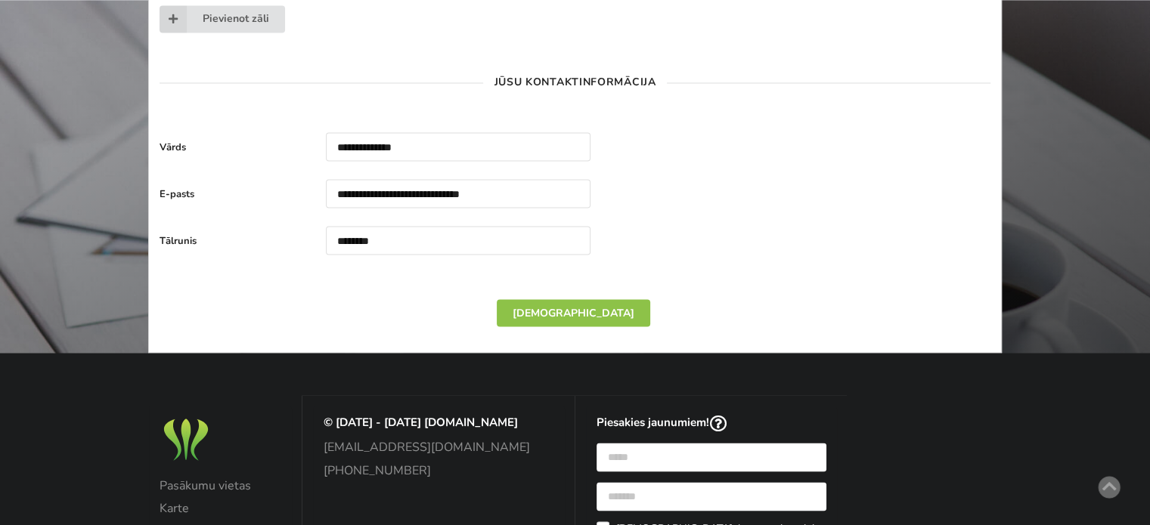
click at [587, 299] on div "[DEMOGRAPHIC_DATA]" at bounding box center [573, 312] width 153 height 27
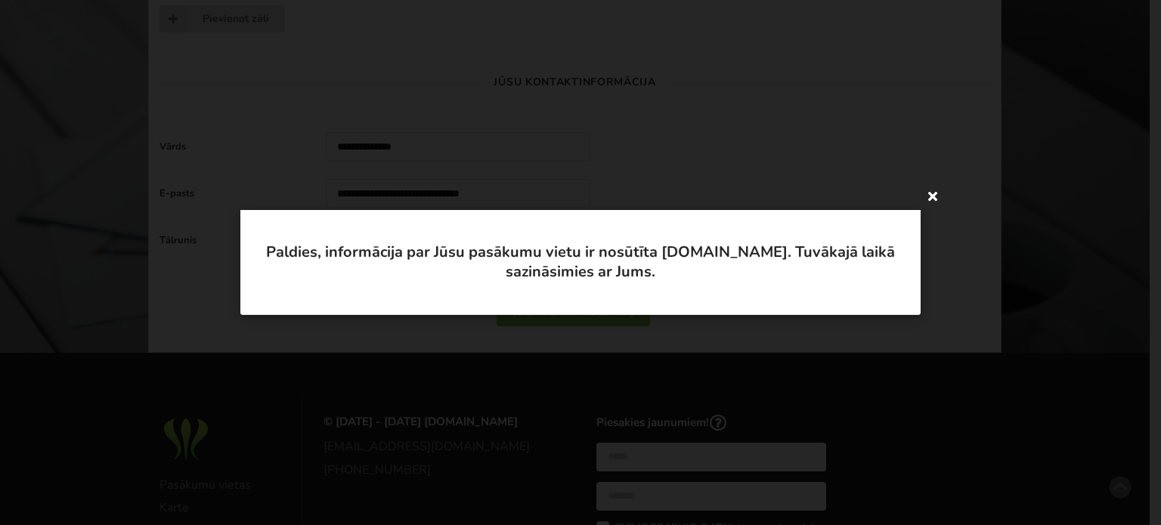
click at [932, 199] on icon at bounding box center [933, 196] width 24 height 24
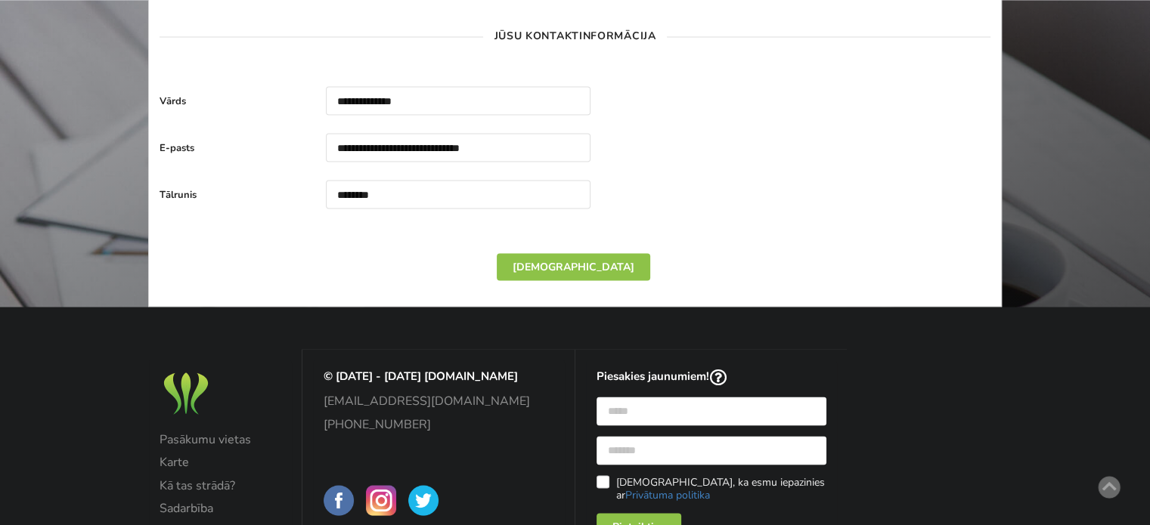
scroll to position [2587, 0]
